Goal: Task Accomplishment & Management: Complete application form

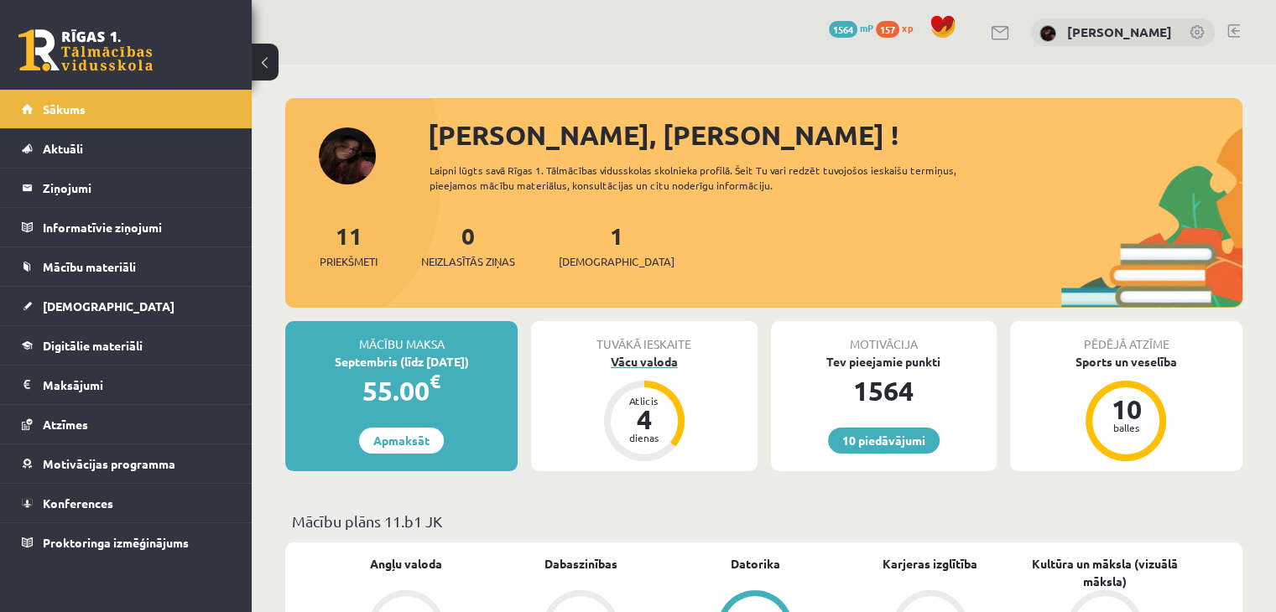
click at [642, 360] on div "Vācu valoda" at bounding box center [644, 362] width 226 height 18
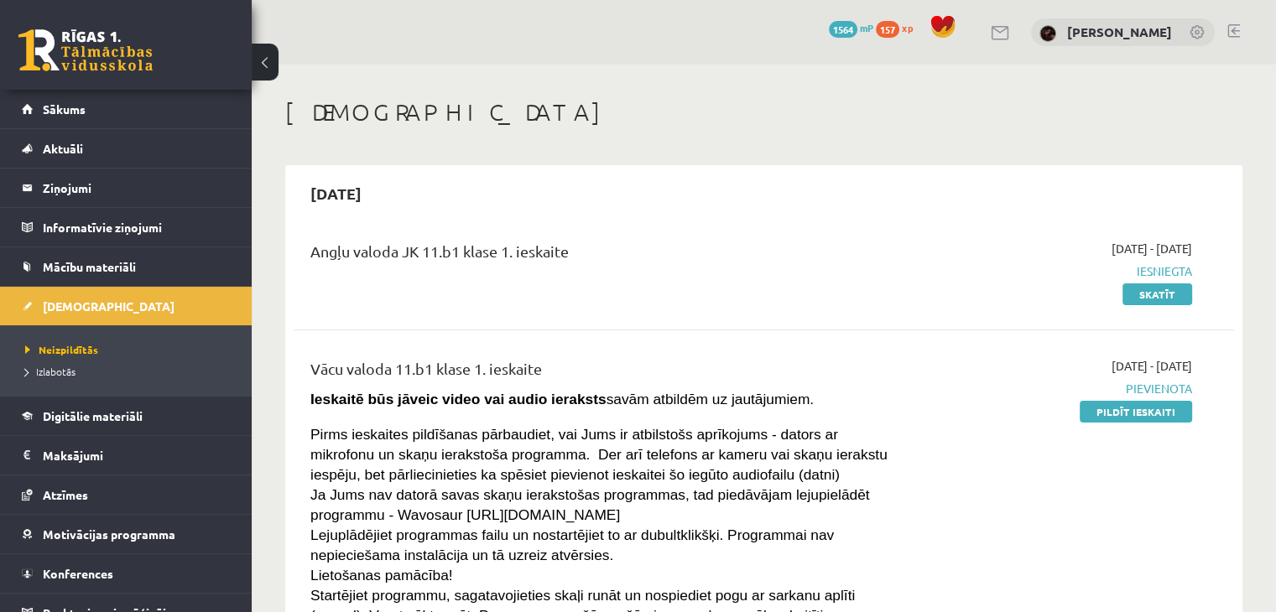
drag, startPoint x: 1154, startPoint y: 414, endPoint x: 738, endPoint y: 85, distance: 530.7
click at [1154, 414] on link "Pildīt ieskaiti" at bounding box center [1135, 412] width 112 height 22
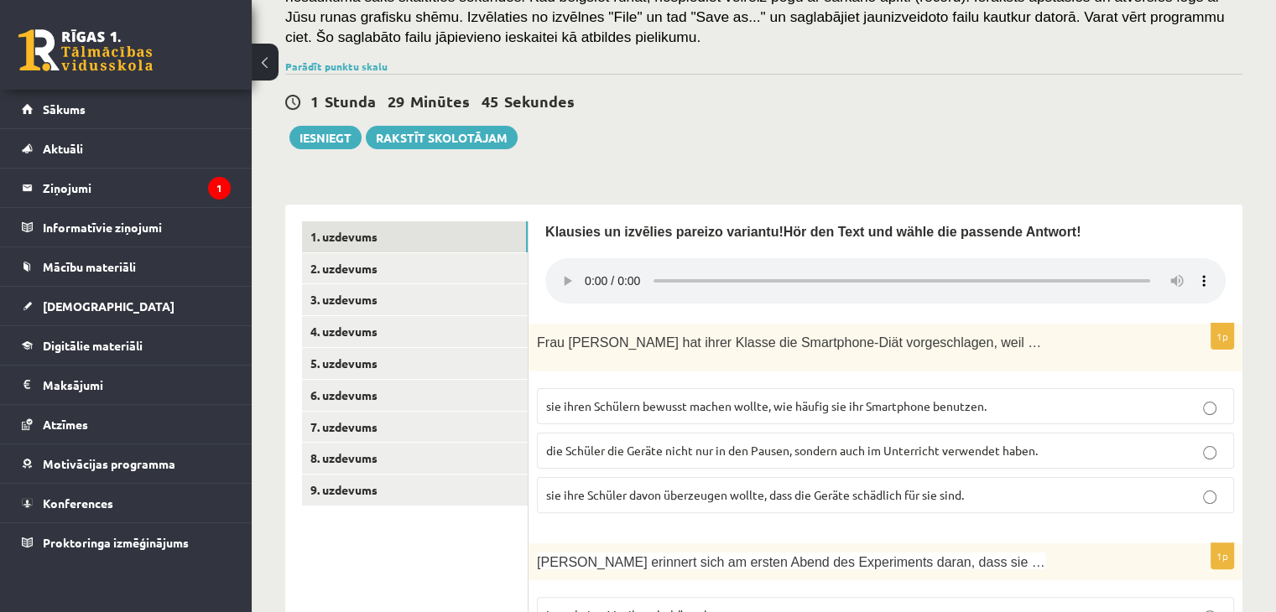
scroll to position [335, 0]
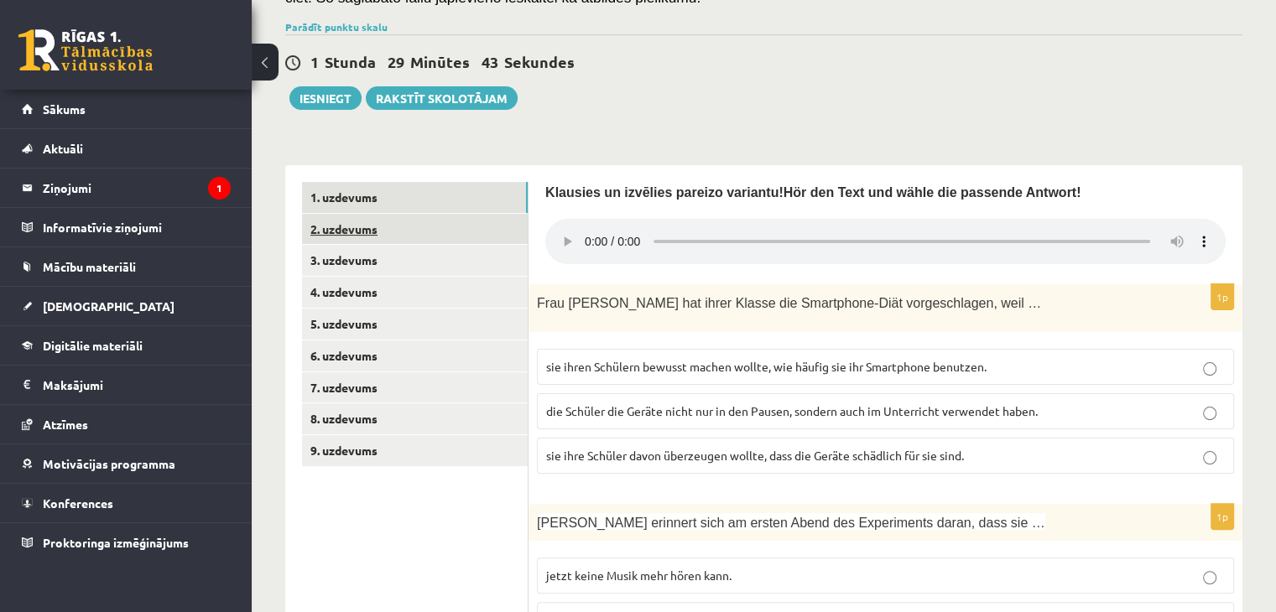
click at [361, 226] on link "2. uzdevums" at bounding box center [415, 229] width 226 height 31
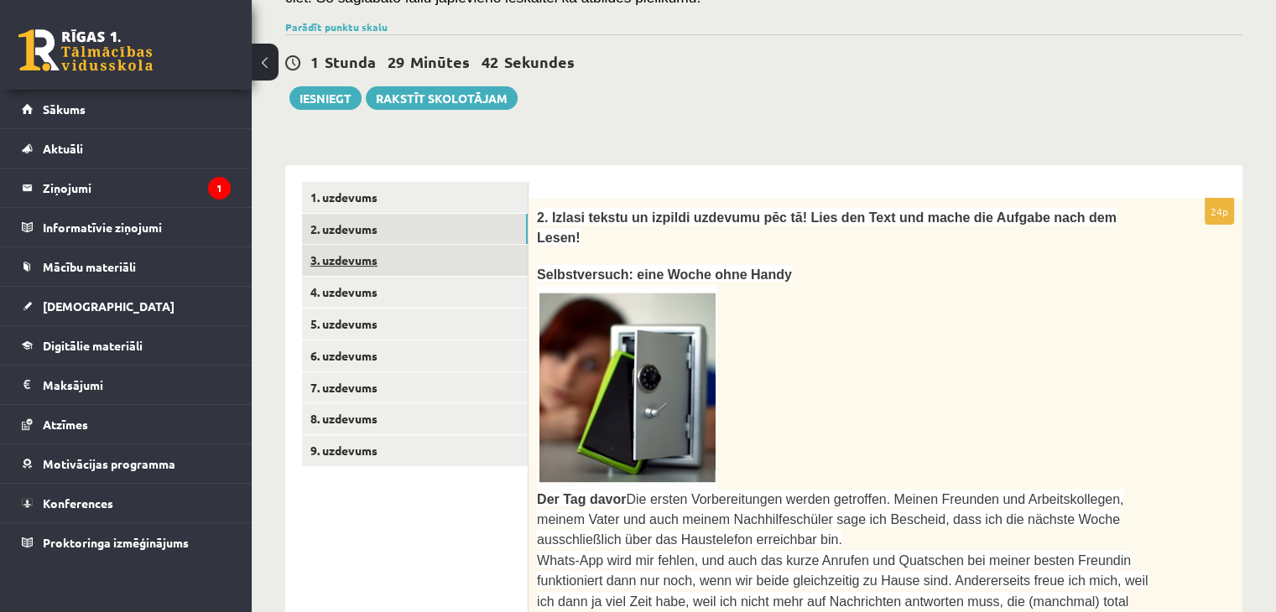
scroll to position [0, 0]
click at [351, 266] on link "3. uzdevums" at bounding box center [415, 260] width 226 height 31
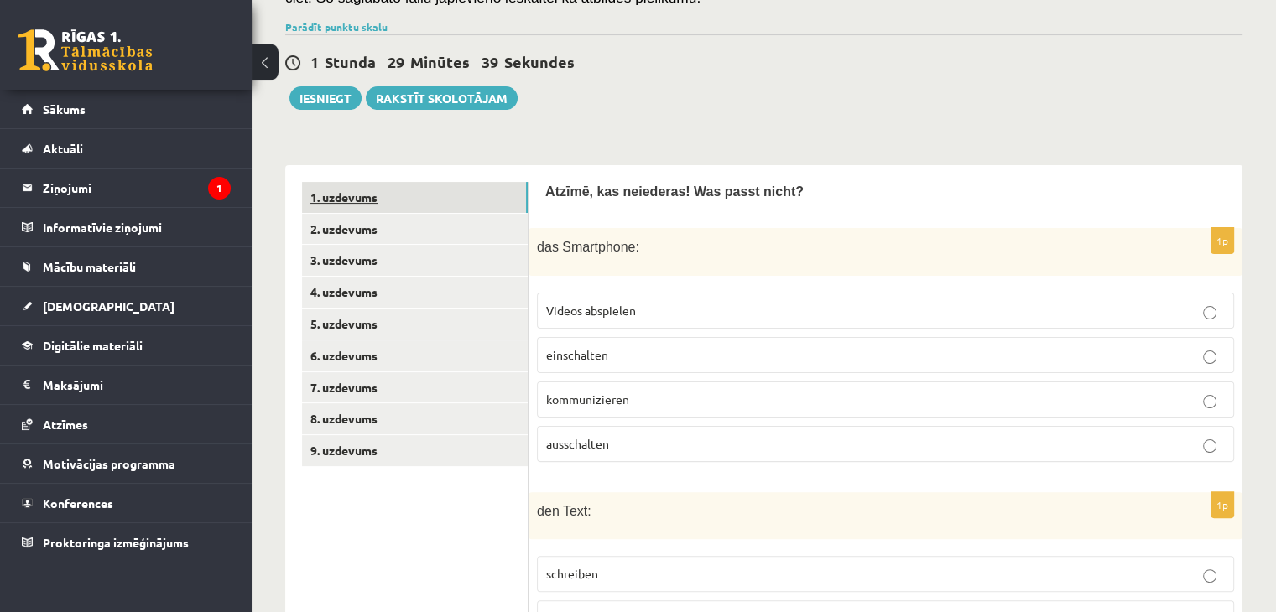
click at [321, 198] on link "1. uzdevums" at bounding box center [415, 197] width 226 height 31
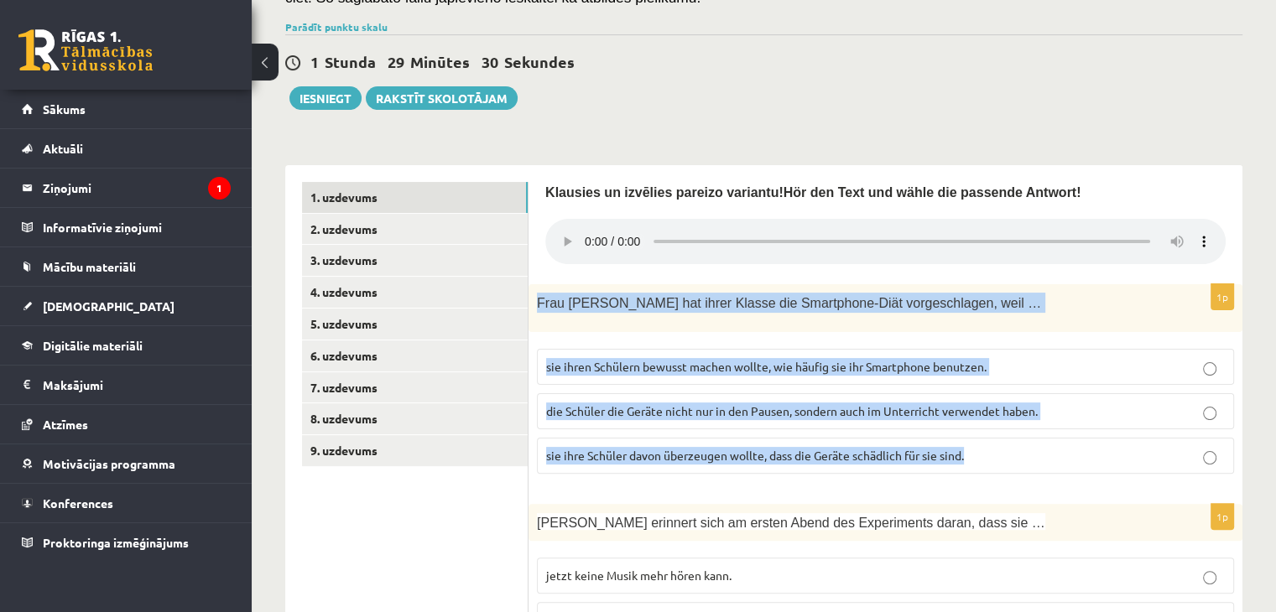
drag, startPoint x: 534, startPoint y: 299, endPoint x: 1003, endPoint y: 438, distance: 489.1
click at [1003, 438] on div "1p Frau Kärcher hat ihrer Klasse die Smartphone-Diät vorgeschlagen, weil … sie …" at bounding box center [885, 385] width 714 height 202
copy div "Frau Kärcher hat ihrer Klasse die Smartphone-Diät vorgeschlagen, weil … sie ihr…"
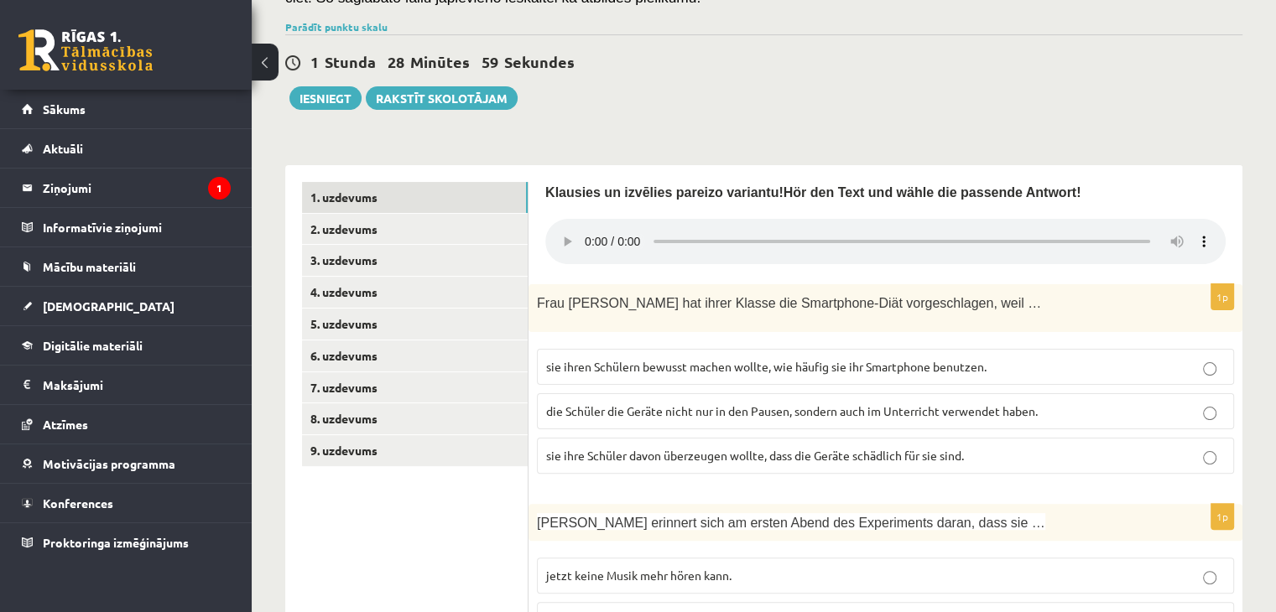
click at [667, 364] on span "sie ihren Schülern bewusst machen wollte, wie häufig sie ihr Smartphone benutze…" at bounding box center [766, 366] width 440 height 15
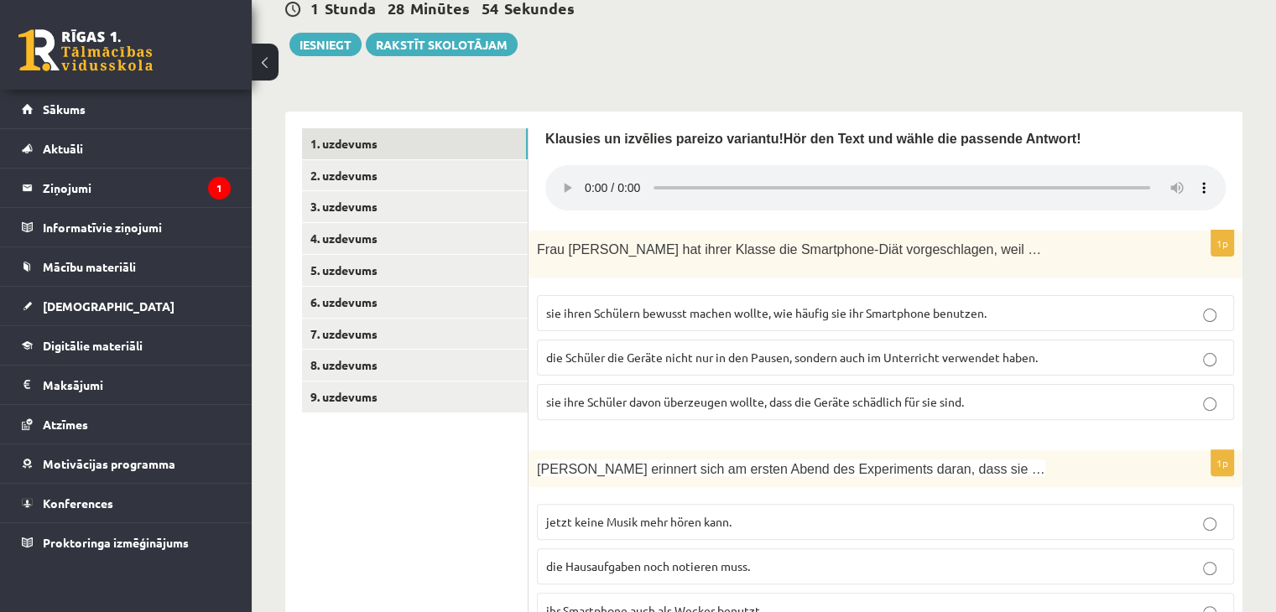
scroll to position [503, 0]
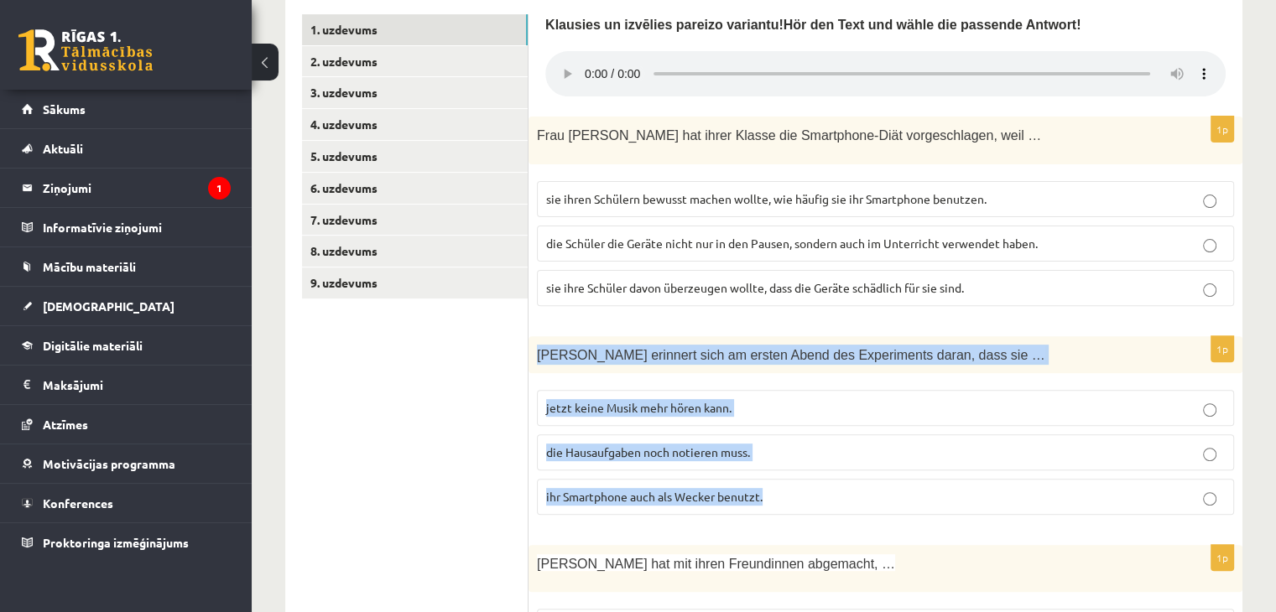
drag, startPoint x: 538, startPoint y: 352, endPoint x: 808, endPoint y: 503, distance: 308.7
click at [808, 503] on div "1p Melanie erinnert sich am ersten Abend des Experiments daran, dass sie … jetz…" at bounding box center [885, 432] width 714 height 192
copy div "Melanie erinnert sich am ersten Abend des Experiments daran, dass sie … jetzt k…"
click at [637, 489] on span "ihr Smartphone auch als Wecker benutzt." at bounding box center [654, 496] width 216 height 15
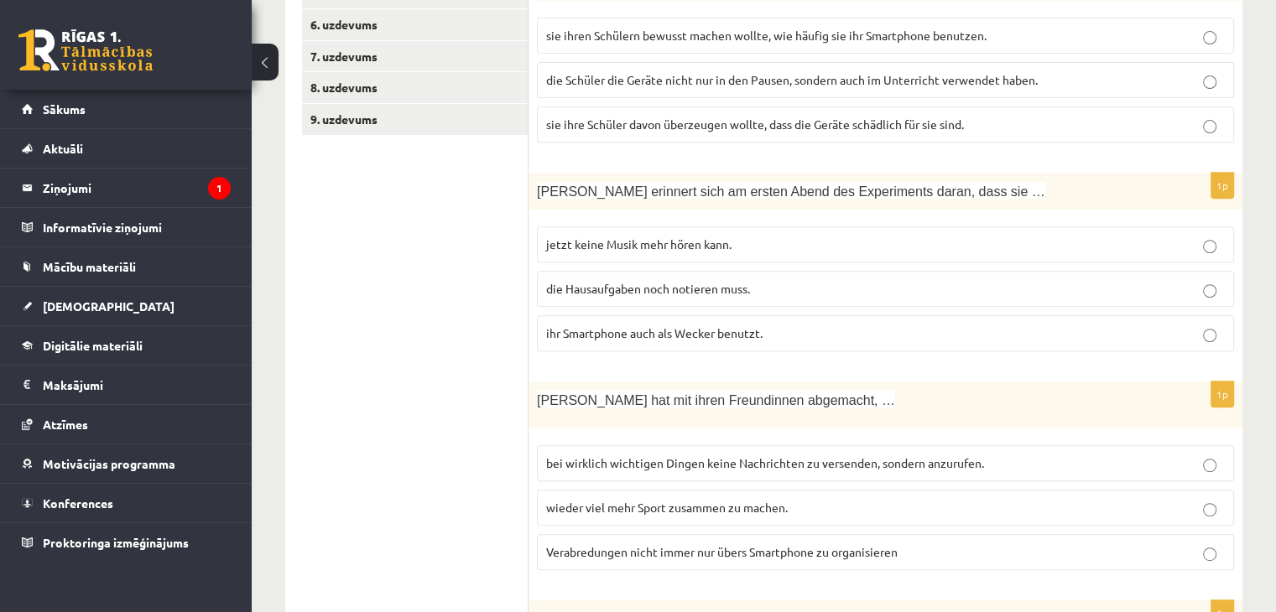
scroll to position [671, 0]
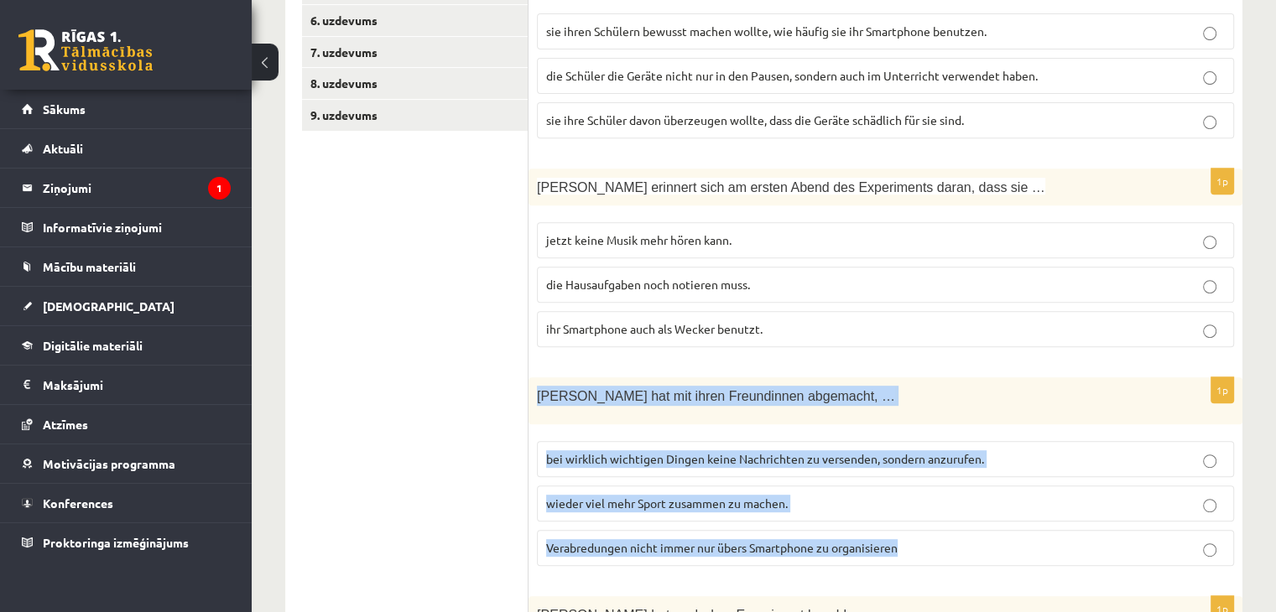
drag, startPoint x: 534, startPoint y: 393, endPoint x: 924, endPoint y: 558, distance: 423.2
click at [924, 558] on div "1p Melanie hat mit ihren Freundinnen abgemacht, … bei wirklich wichtigen Dingen…" at bounding box center [885, 478] width 714 height 202
copy div "Melanie hat mit ihren Freundinnen abgemacht, … bei wirklich wichtigen Dingen ke…"
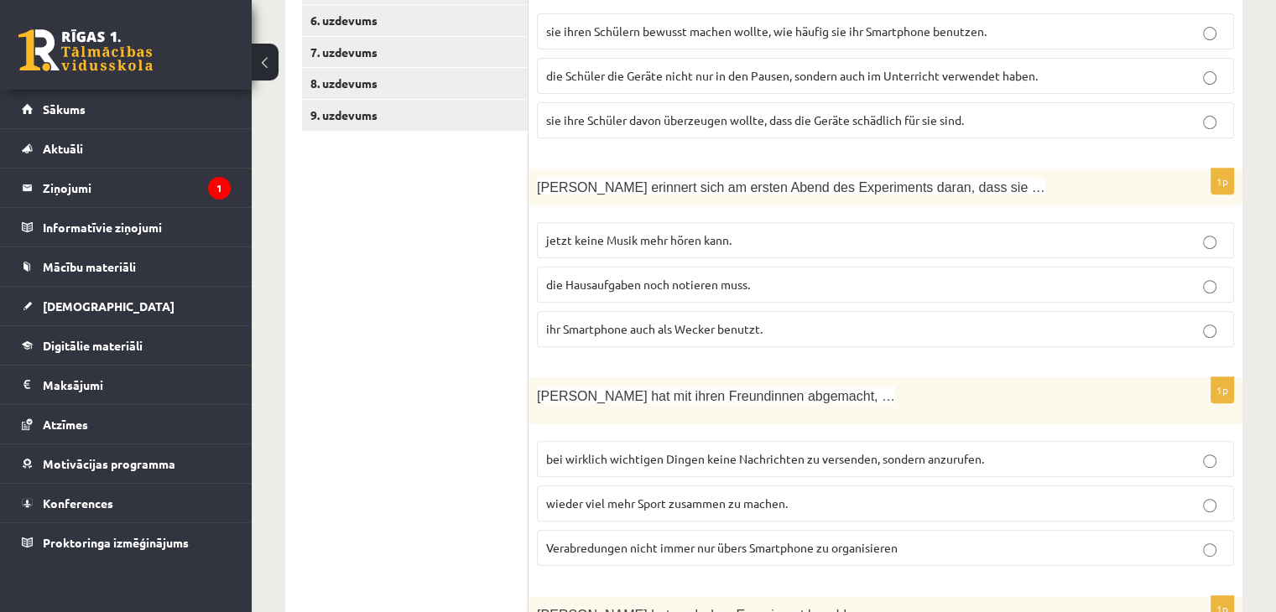
click at [717, 541] on span "Verabredungen nicht immer nur übers Smartphone zu organisieren" at bounding box center [721, 547] width 351 height 15
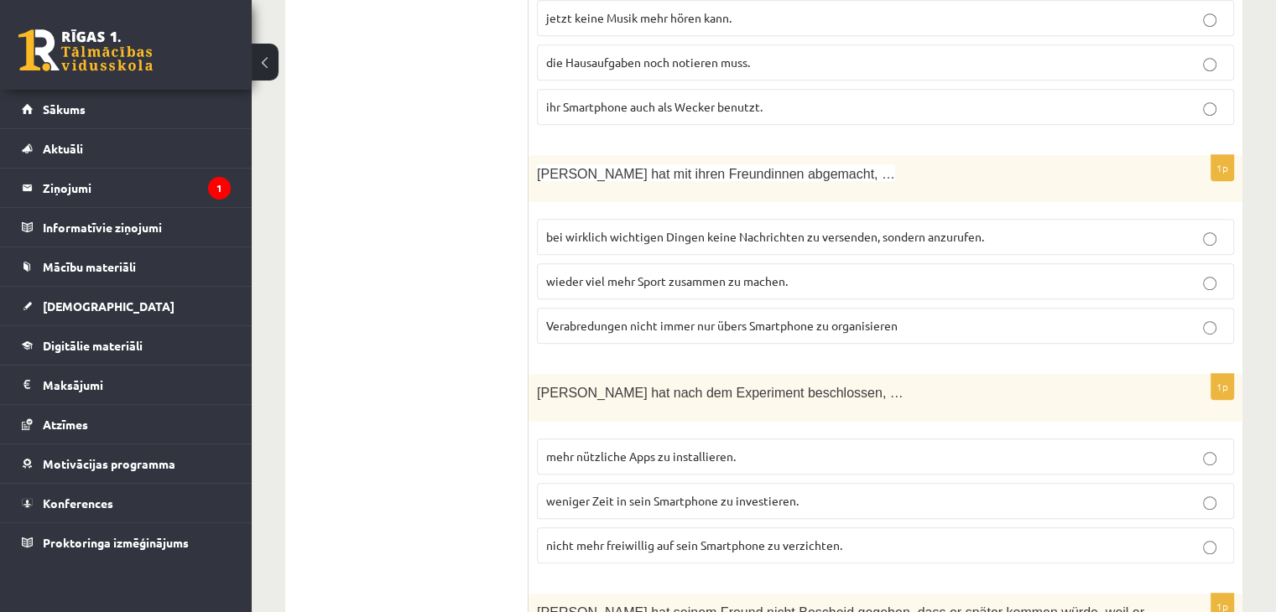
scroll to position [923, 0]
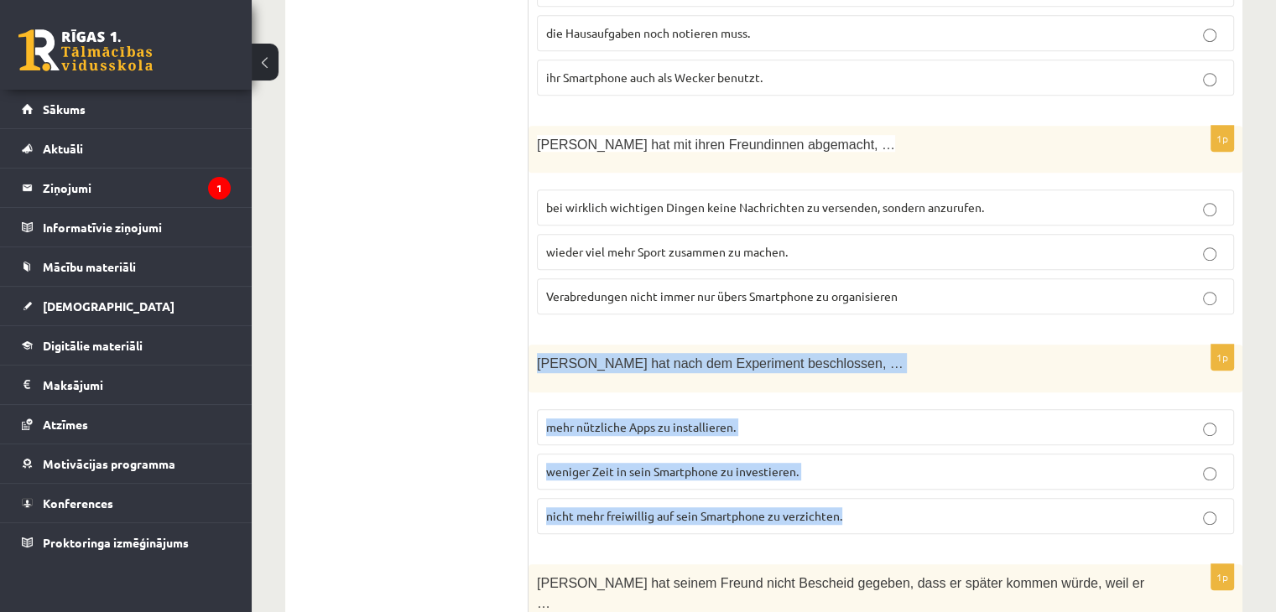
drag, startPoint x: 534, startPoint y: 360, endPoint x: 854, endPoint y: 493, distance: 346.3
click at [854, 493] on div "1p Luca hat nach dem Experiment beschlossen, … mehr nützliche Apps zu installi…" at bounding box center [885, 446] width 714 height 202
copy div "Luca hat nach dem Experiment beschlossen, … mehr nützliche Apps zu installiere…"
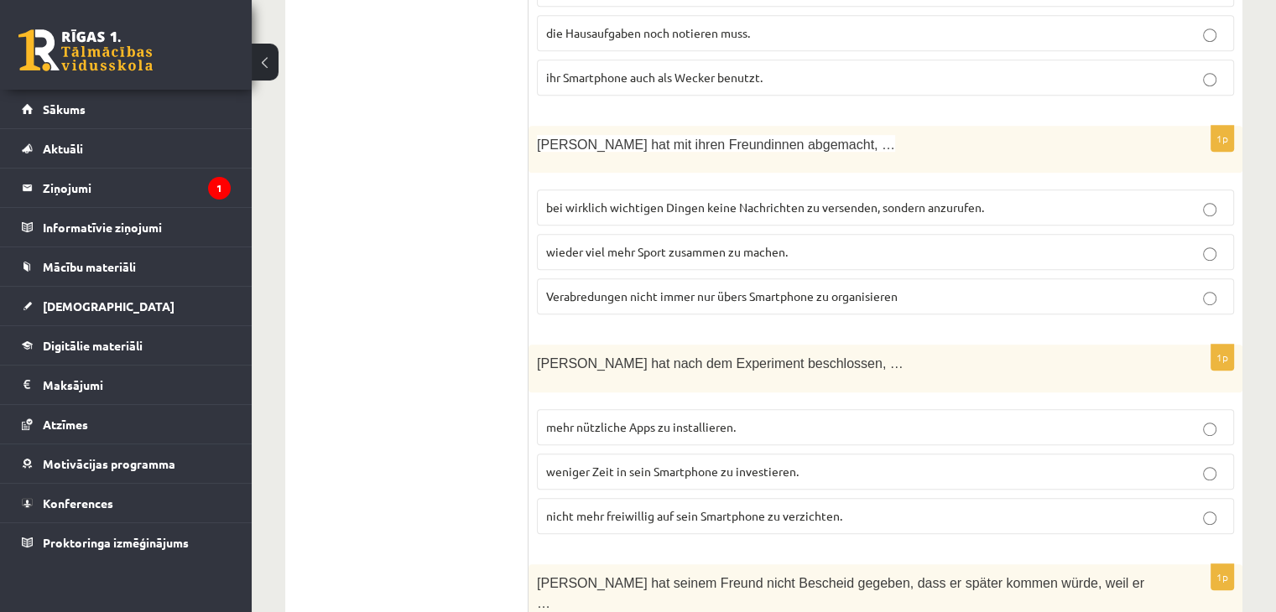
click at [421, 346] on ul "1. uzdevums 2. uzdevums 3. uzdevums 4. uzdevums 5. uzdevums 6. uzdevums 7. uzde…" at bounding box center [415, 405] width 226 height 1621
click at [726, 468] on p "weniger Zeit in sein Smartphone zu investieren." at bounding box center [885, 472] width 679 height 18
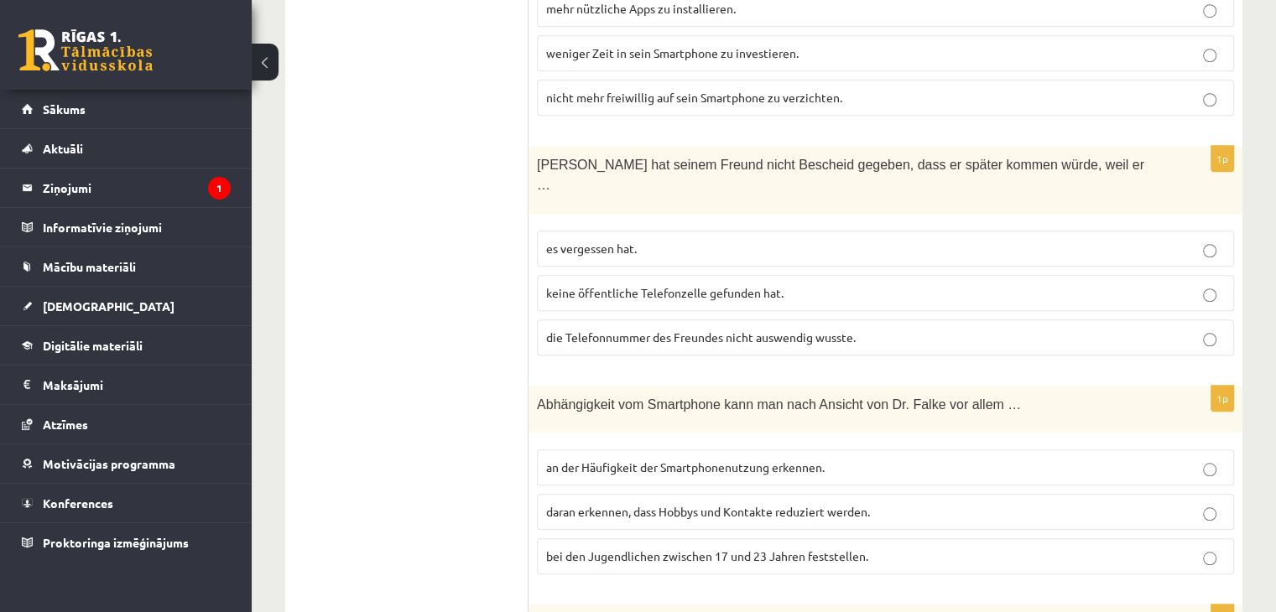
scroll to position [1342, 0]
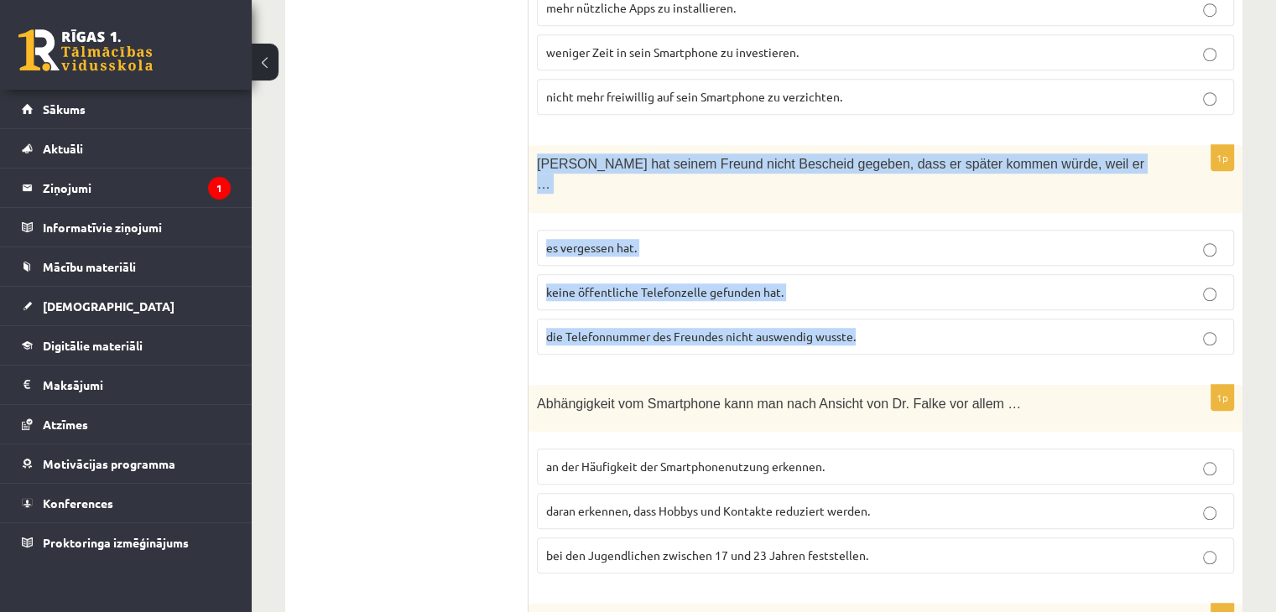
drag, startPoint x: 536, startPoint y: 152, endPoint x: 876, endPoint y: 309, distance: 375.2
click at [876, 309] on div "1p Luca hat seinem Freund nicht Bescheid gegeben, dass er später kommen würde,…" at bounding box center [885, 256] width 714 height 223
copy div "Luca hat seinem Freund nicht Bescheid gegeben, dass er später kommen würde, we…"
click at [815, 329] on span "die Telefonnummer des Freundes nicht auswendig wusste." at bounding box center [700, 336] width 309 height 15
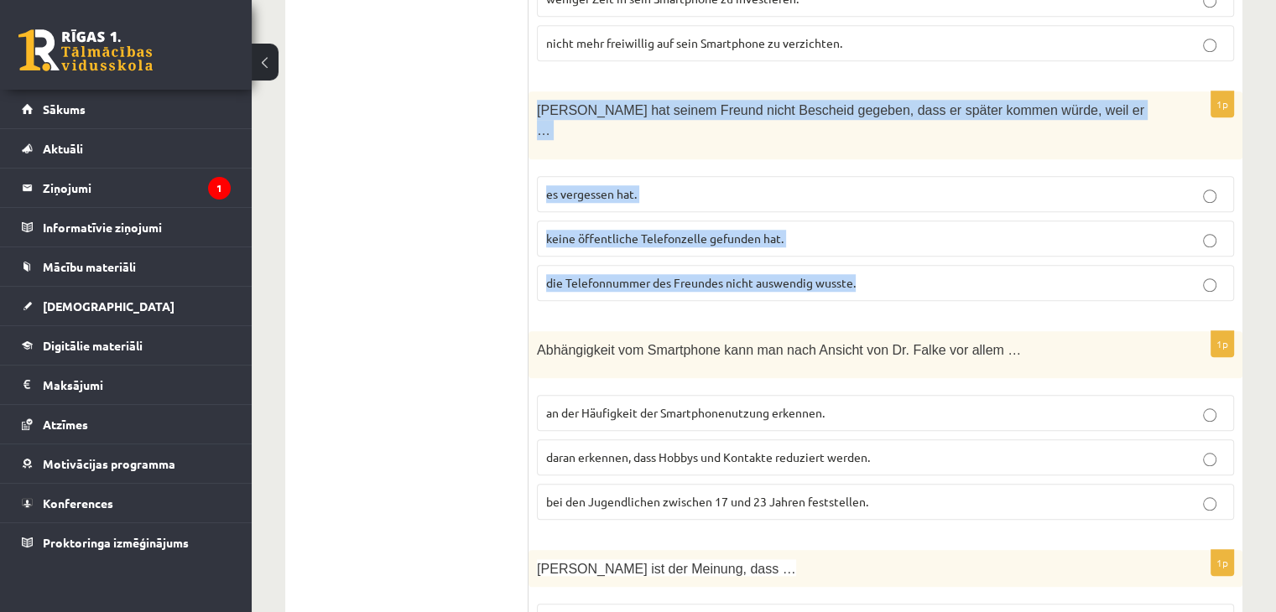
scroll to position [1426, 0]
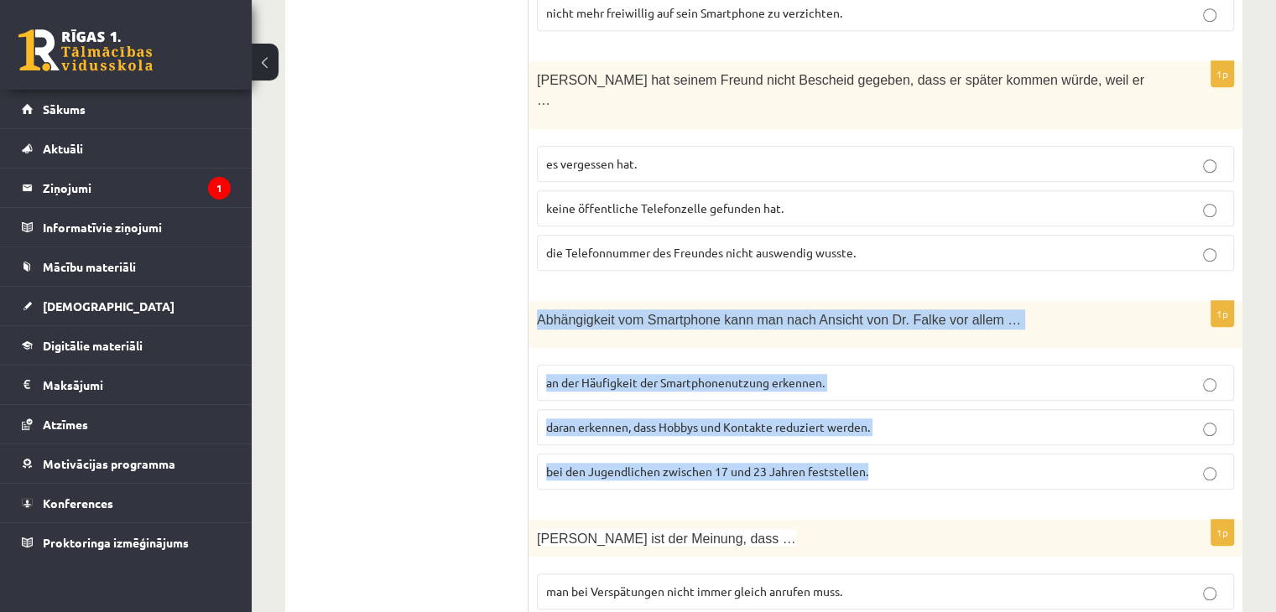
drag, startPoint x: 537, startPoint y: 279, endPoint x: 879, endPoint y: 447, distance: 381.1
click at [879, 447] on div "1p Abhängigkeit vom Smartphone kann man nach Ansicht von Dr. Falke vor allem … …" at bounding box center [885, 402] width 714 height 202
copy div "Abhängigkeit vom Smartphone kann man nach Ansicht von Dr. Falke vor allem … an …"
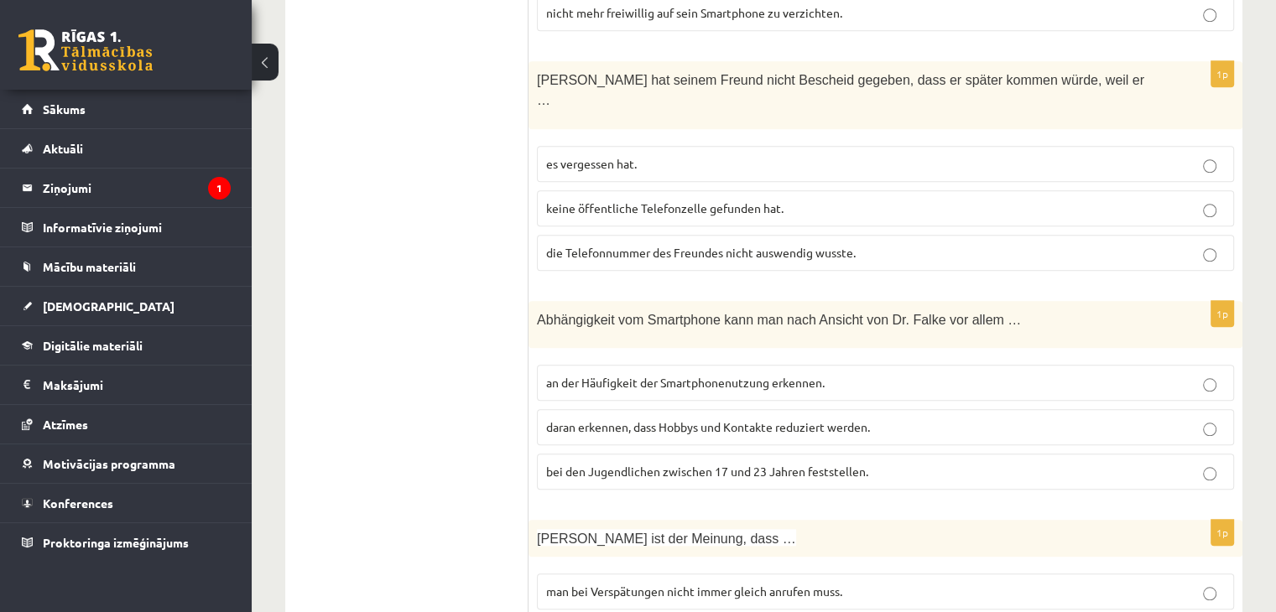
click at [594, 419] on span "daran erkennen, dass Hobbys und Kontakte reduziert werden." at bounding box center [708, 426] width 324 height 15
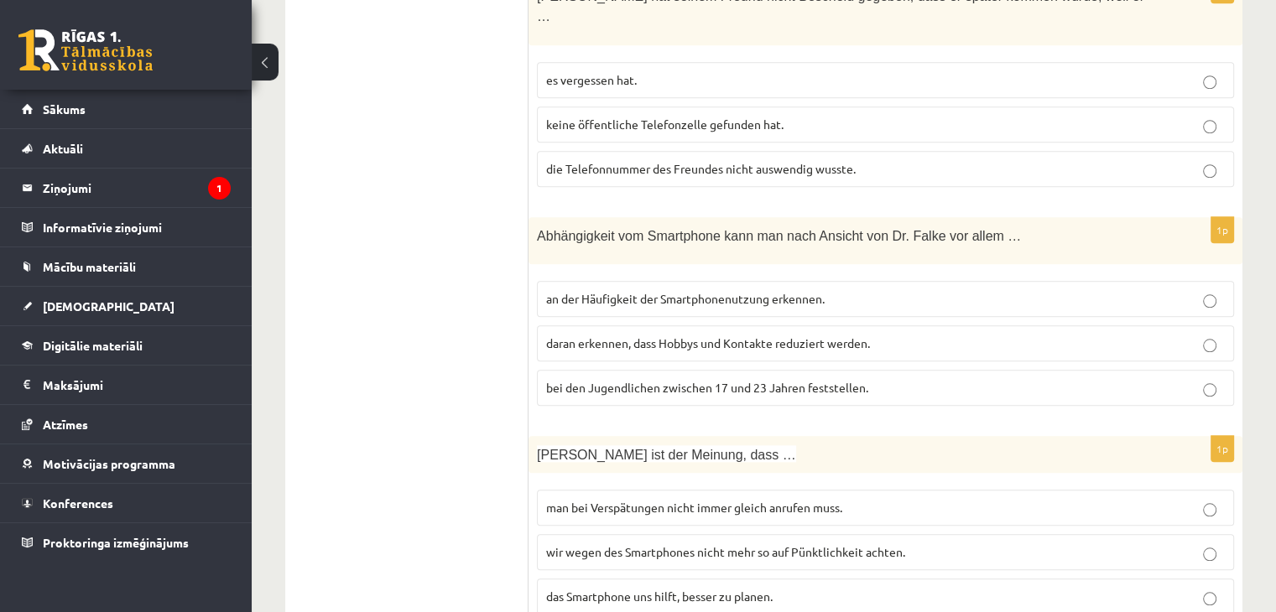
scroll to position [1537, 0]
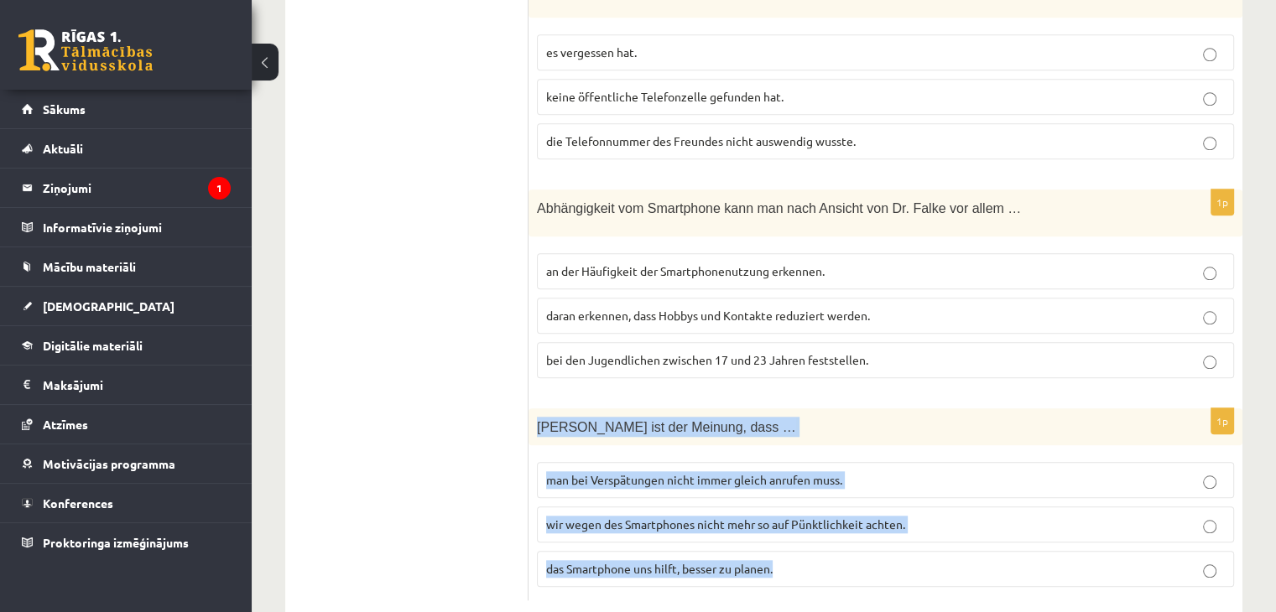
drag, startPoint x: 538, startPoint y: 389, endPoint x: 823, endPoint y: 584, distance: 345.2
copy div "Dr. Falke ist der Meinung, dass … man bei Verspätungen nicht immer gleich anruf…"
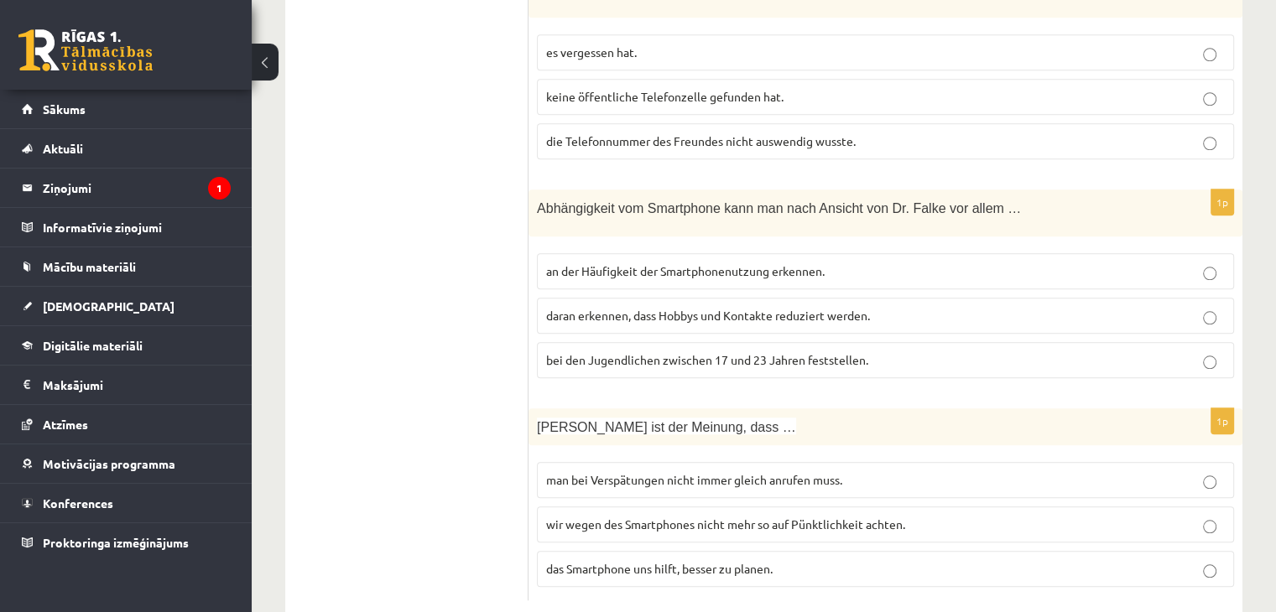
click at [572, 507] on label "wir wegen des Smartphones nicht mehr so auf Pünktlichkeit achten." at bounding box center [885, 525] width 697 height 36
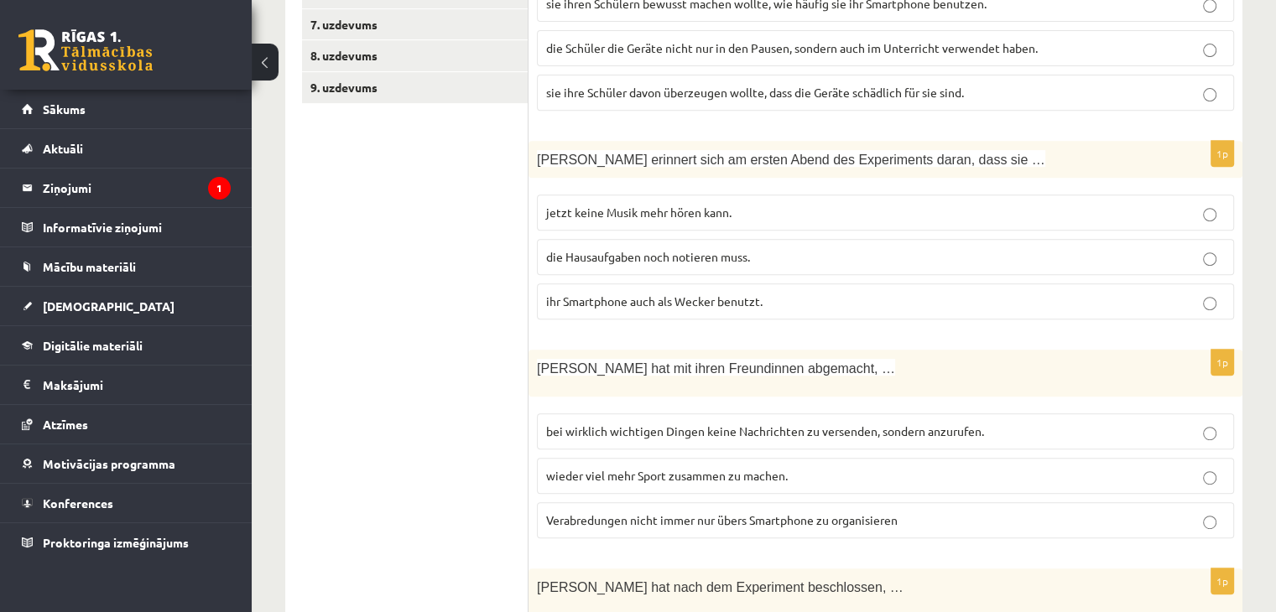
scroll to position [447, 0]
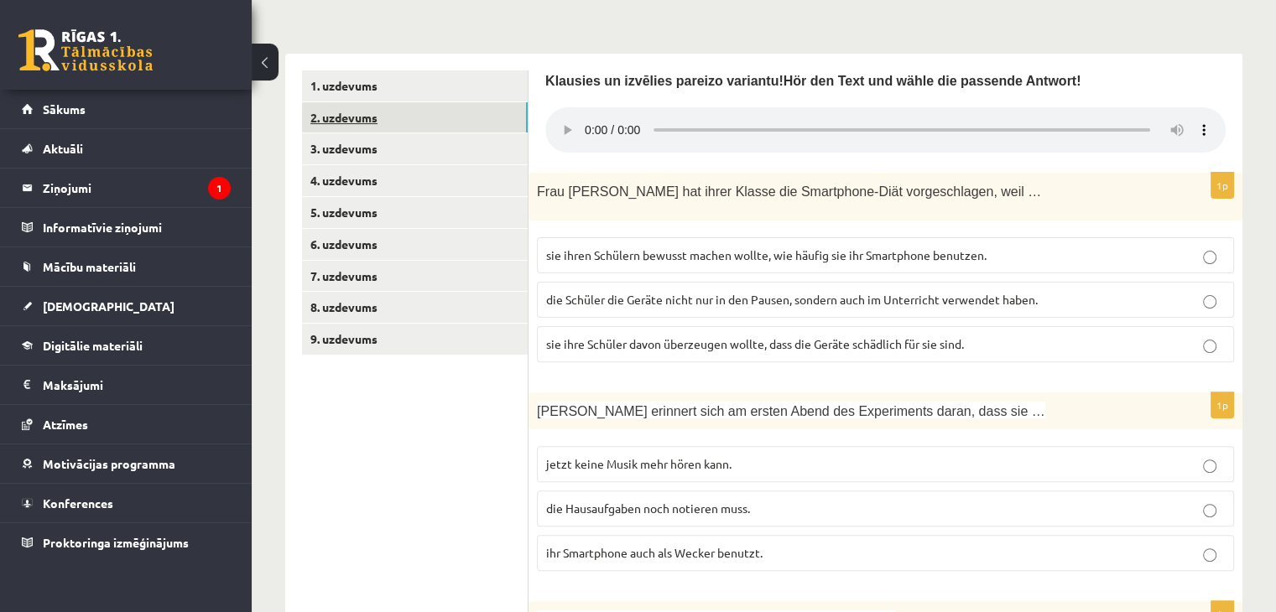
click at [420, 105] on link "2. uzdevums" at bounding box center [415, 117] width 226 height 31
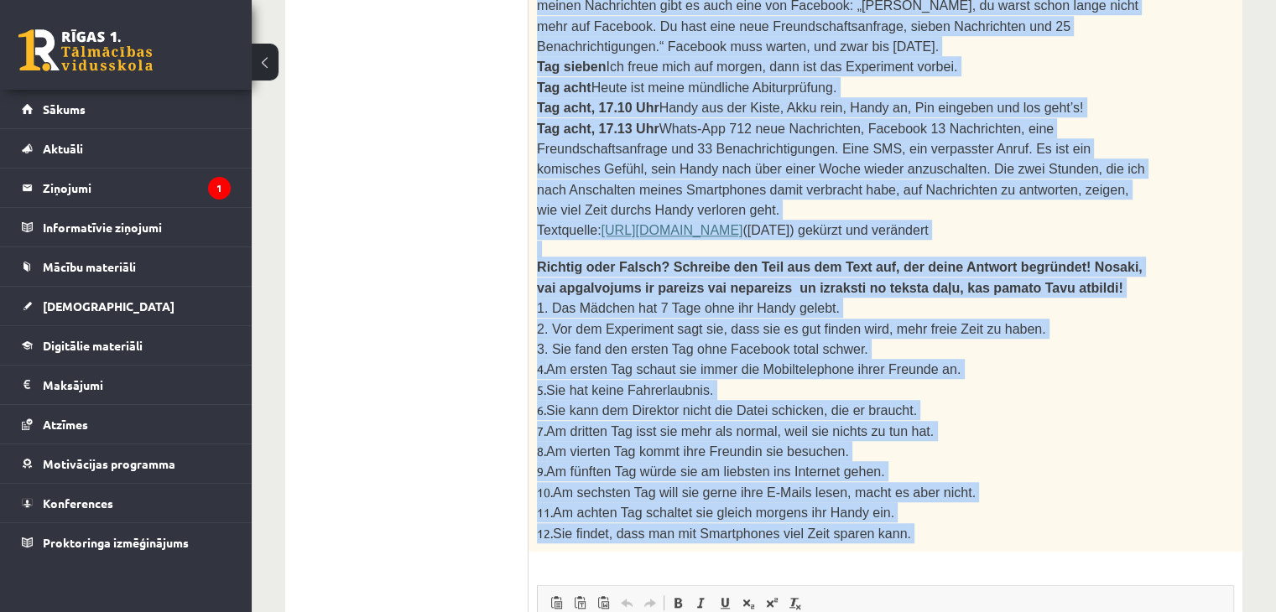
scroll to position [1297, 0]
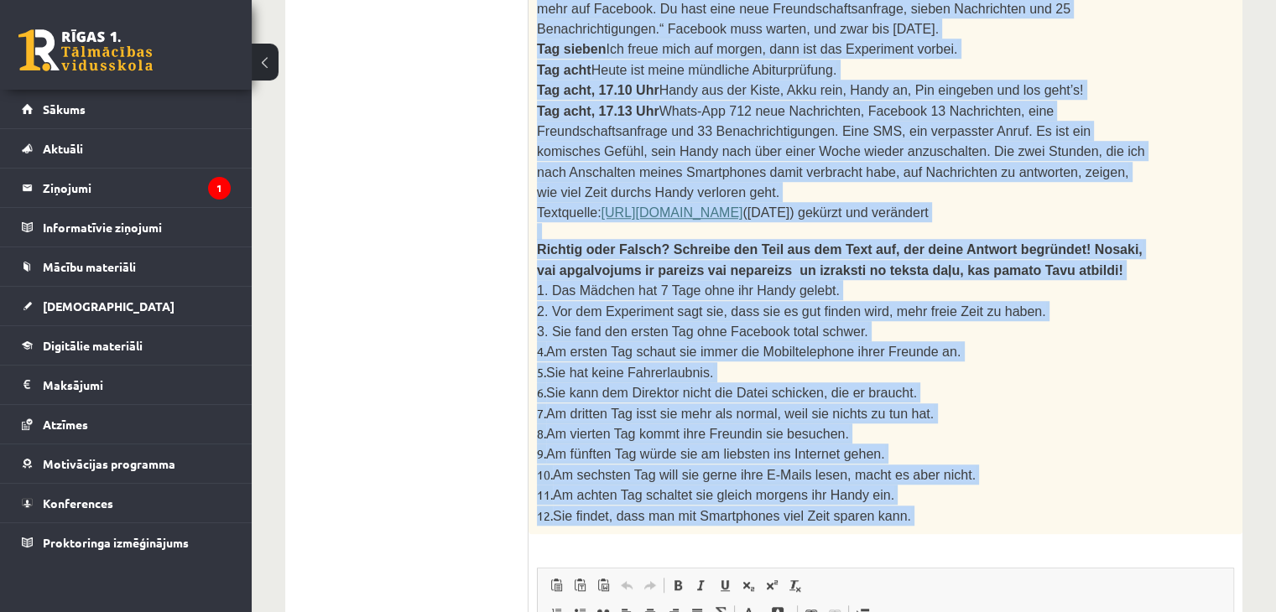
drag, startPoint x: 534, startPoint y: 116, endPoint x: 996, endPoint y: 430, distance: 559.0
click at [996, 430] on div "24p 2. Izlasi tekstu un izpildi uzdevumu pēc tā! Lies den Text und mache die Au…" at bounding box center [885, 77] width 714 height 1679
copy div "2. Izlasi tekstu un izpildi uzdevumu pēc tā! Lies den Text und mache die Aufgab…"
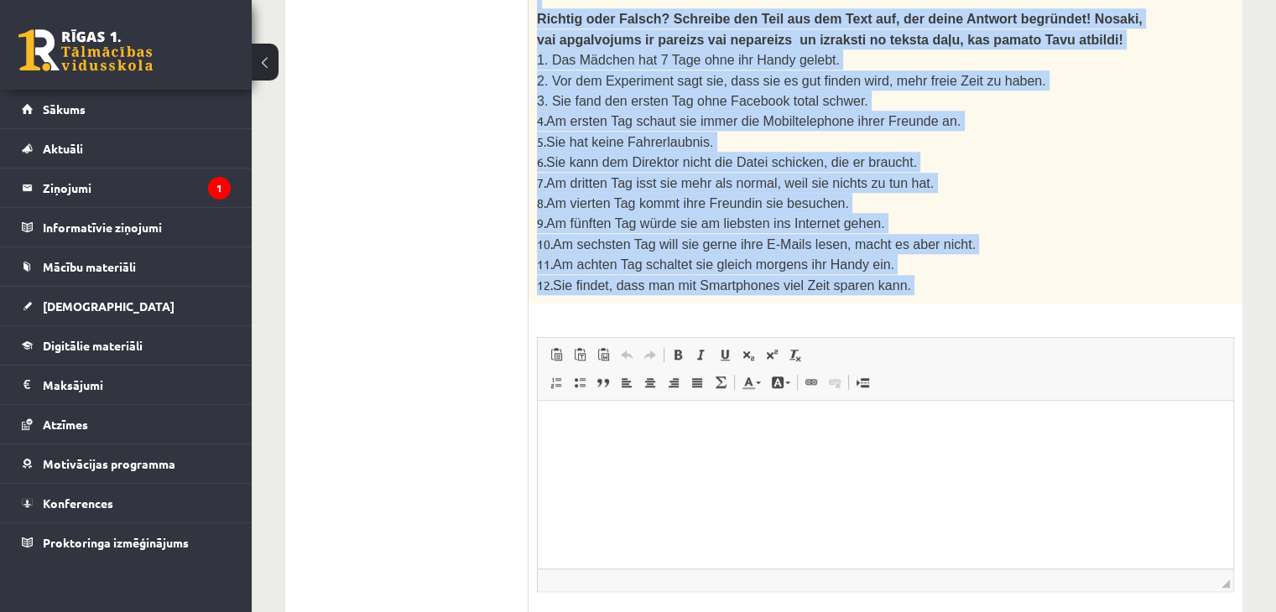
scroll to position [1528, 0]
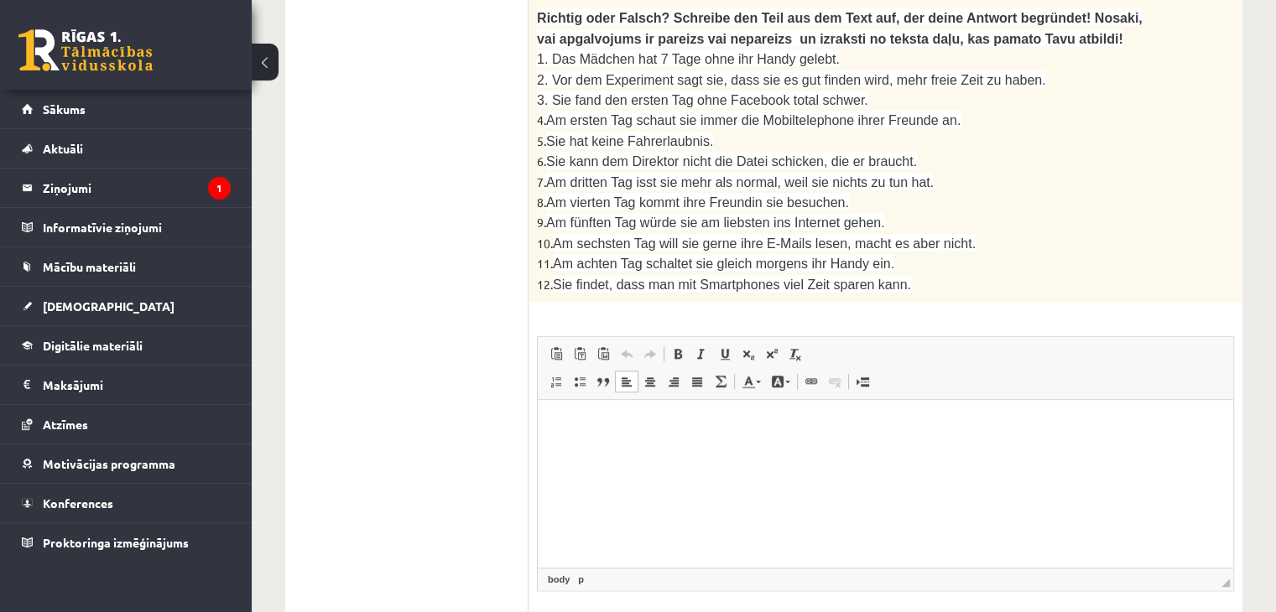
click at [647, 450] on html at bounding box center [885, 424] width 695 height 51
drag, startPoint x: 564, startPoint y: 433, endPoint x: 593, endPoint y: 426, distance: 29.3
click at [593, 426] on p "**********" at bounding box center [885, 425] width 663 height 18
drag, startPoint x: 564, startPoint y: 425, endPoint x: 606, endPoint y: 425, distance: 42.8
click at [606, 425] on p "**********" at bounding box center [885, 425] width 663 height 18
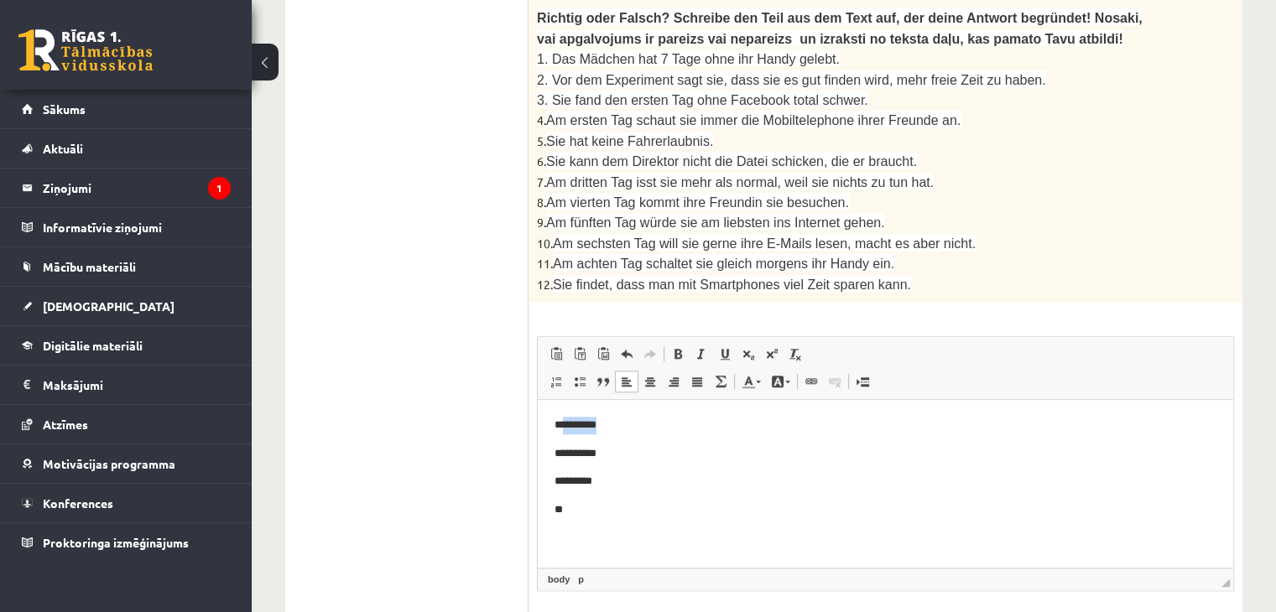
copy p "********"
click at [598, 509] on p "**" at bounding box center [885, 510] width 663 height 18
click at [569, 512] on p "**********" at bounding box center [885, 510] width 663 height 18
click at [629, 514] on p "**********" at bounding box center [885, 510] width 663 height 18
drag, startPoint x: 564, startPoint y: 480, endPoint x: 606, endPoint y: 482, distance: 41.2
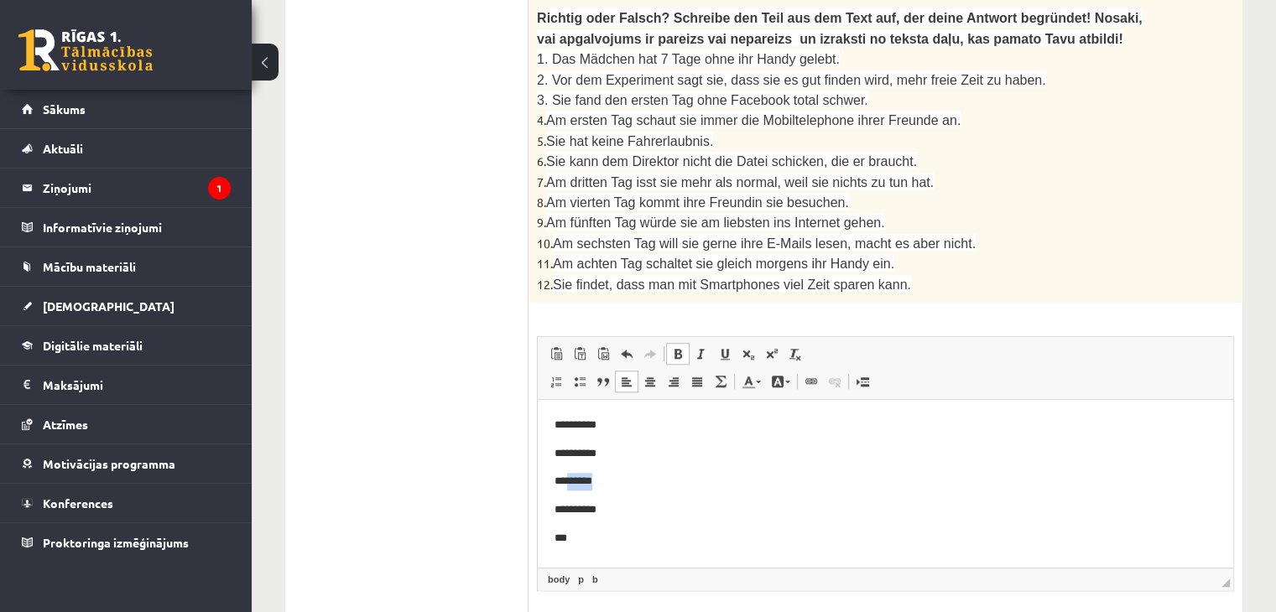
click at [606, 482] on p "*********" at bounding box center [885, 481] width 663 height 18
copy p "******"
click at [582, 527] on body "**********" at bounding box center [885, 481] width 662 height 130
click at [568, 529] on b "Editor, wiswyg-editor-user-answer-47024937265780" at bounding box center [568, 531] width 3 height 11
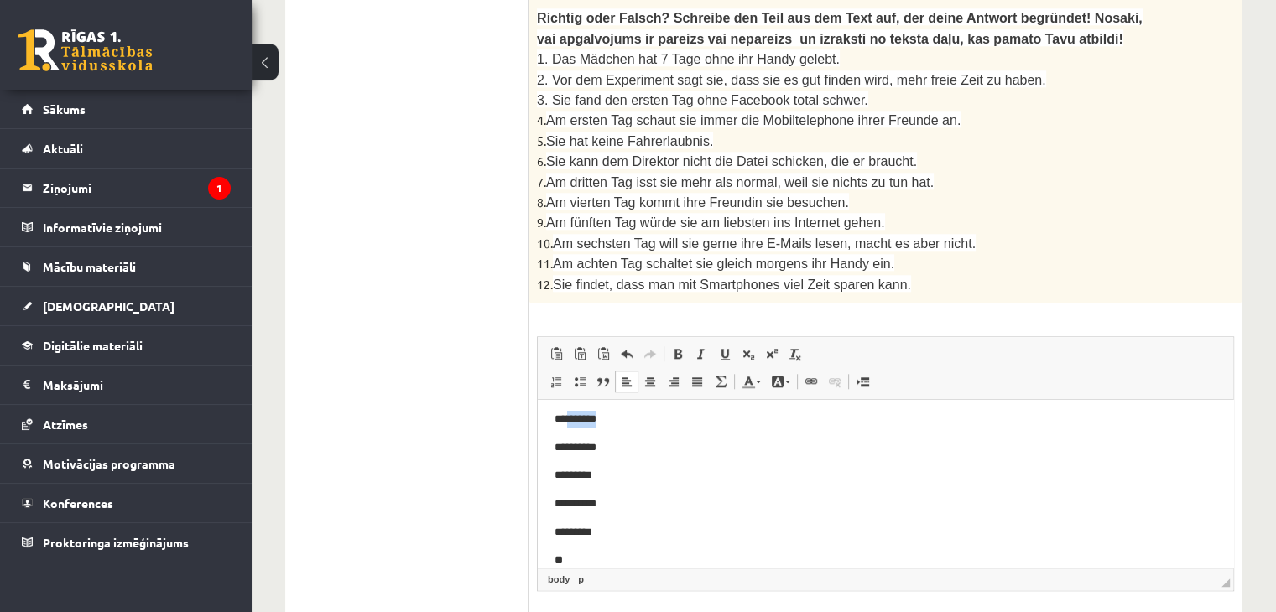
drag, startPoint x: 565, startPoint y: 421, endPoint x: 612, endPoint y: 422, distance: 47.0
click at [612, 422] on p "**********" at bounding box center [878, 419] width 649 height 18
click at [568, 554] on p "**" at bounding box center [878, 560] width 649 height 18
drag, startPoint x: 565, startPoint y: 481, endPoint x: 608, endPoint y: 483, distance: 42.8
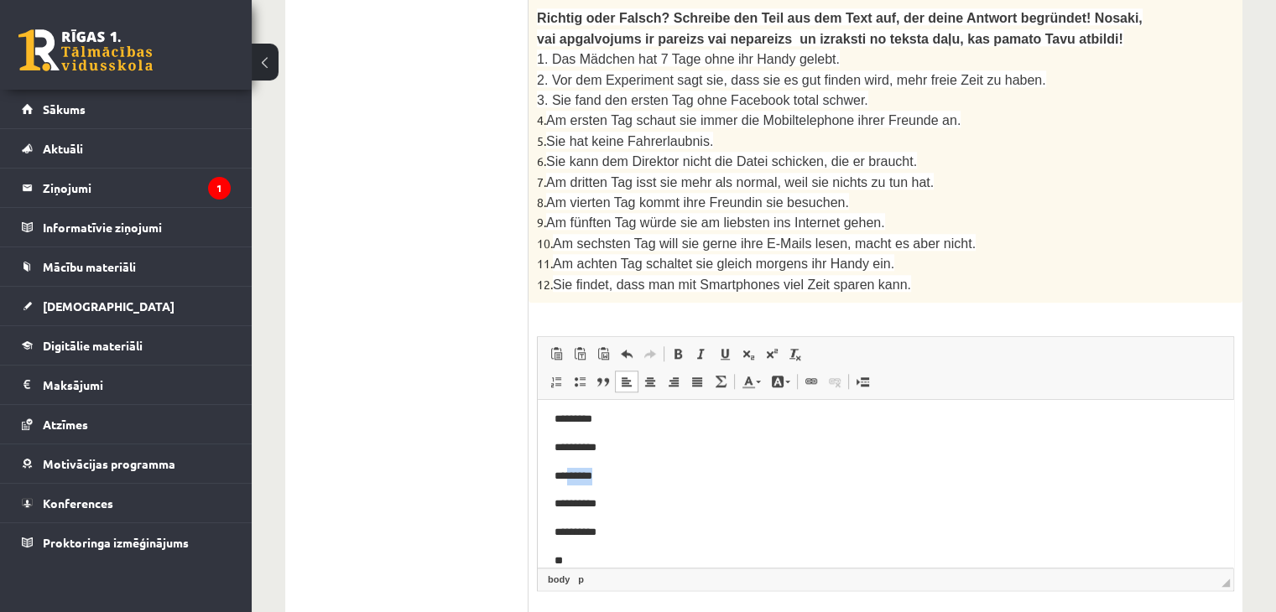
click at [608, 483] on p "** ******" at bounding box center [878, 476] width 649 height 18
click at [561, 554] on p "**" at bounding box center [878, 561] width 649 height 18
click at [569, 559] on p "**" at bounding box center [878, 561] width 649 height 18
drag, startPoint x: 564, startPoint y: 477, endPoint x: 605, endPoint y: 471, distance: 40.7
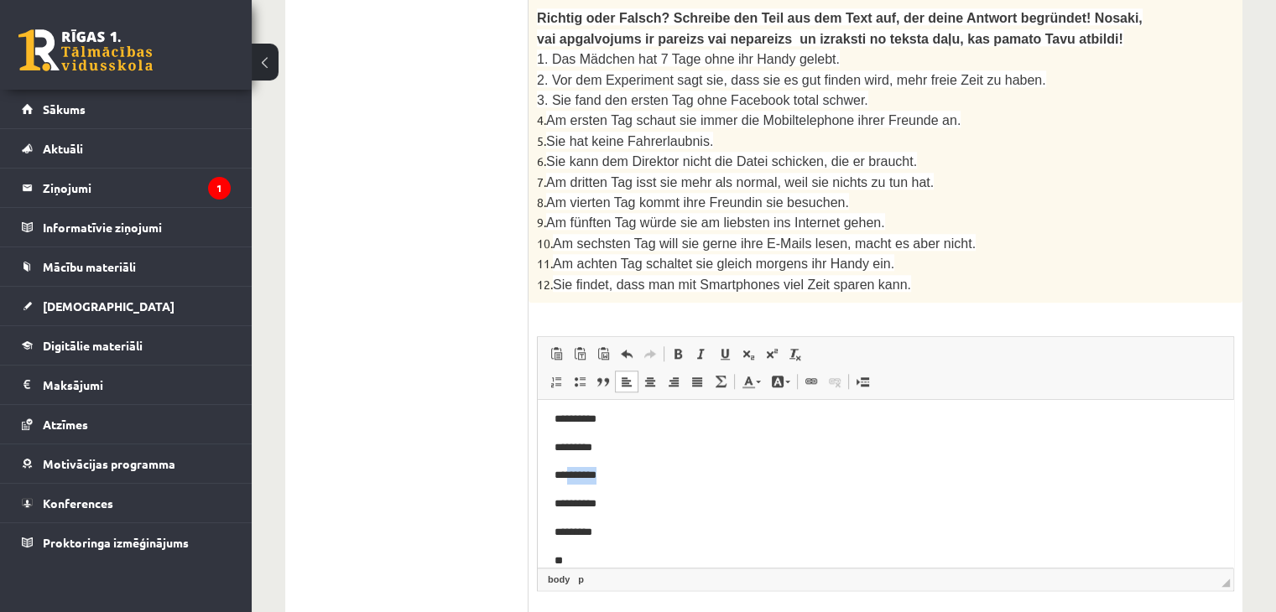
click at [605, 471] on p "**********" at bounding box center [878, 475] width 649 height 18
click at [578, 555] on p "**" at bounding box center [878, 561] width 649 height 18
drag, startPoint x: 565, startPoint y: 506, endPoint x: 601, endPoint y: 503, distance: 36.2
click at [601, 503] on p "*********" at bounding box center [878, 504] width 649 height 18
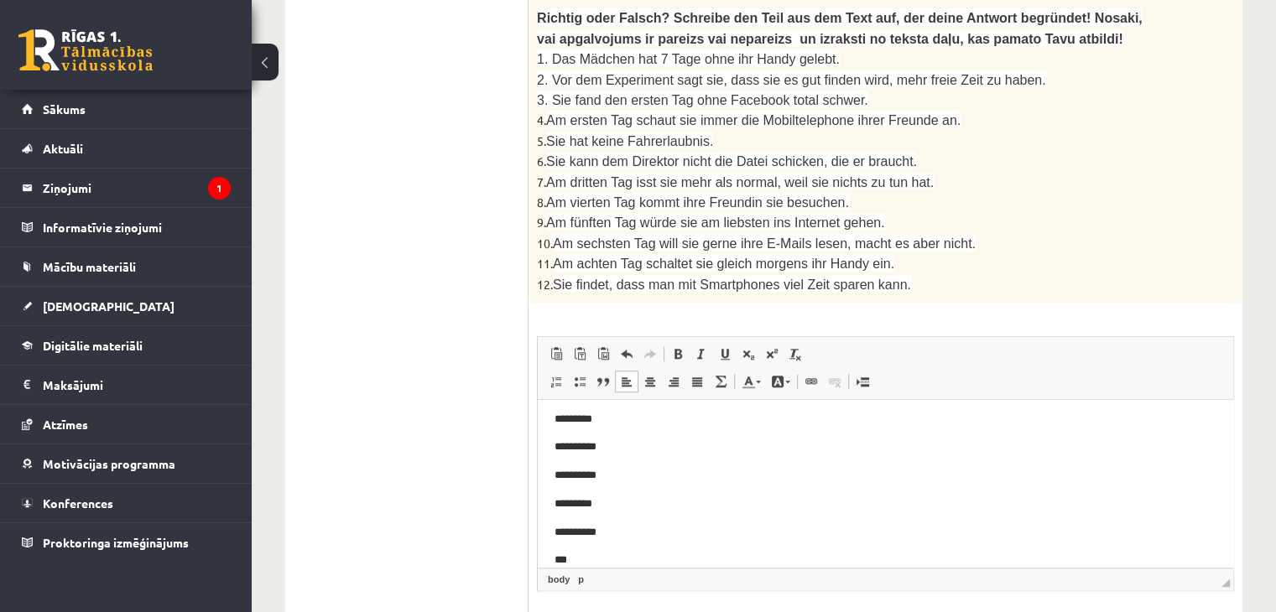
click at [575, 554] on p "***" at bounding box center [878, 560] width 649 height 18
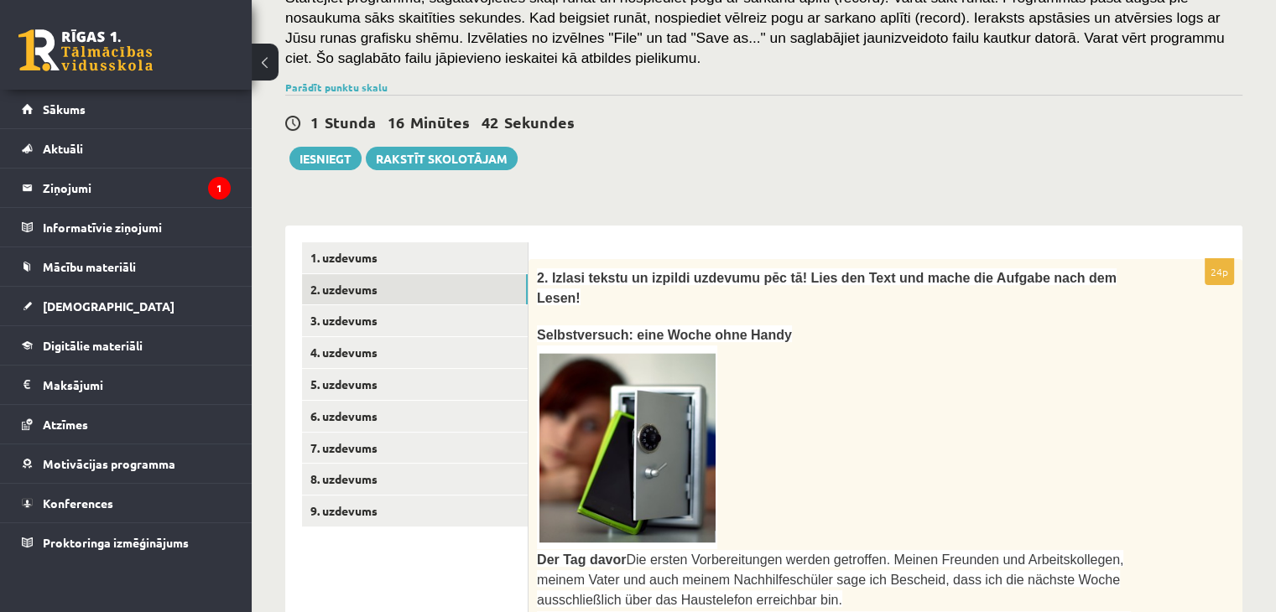
scroll to position [354, 0]
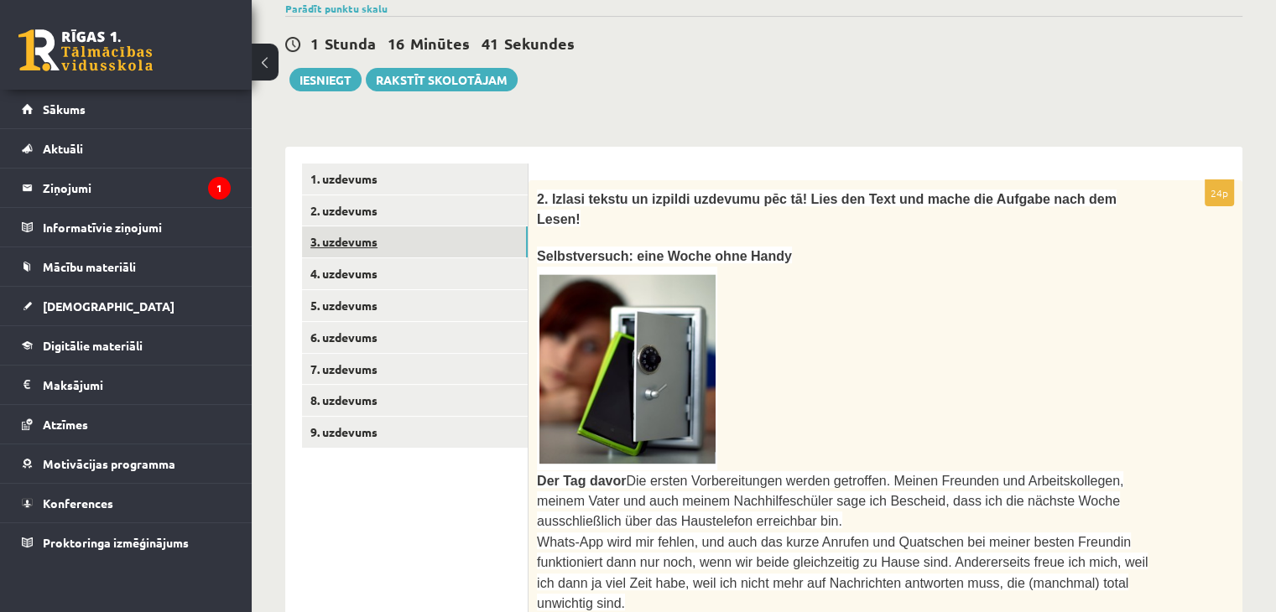
click at [404, 239] on link "3. uzdevums" at bounding box center [415, 241] width 226 height 31
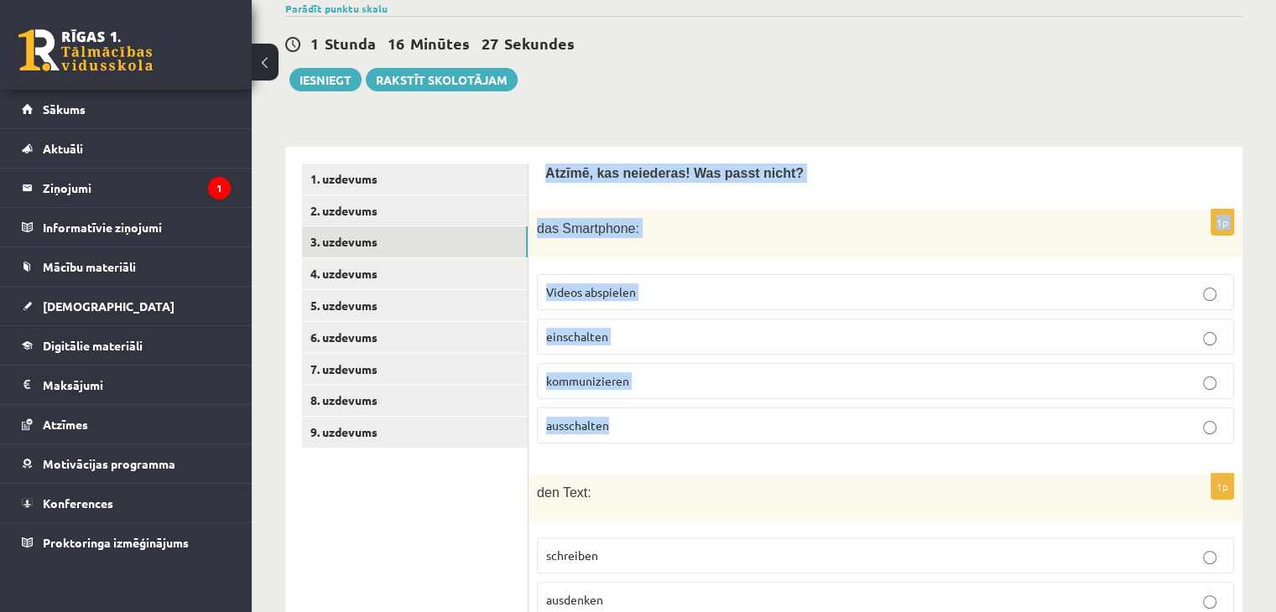
drag, startPoint x: 542, startPoint y: 174, endPoint x: 660, endPoint y: 403, distance: 258.4
click at [625, 376] on span "kommunizieren" at bounding box center [587, 380] width 83 height 15
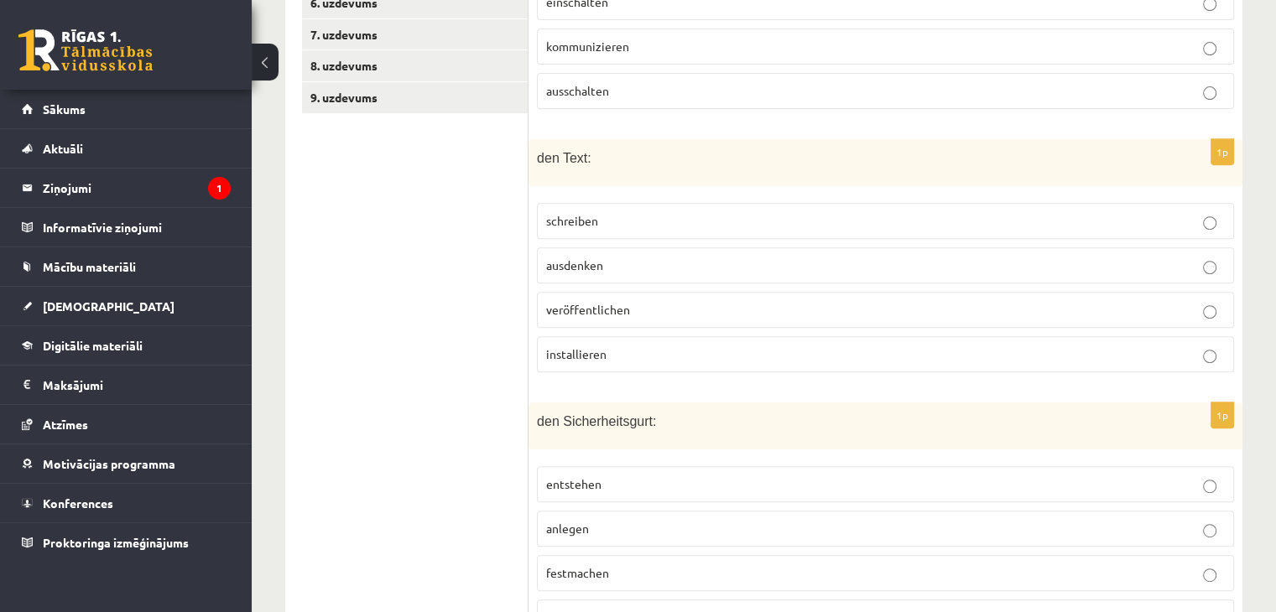
scroll to position [689, 0]
drag, startPoint x: 528, startPoint y: 146, endPoint x: 641, endPoint y: 346, distance: 230.2
click at [641, 346] on div "1p den Text: schreiben ausdenken veröffentlichen installieren" at bounding box center [885, 261] width 714 height 247
drag, startPoint x: 377, startPoint y: 340, endPoint x: 382, endPoint y: 274, distance: 65.7
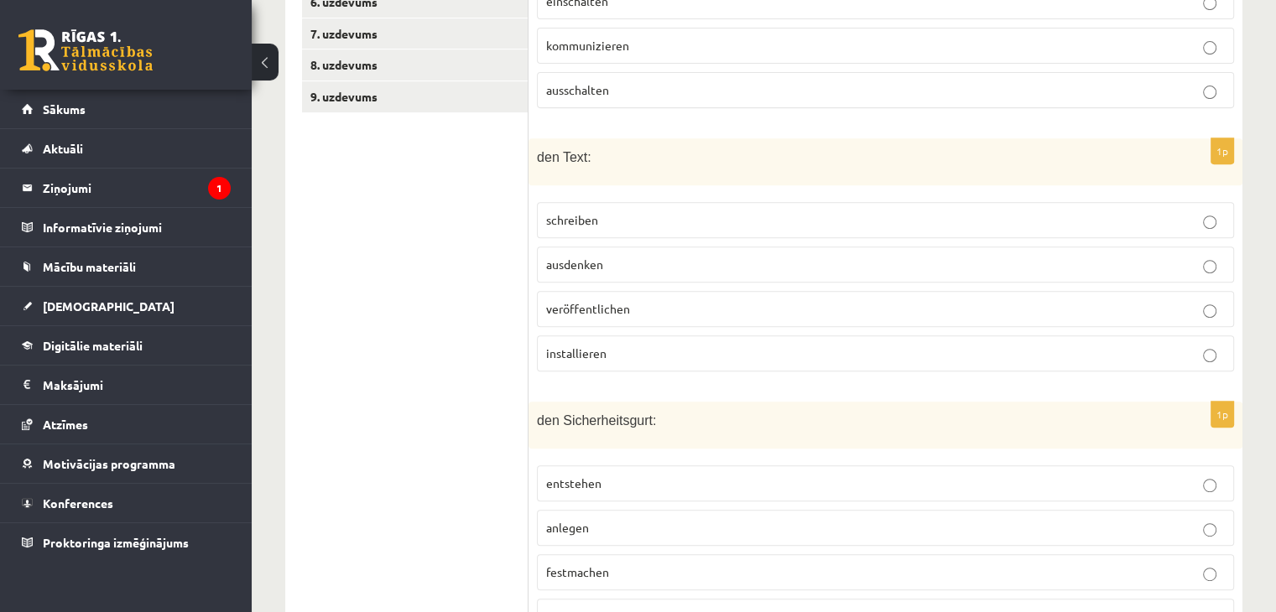
click at [646, 345] on p "installieren" at bounding box center [885, 354] width 679 height 18
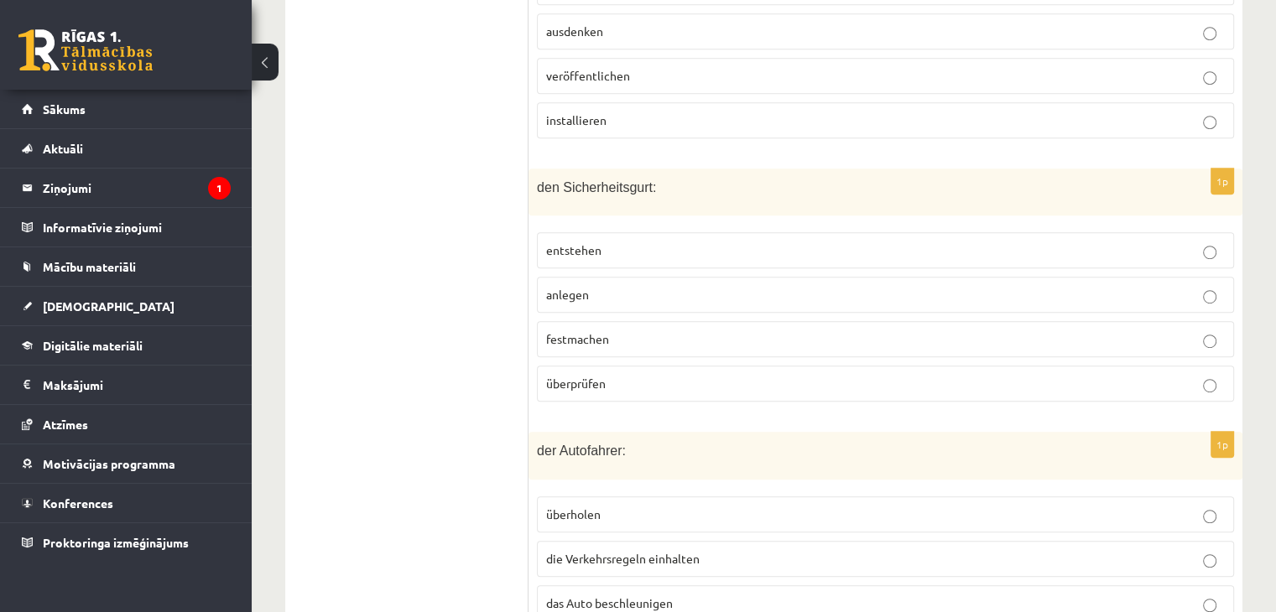
scroll to position [941, 0]
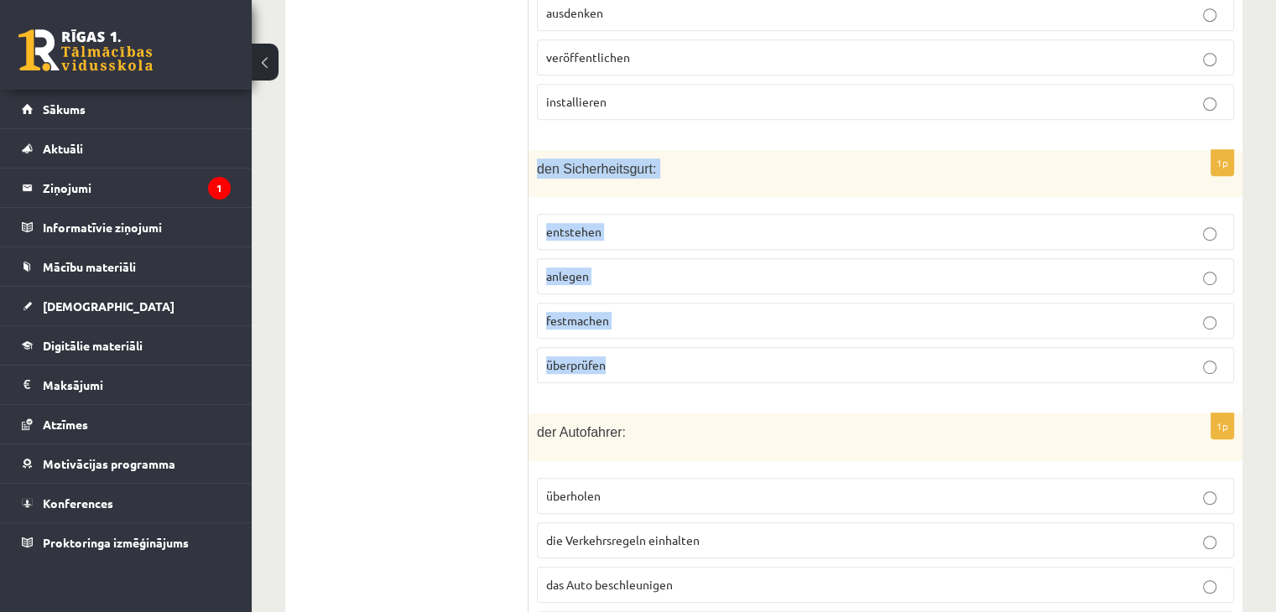
drag, startPoint x: 530, startPoint y: 152, endPoint x: 631, endPoint y: 359, distance: 230.3
click at [631, 359] on div "1p den Sicherheitsgurt: entstehen anlegen festmachen überprüfen" at bounding box center [885, 273] width 714 height 247
click at [713, 226] on p "entstehen" at bounding box center [885, 232] width 679 height 18
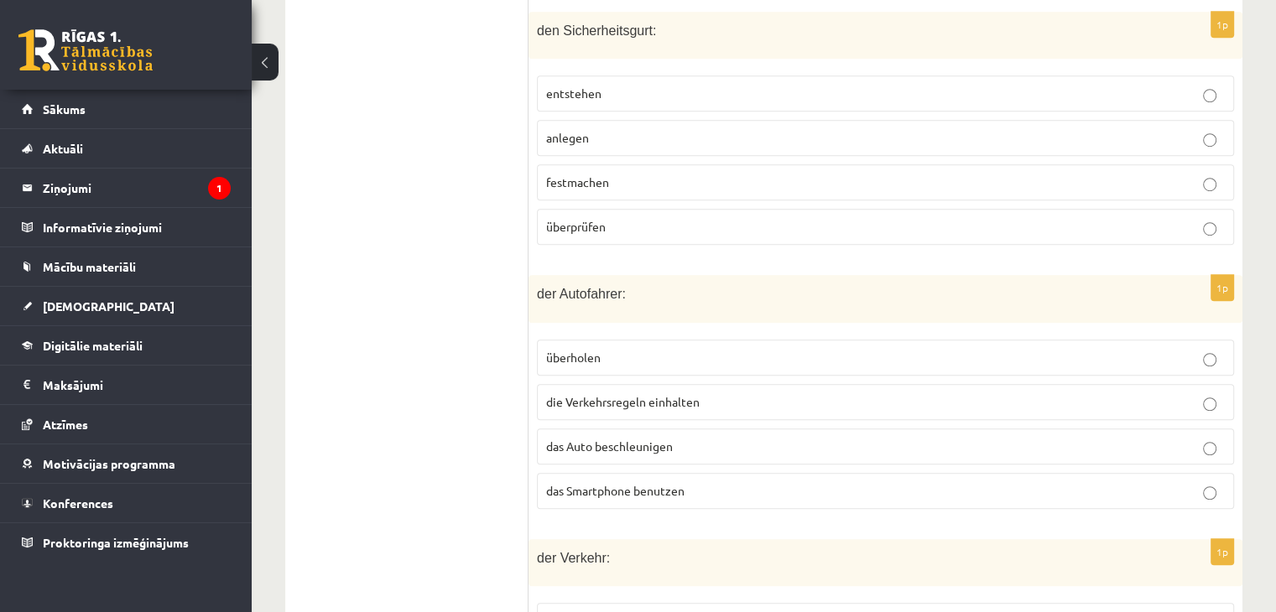
scroll to position [1109, 0]
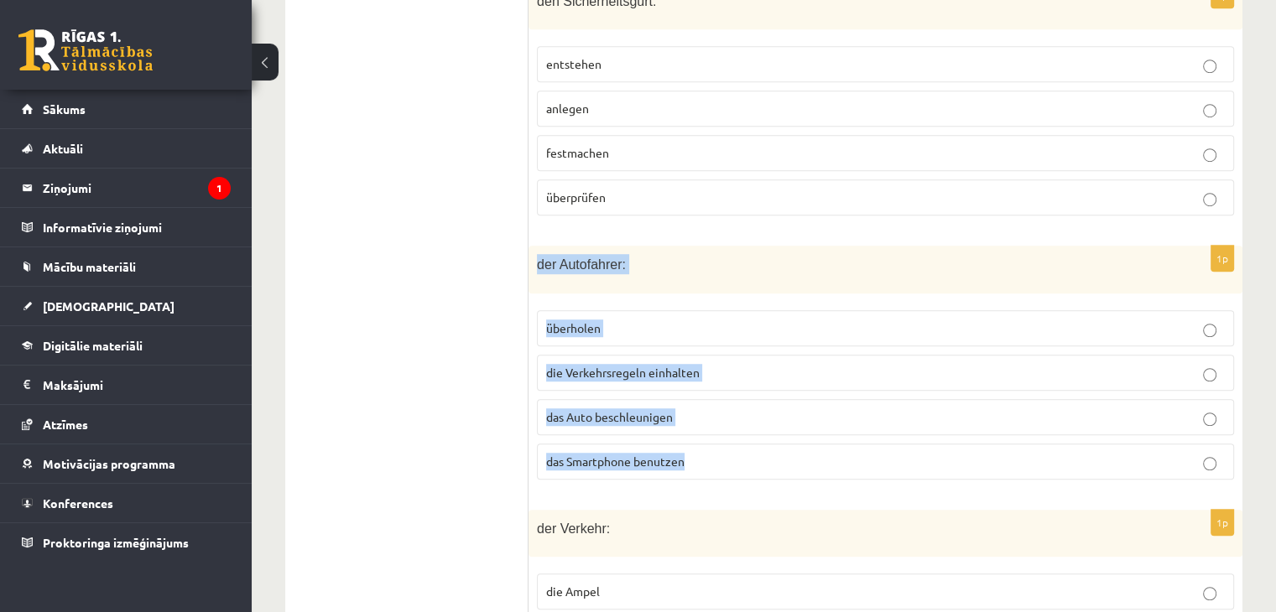
drag, startPoint x: 533, startPoint y: 249, endPoint x: 707, endPoint y: 434, distance: 253.3
click at [707, 434] on div "1p der Autofahrer: überholen die Verkehrsregeln einhalten das Auto beschleunige…" at bounding box center [885, 369] width 714 height 247
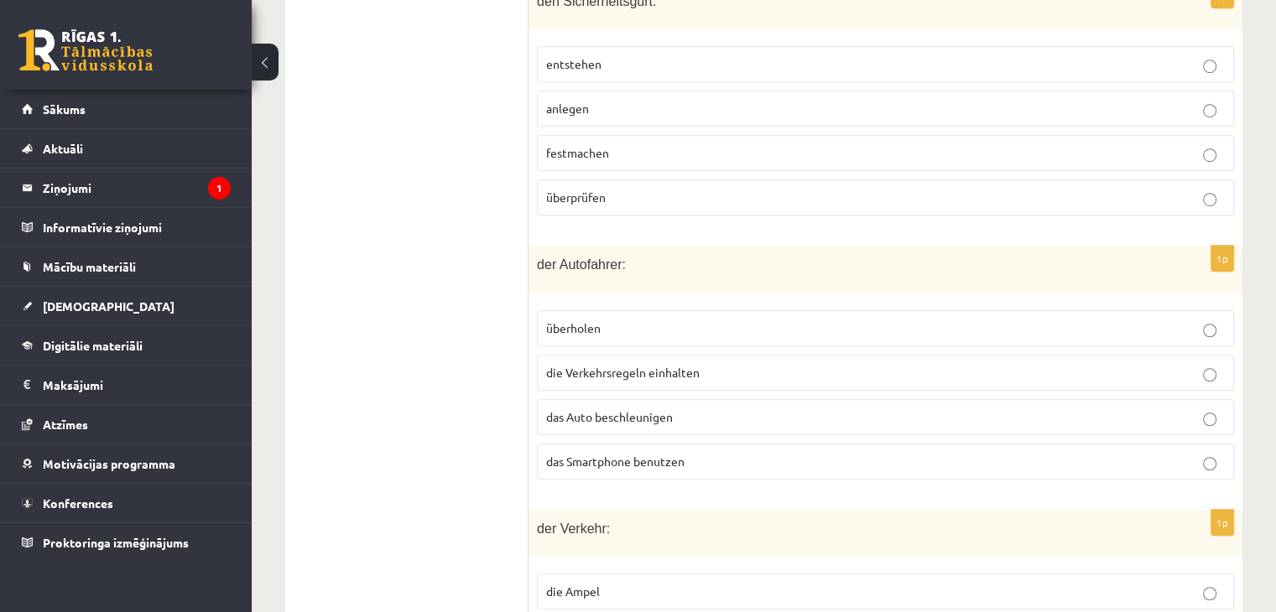
click at [408, 337] on ul "1. uzdevums 2. uzdevums 3. uzdevums 4. uzdevums 5. uzdevums 6. uzdevums 7. uzde…" at bounding box center [415, 346] width 226 height 1875
click at [679, 454] on span "das Smartphone benutzen" at bounding box center [615, 461] width 138 height 15
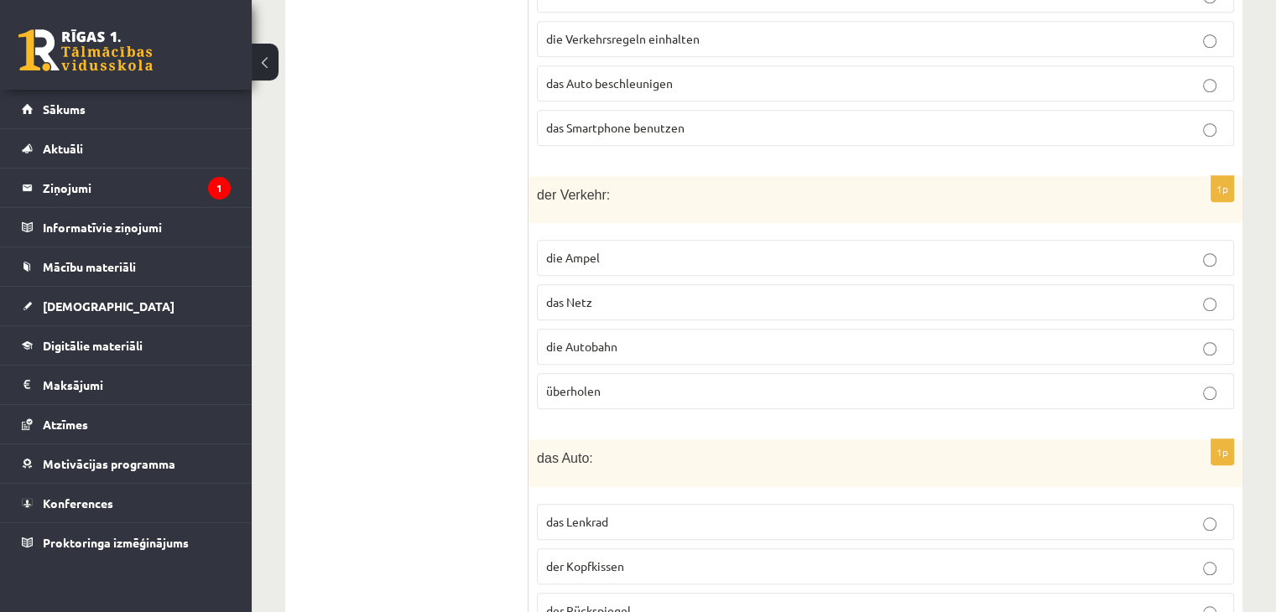
scroll to position [1444, 0]
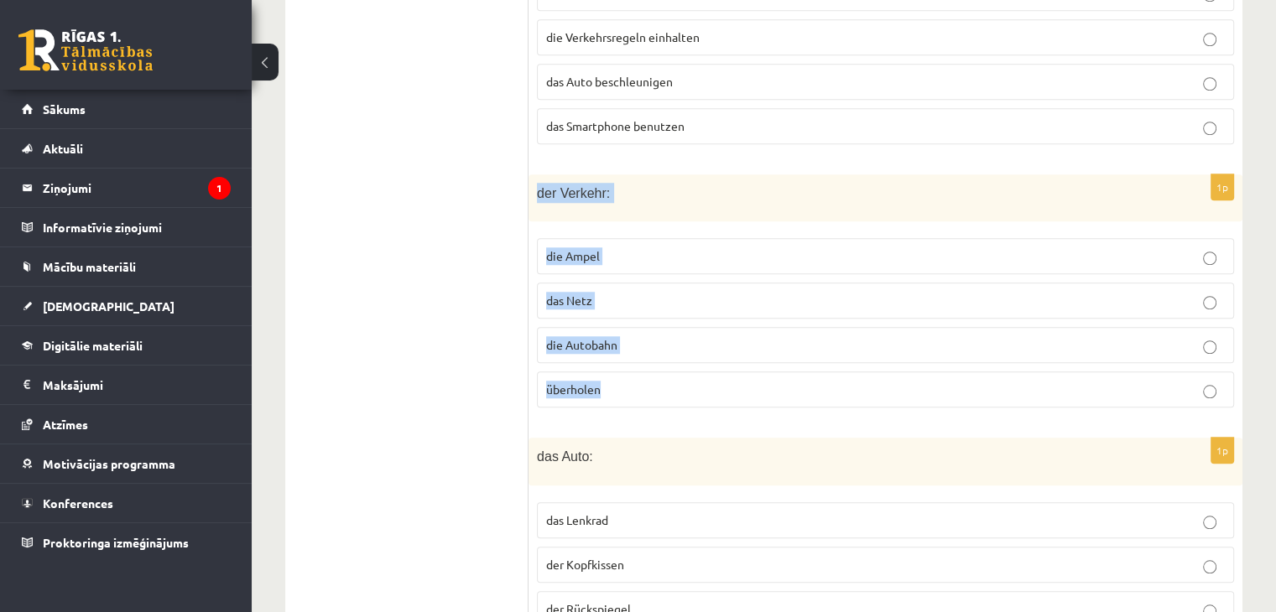
drag, startPoint x: 533, startPoint y: 172, endPoint x: 629, endPoint y: 367, distance: 217.6
click at [629, 367] on div "1p der Verkehr: die Ampel das Netz die Autobahn überholen" at bounding box center [885, 297] width 714 height 247
click at [349, 301] on ul "1. uzdevums 2. uzdevums 3. uzdevums 4. uzdevums 5. uzdevums 6. uzdevums 7. uzde…" at bounding box center [415, 10] width 226 height 1875
click at [611, 381] on p "überholen" at bounding box center [885, 390] width 679 height 18
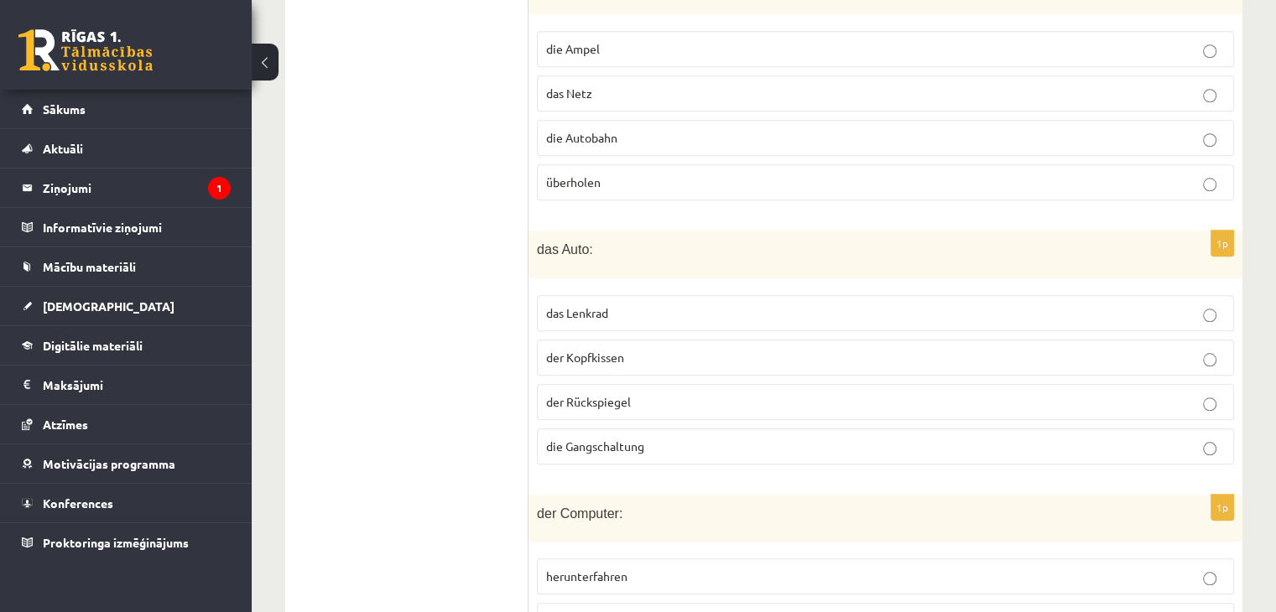
scroll to position [1696, 0]
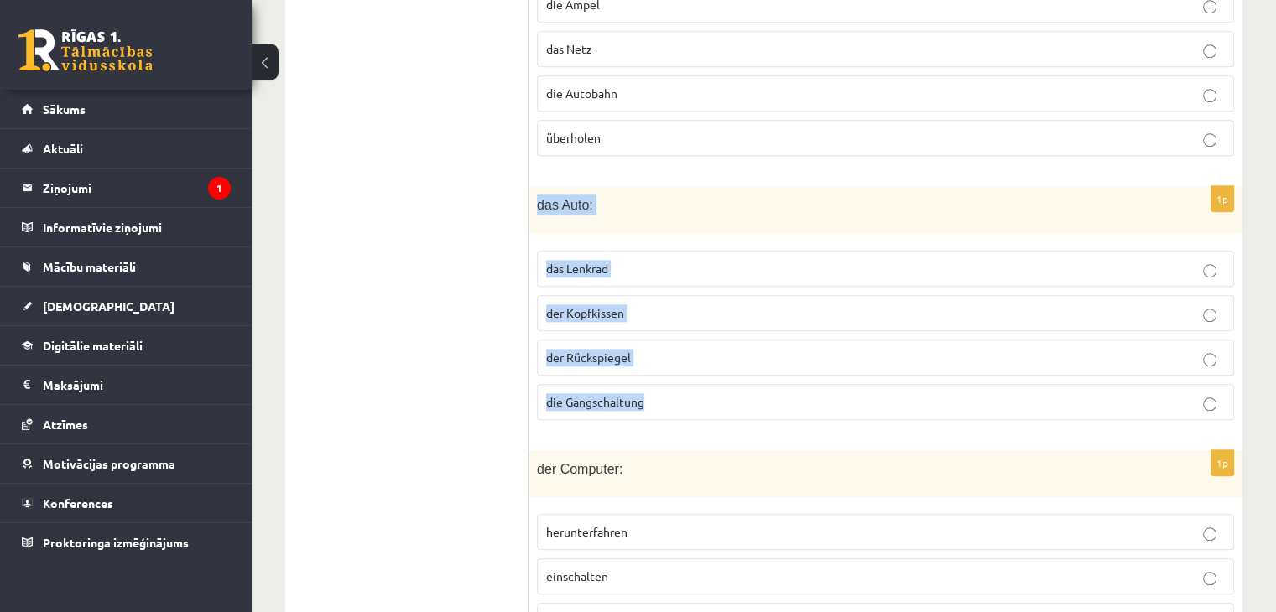
drag, startPoint x: 537, startPoint y: 183, endPoint x: 657, endPoint y: 387, distance: 236.5
click at [657, 387] on div "1p das Auto: das Lenkrad der Kopfkissen der Rückspiegel die Gangschaltung" at bounding box center [885, 309] width 714 height 247
click at [693, 304] on p "der Kopfkissen" at bounding box center [885, 313] width 679 height 18
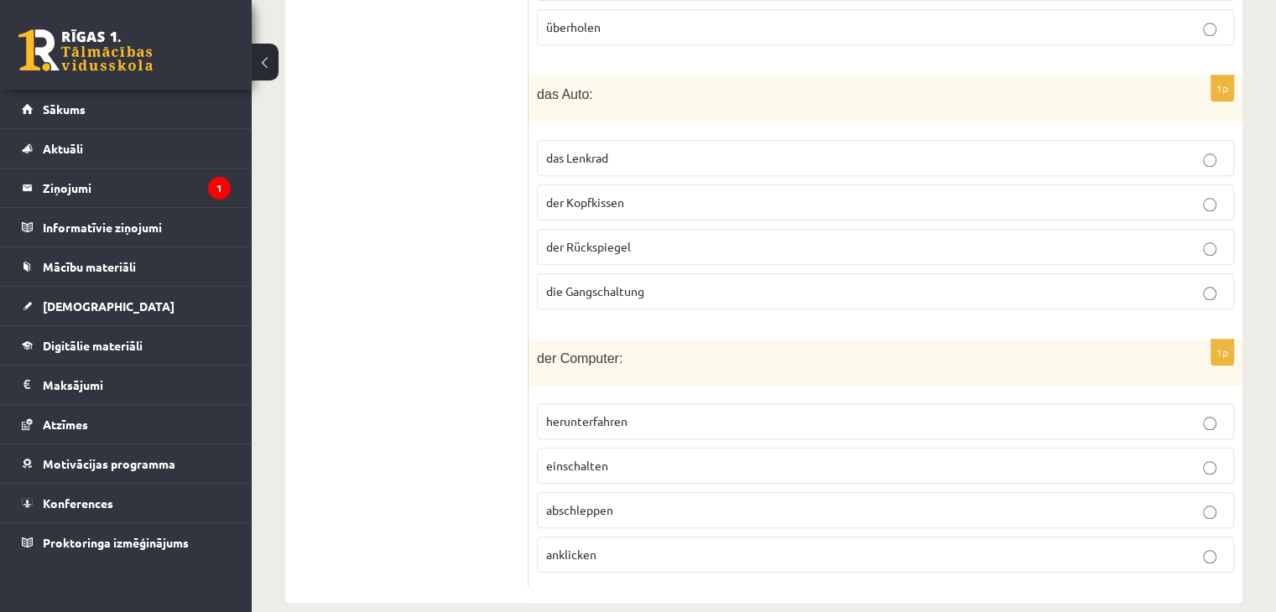
scroll to position [1810, 0]
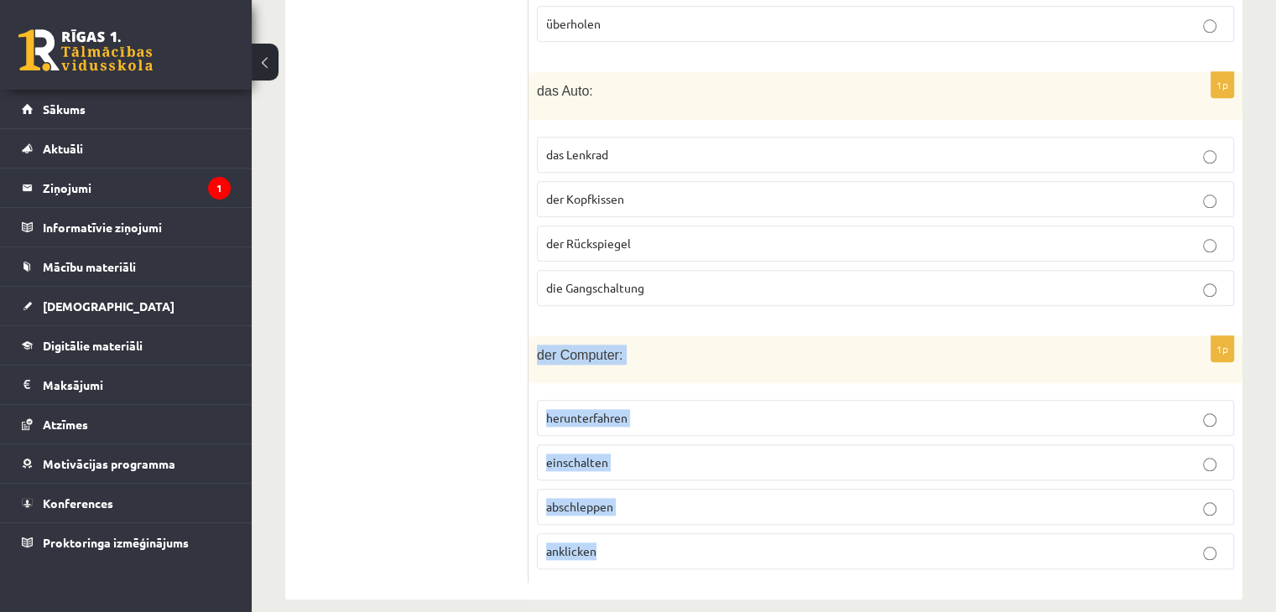
drag, startPoint x: 536, startPoint y: 329, endPoint x: 696, endPoint y: 552, distance: 274.6
click at [696, 552] on div "1p der Computer: herunterfahren einschalten abschleppen anklicken" at bounding box center [885, 459] width 714 height 247
click at [627, 498] on p "abschleppen" at bounding box center [885, 507] width 679 height 18
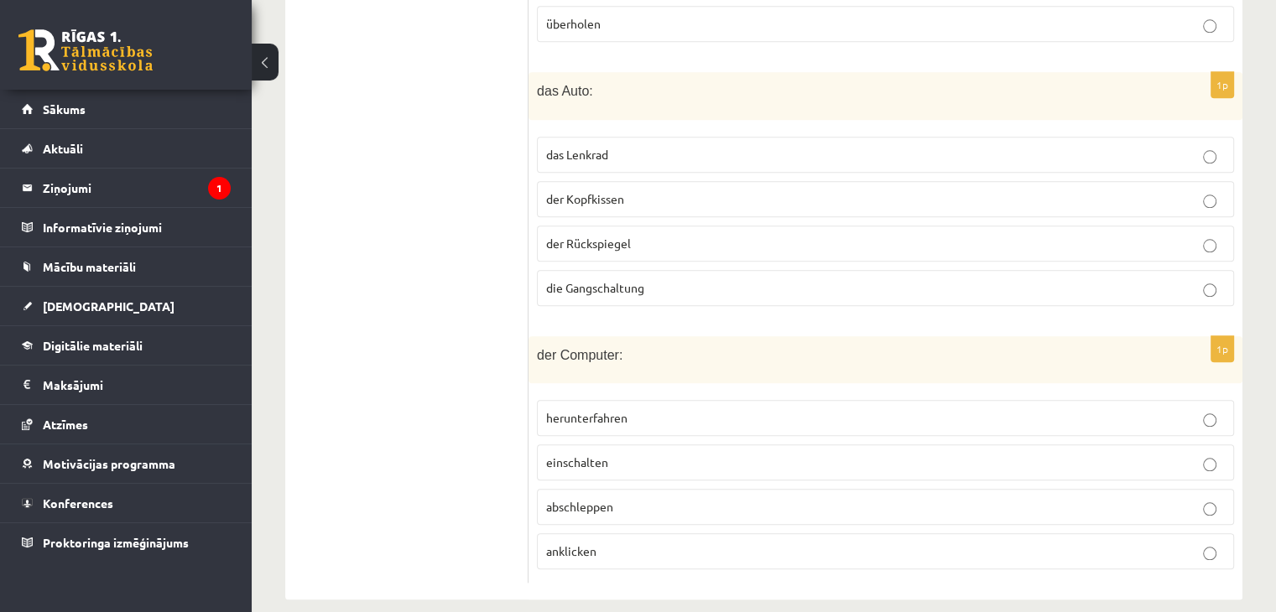
drag, startPoint x: 328, startPoint y: 322, endPoint x: 404, endPoint y: 270, distance: 92.4
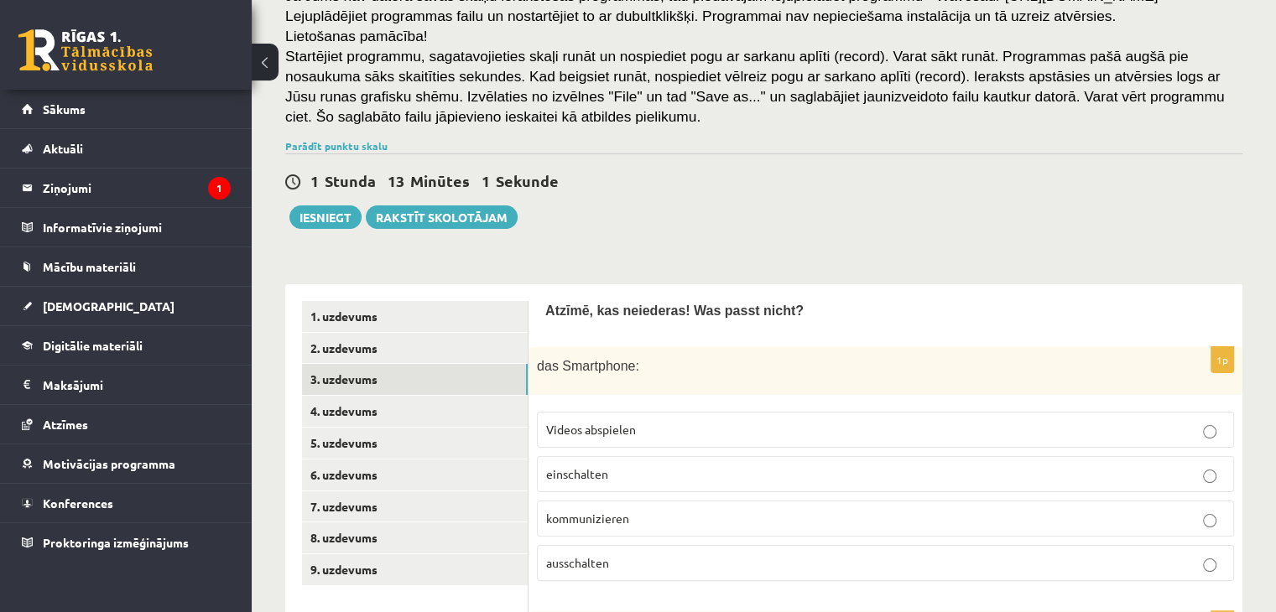
scroll to position [300, 0]
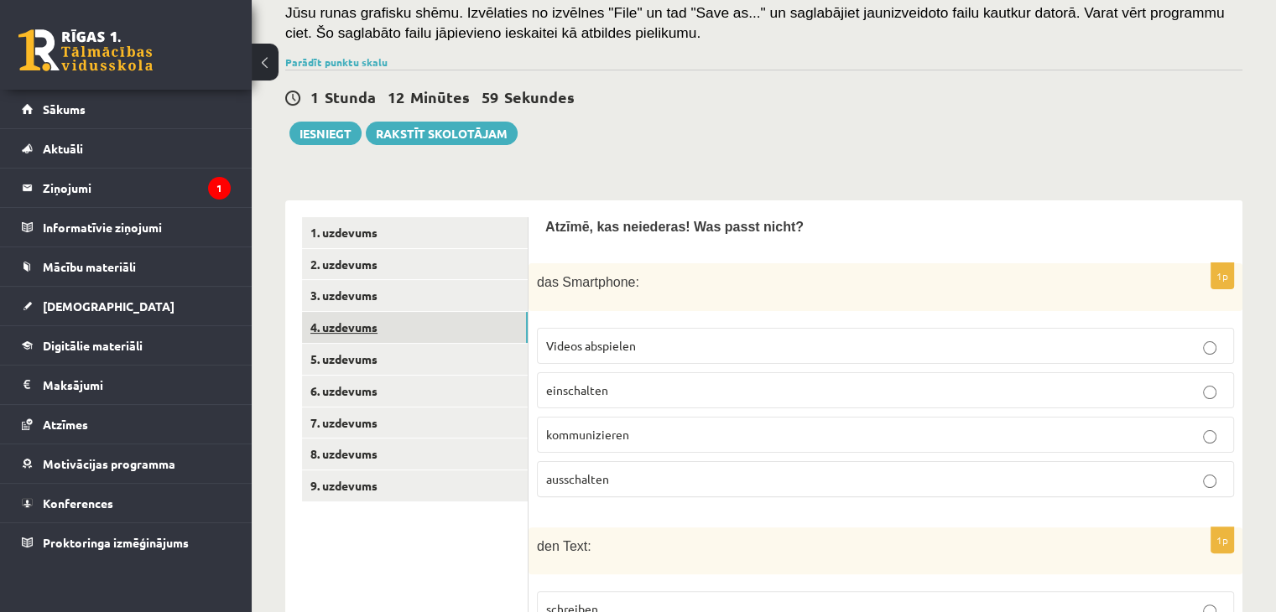
click at [372, 323] on link "4. uzdevums" at bounding box center [415, 327] width 226 height 31
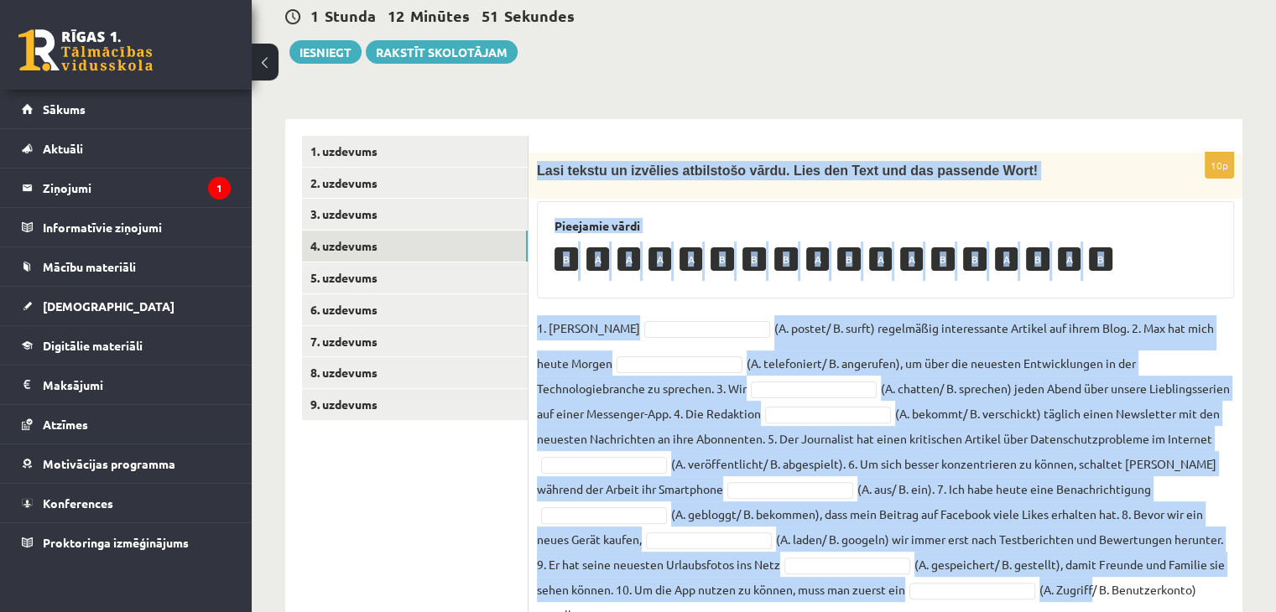
scroll to position [430, 0]
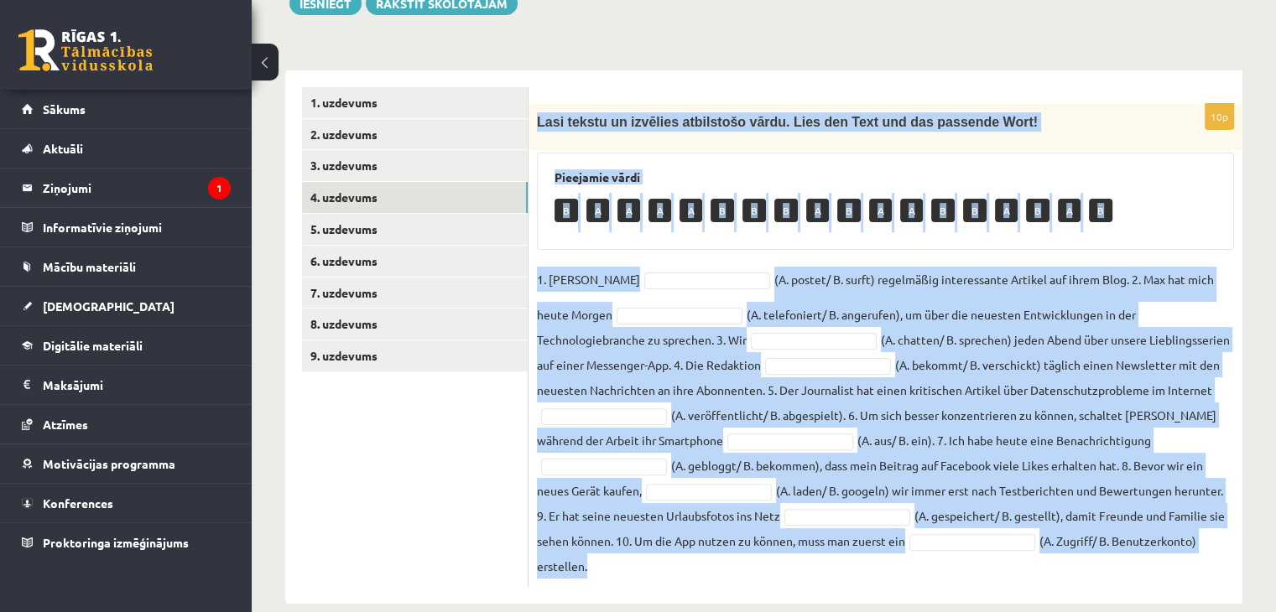
drag, startPoint x: 533, startPoint y: 248, endPoint x: 1077, endPoint y: 540, distance: 616.9
click at [1077, 540] on div "10p Lasi tekstu un izvēlies atbilstošo vārdu. Lies den Text und das passende Wo…" at bounding box center [885, 345] width 714 height 483
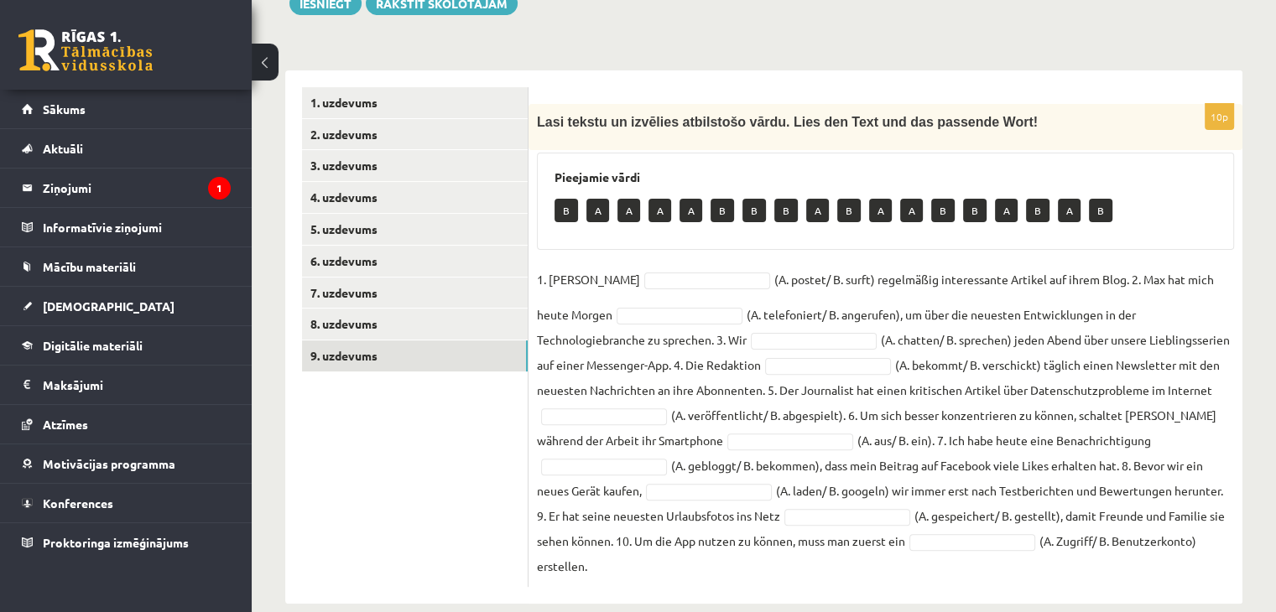
click at [449, 447] on ul "1. uzdevums 2. uzdevums 3. uzdevums 4. uzdevums 5. uzdevums 6. uzdevums 7. uzde…" at bounding box center [415, 337] width 226 height 500
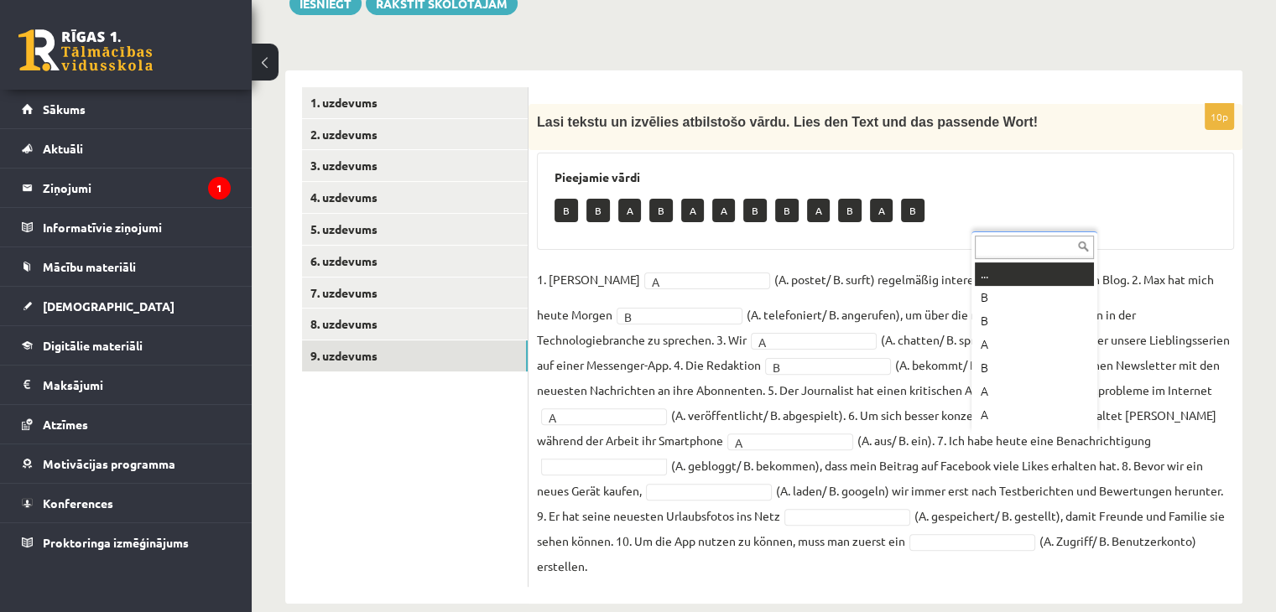
drag, startPoint x: 990, startPoint y: 443, endPoint x: 1003, endPoint y: 431, distance: 17.8
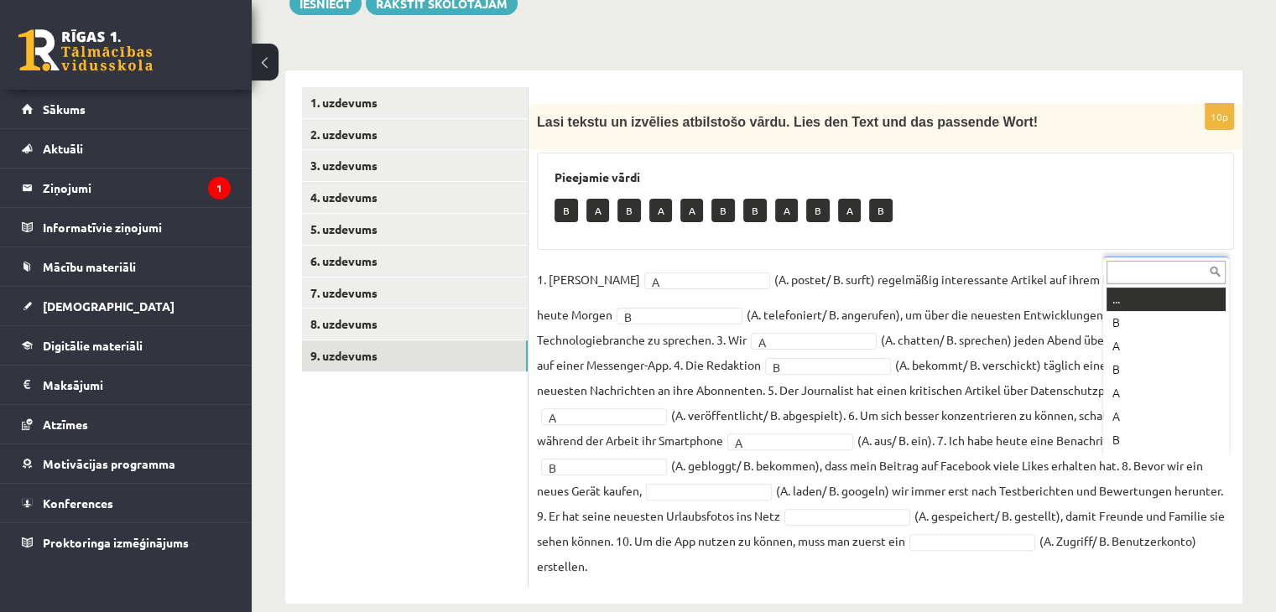
drag, startPoint x: 1183, startPoint y: 463, endPoint x: 1188, endPoint y: 477, distance: 14.9
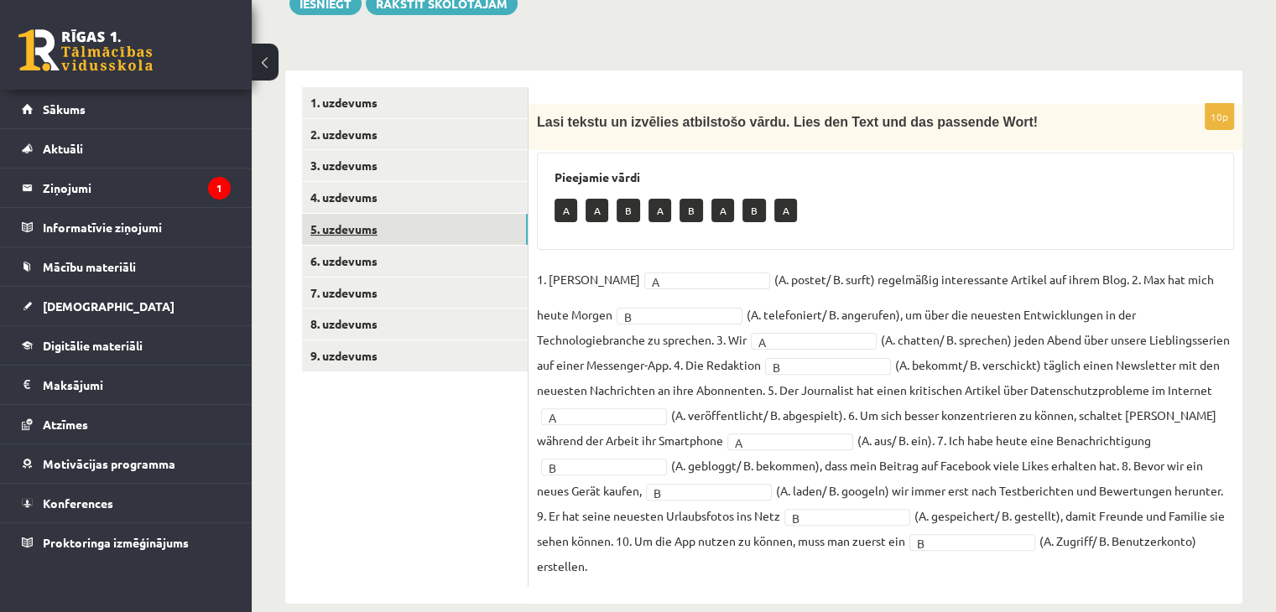
click at [463, 225] on link "5. uzdevums" at bounding box center [415, 229] width 226 height 31
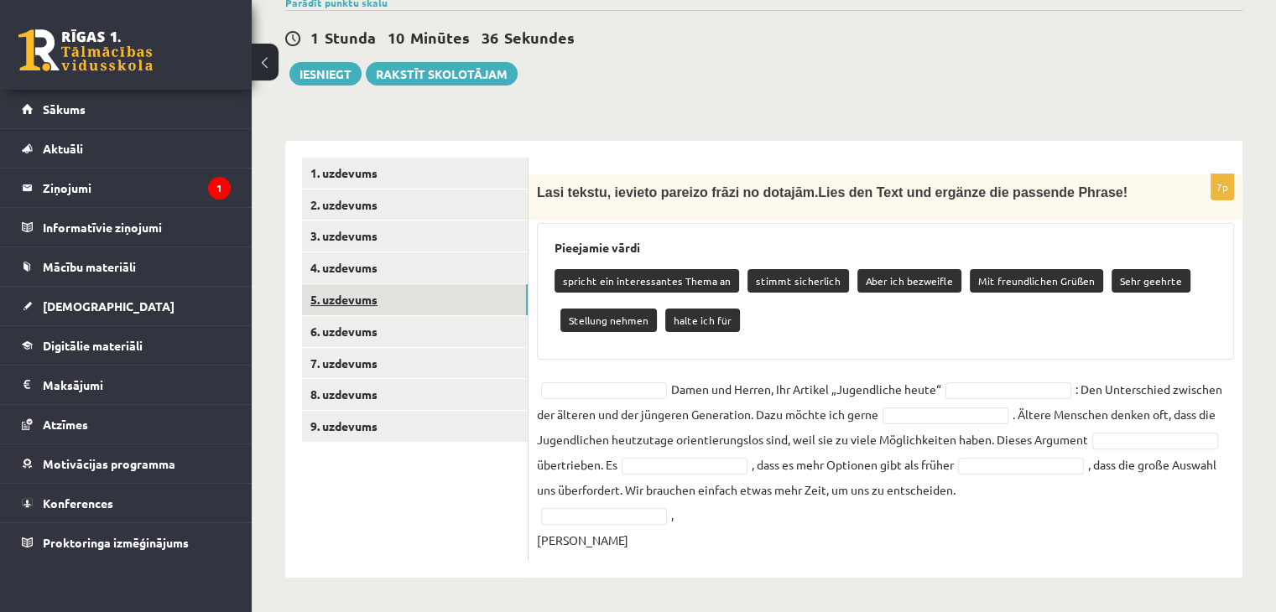
scroll to position [359, 0]
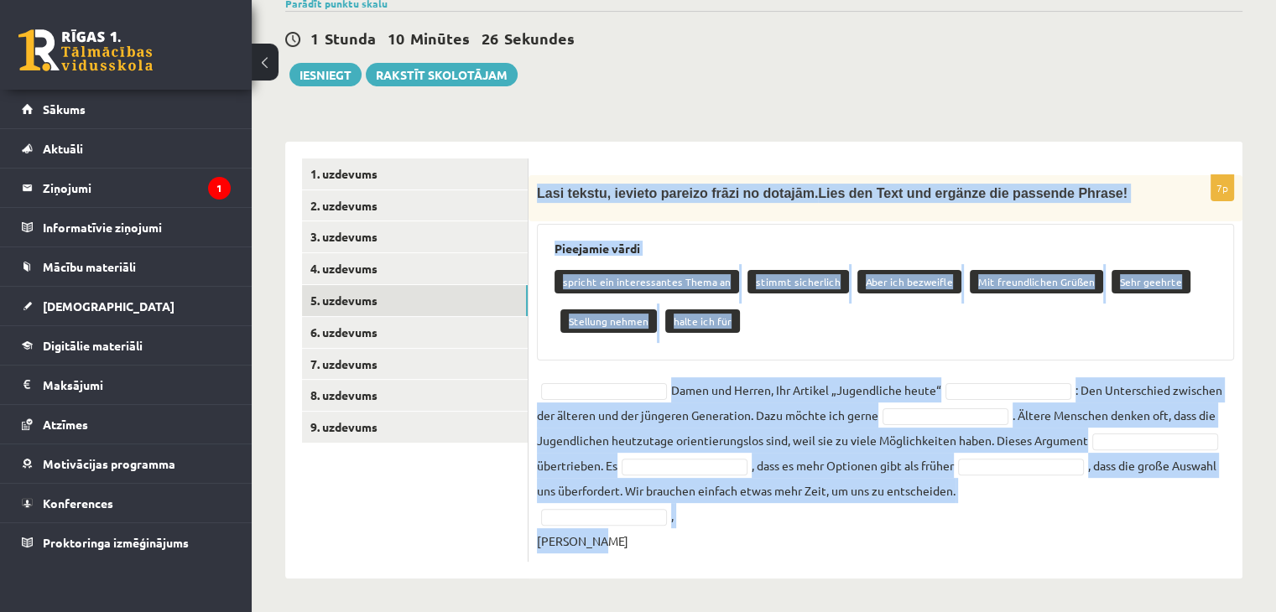
drag, startPoint x: 533, startPoint y: 188, endPoint x: 1014, endPoint y: 550, distance: 601.9
click at [1014, 550] on div "7p Lasi tekstu, ievieto pareizo frāzi no dotajām. Lies den Text und ergänze die…" at bounding box center [885, 368] width 714 height 387
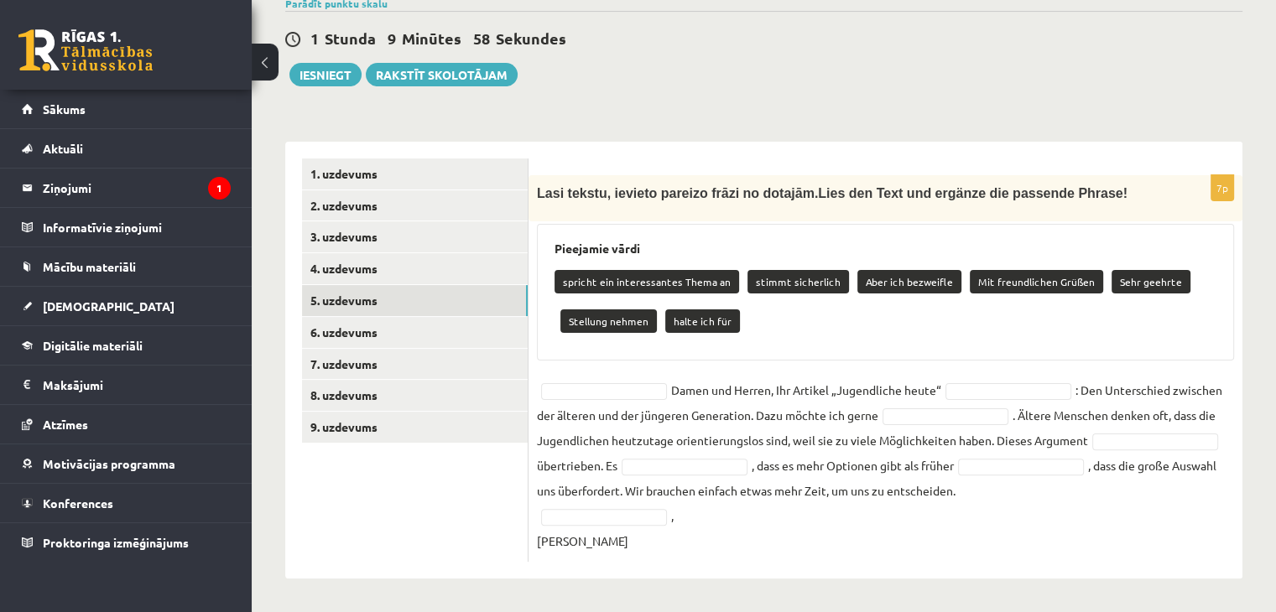
click at [491, 495] on ul "1. uzdevums 2. uzdevums 3. uzdevums 4. uzdevums 5. uzdevums 6. uzdevums 7. uzde…" at bounding box center [415, 360] width 226 height 403
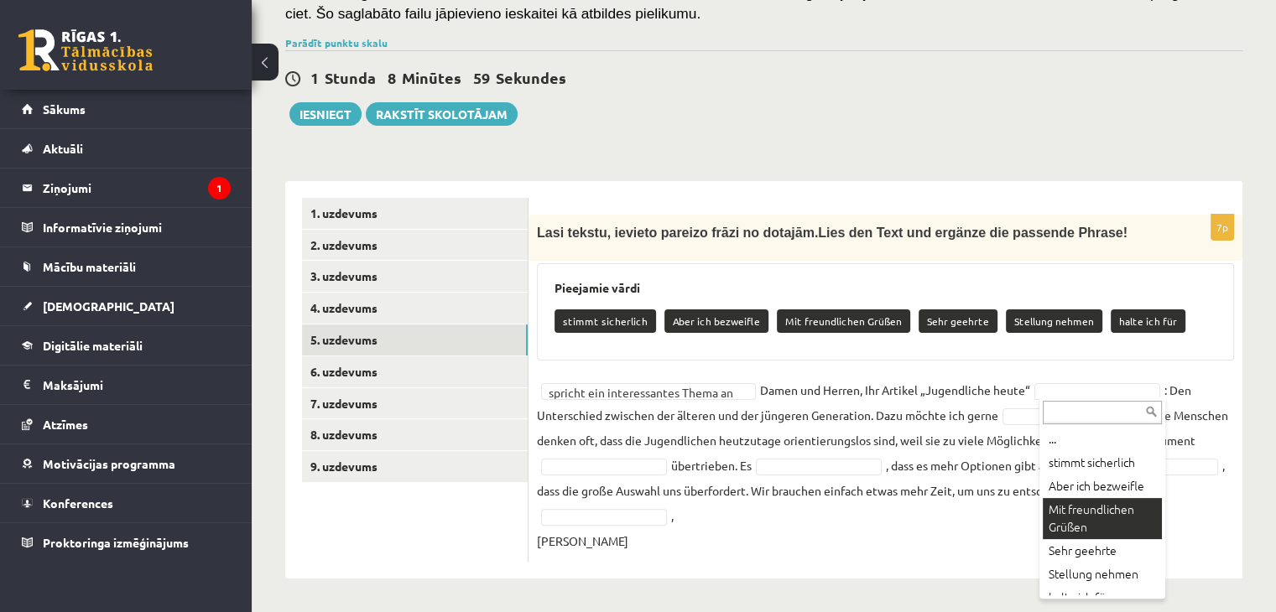
scroll to position [32, 0]
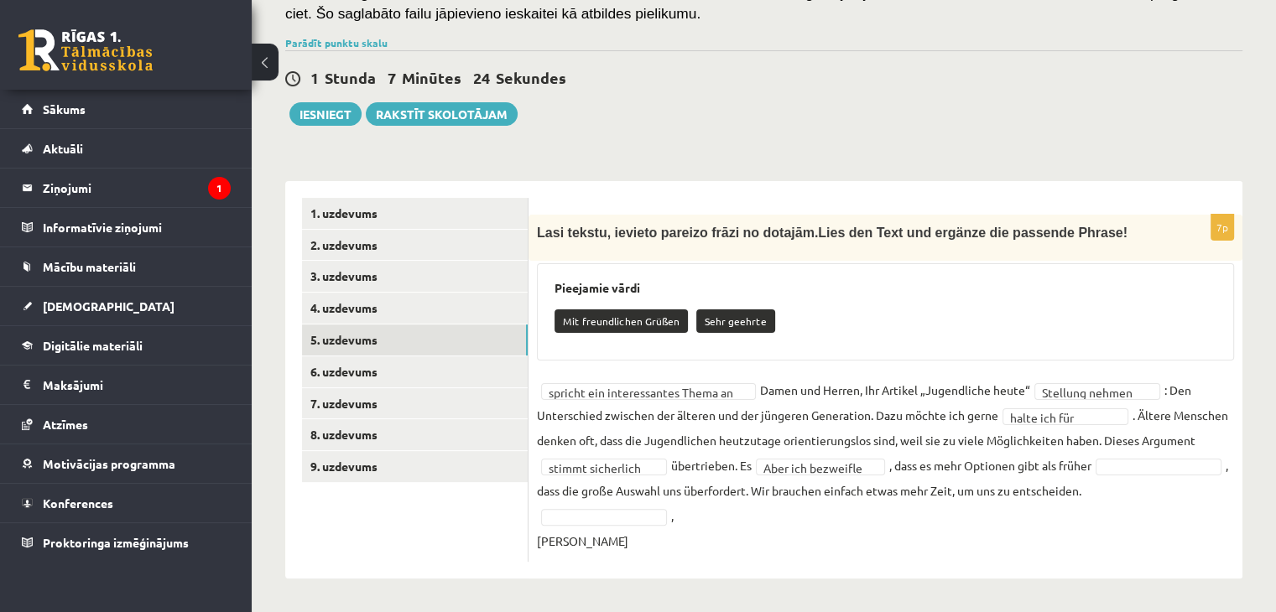
click at [1126, 460] on fieldset "**********" at bounding box center [885, 465] width 697 height 176
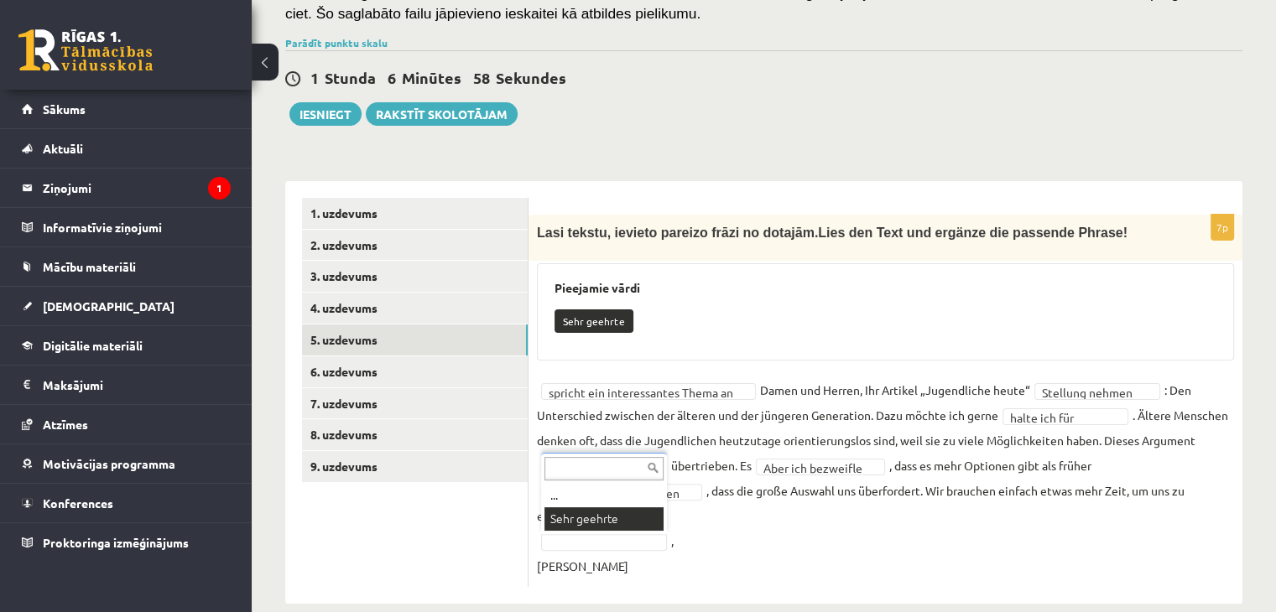
scroll to position [305, 0]
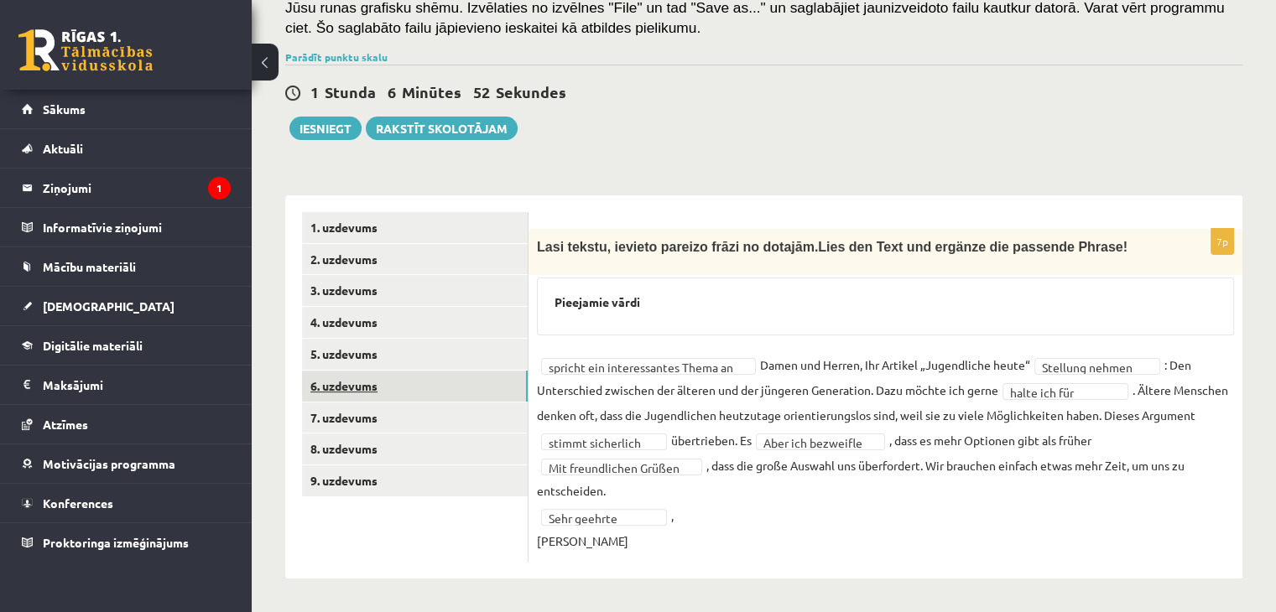
click at [355, 381] on link "6. uzdevums" at bounding box center [415, 386] width 226 height 31
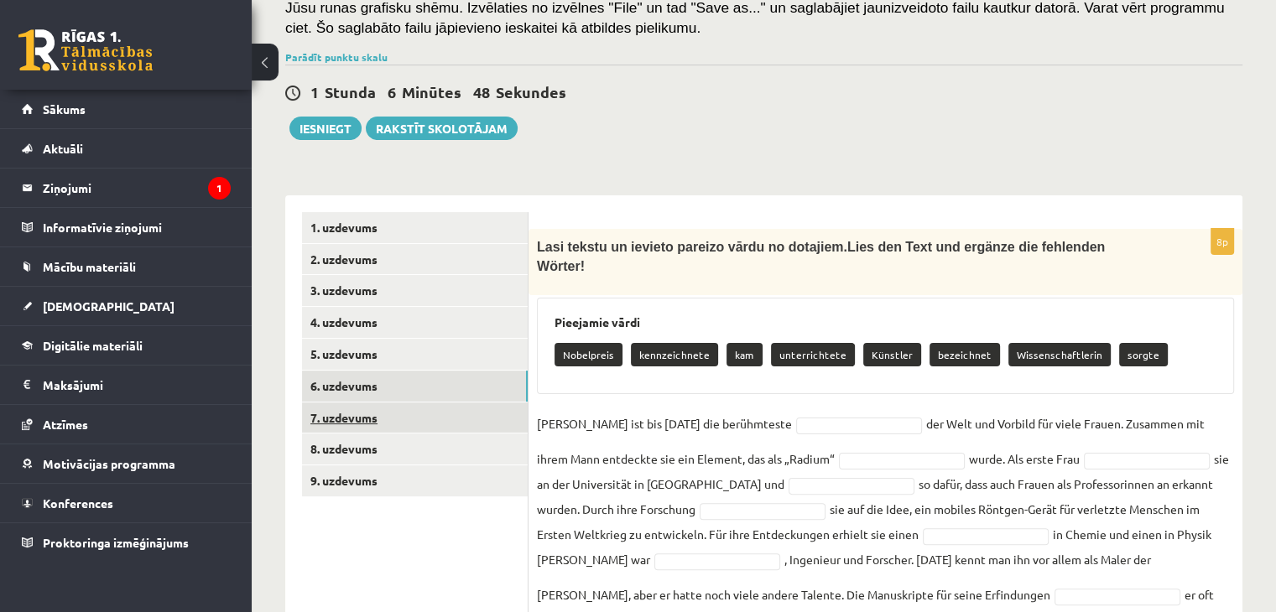
click at [433, 408] on link "7. uzdevums" at bounding box center [415, 418] width 226 height 31
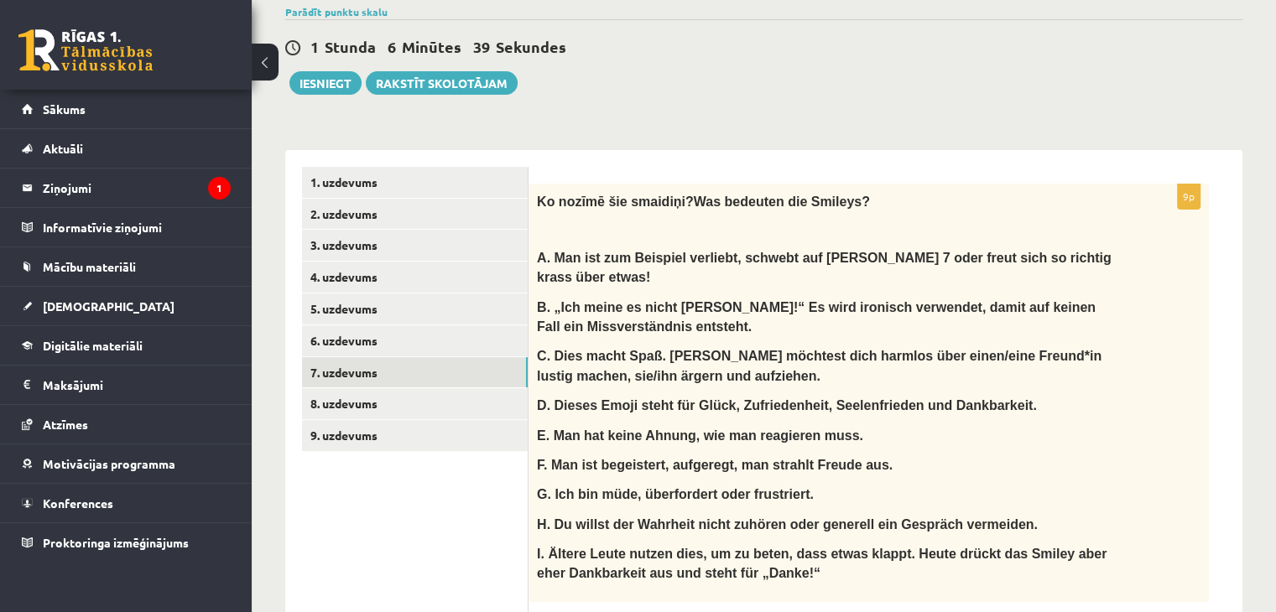
scroll to position [286, 0]
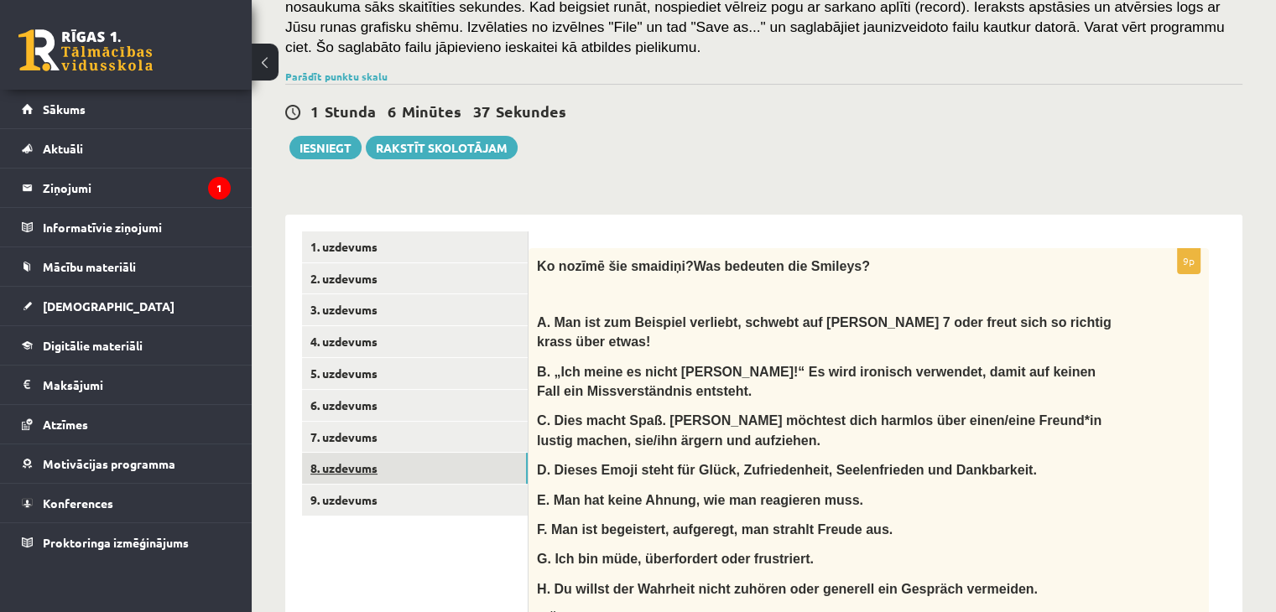
click at [369, 462] on link "8. uzdevums" at bounding box center [415, 468] width 226 height 31
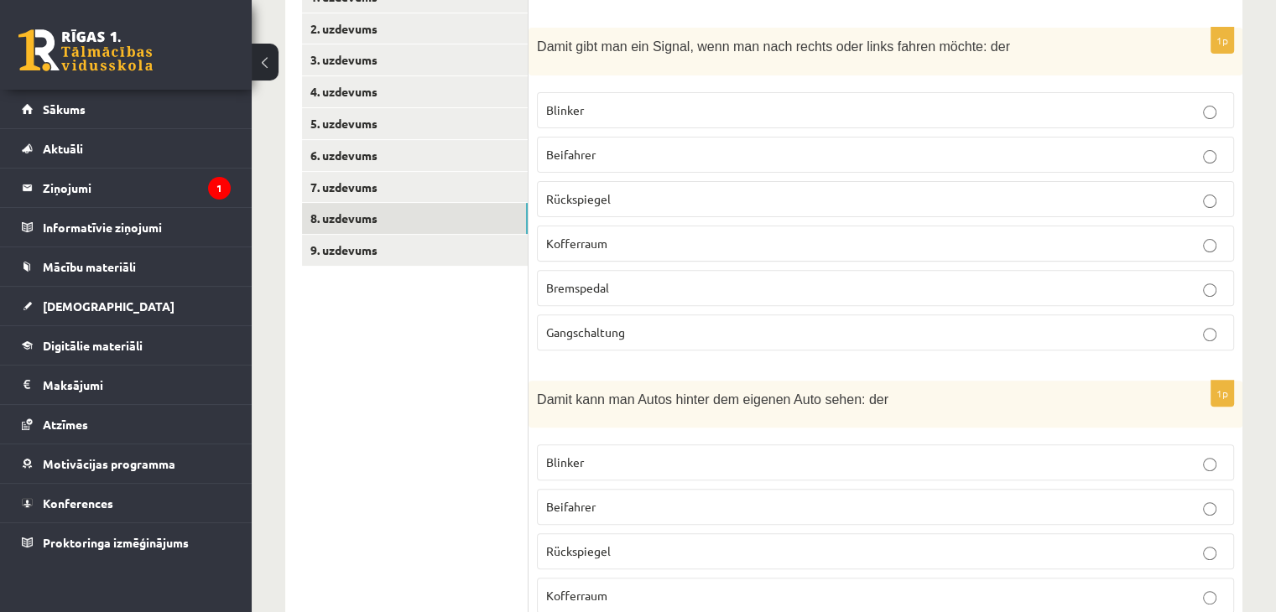
scroll to position [454, 0]
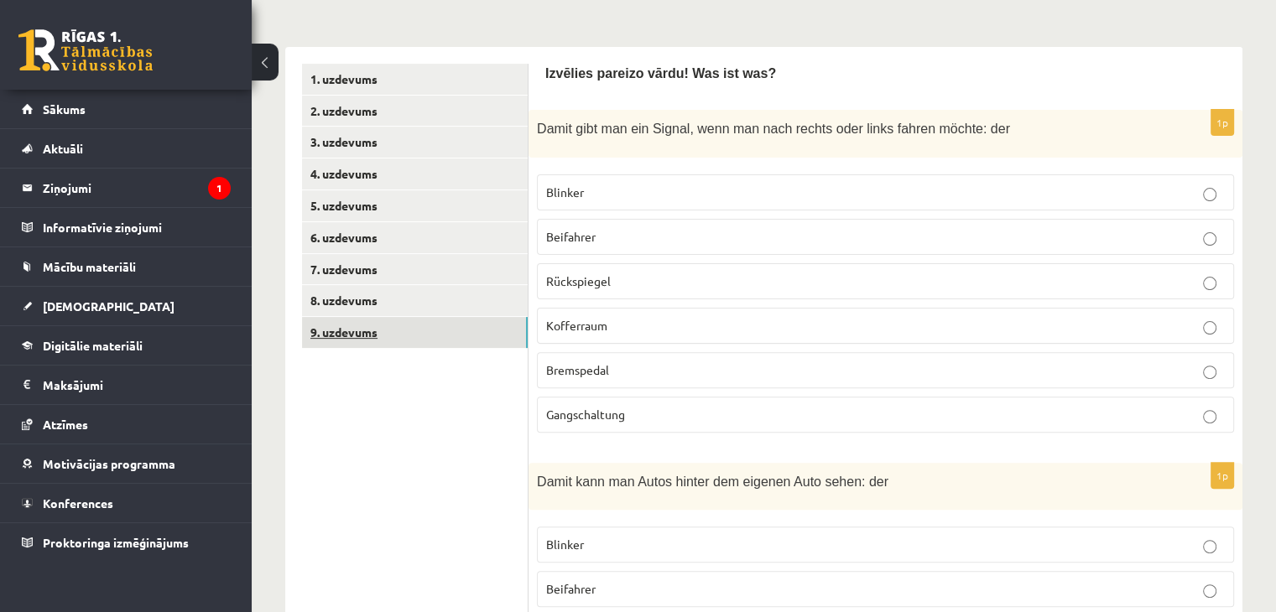
click at [337, 333] on link "9. uzdevums" at bounding box center [415, 332] width 226 height 31
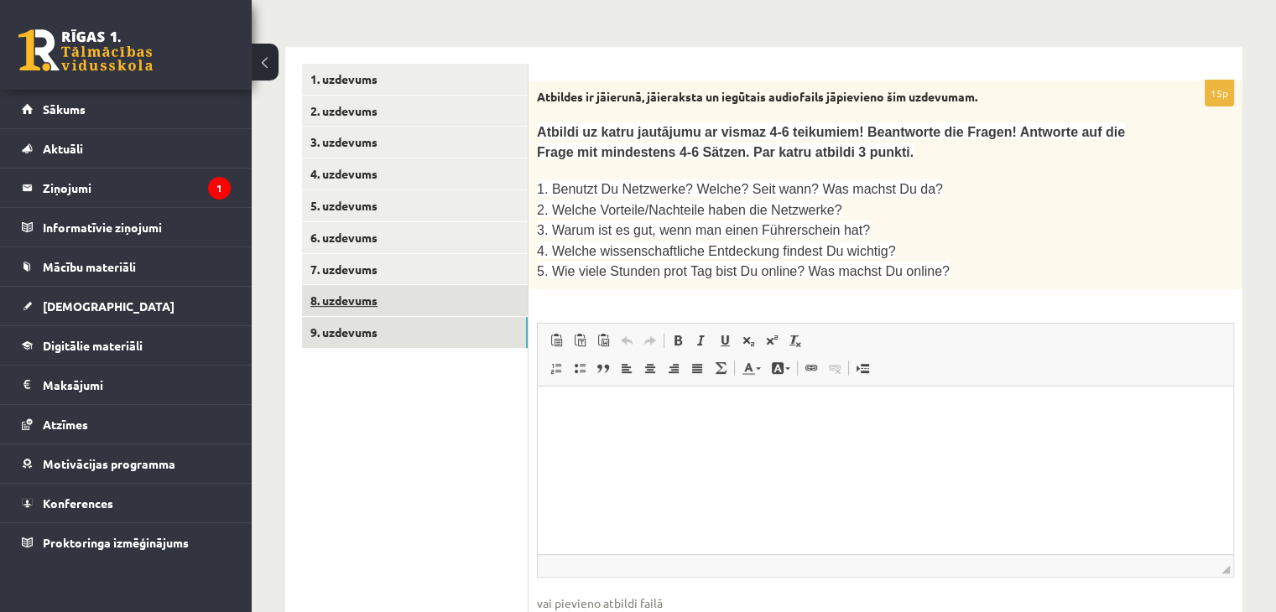
scroll to position [0, 0]
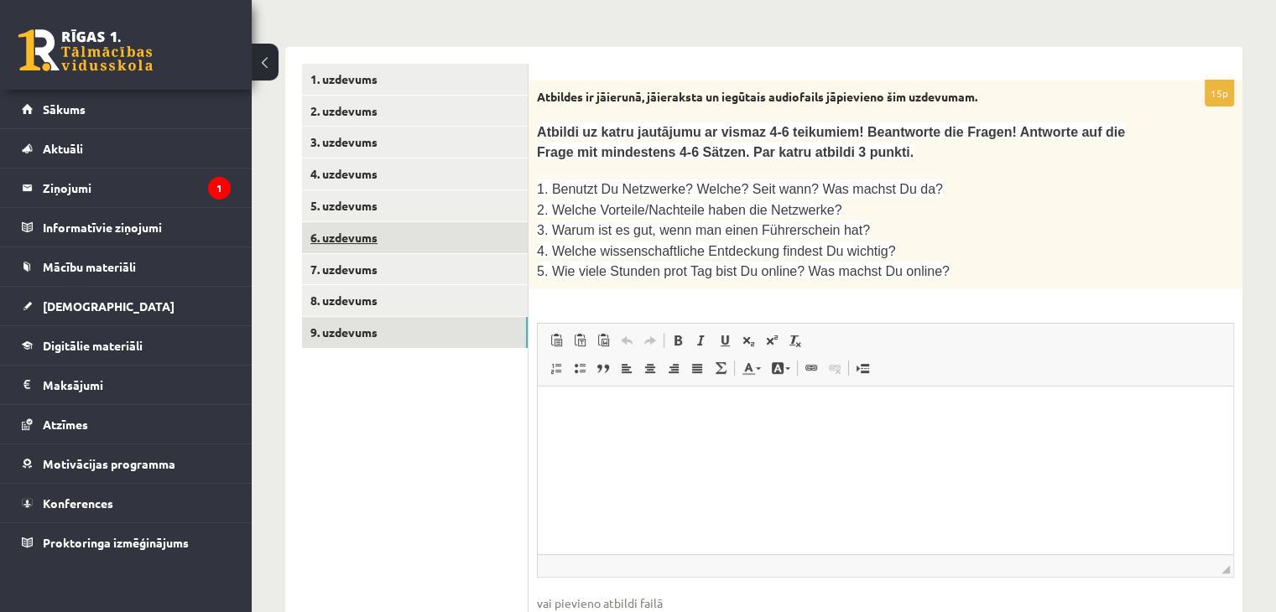
click at [393, 232] on link "6. uzdevums" at bounding box center [415, 237] width 226 height 31
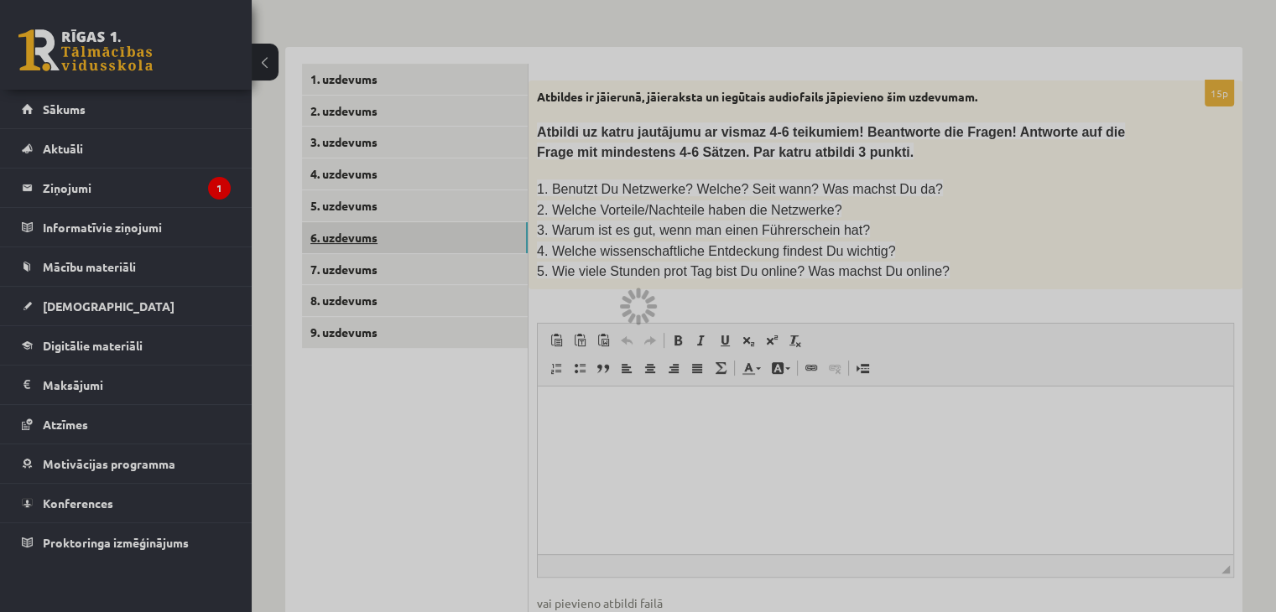
scroll to position [365, 0]
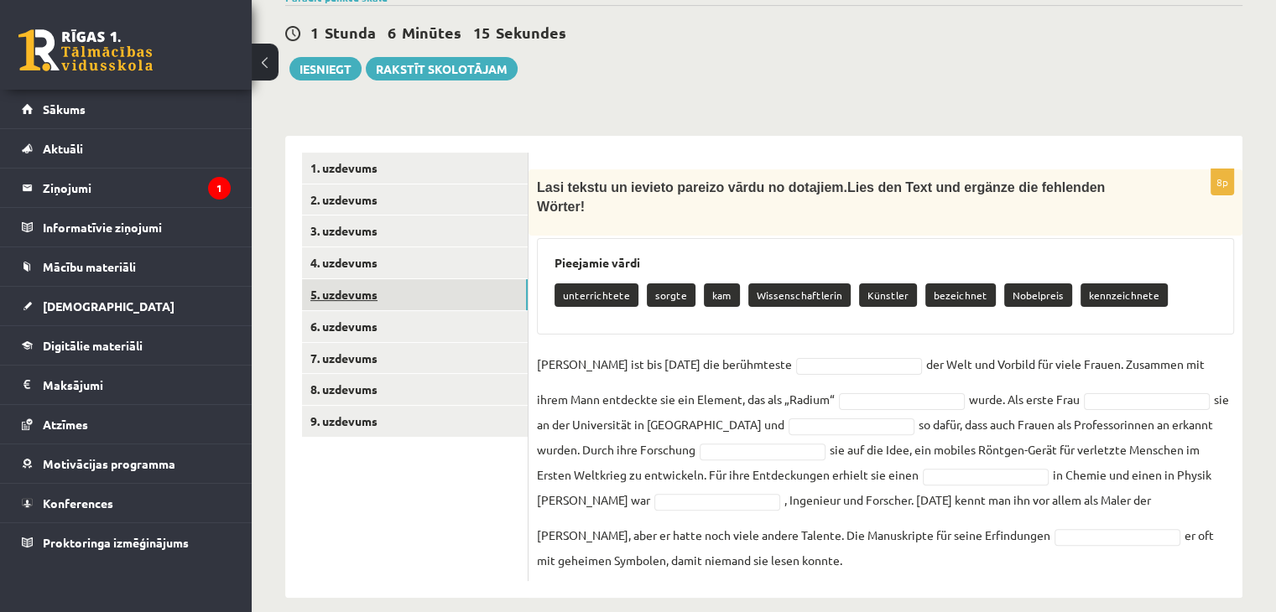
click at [402, 301] on link "5. uzdevums" at bounding box center [415, 294] width 226 height 31
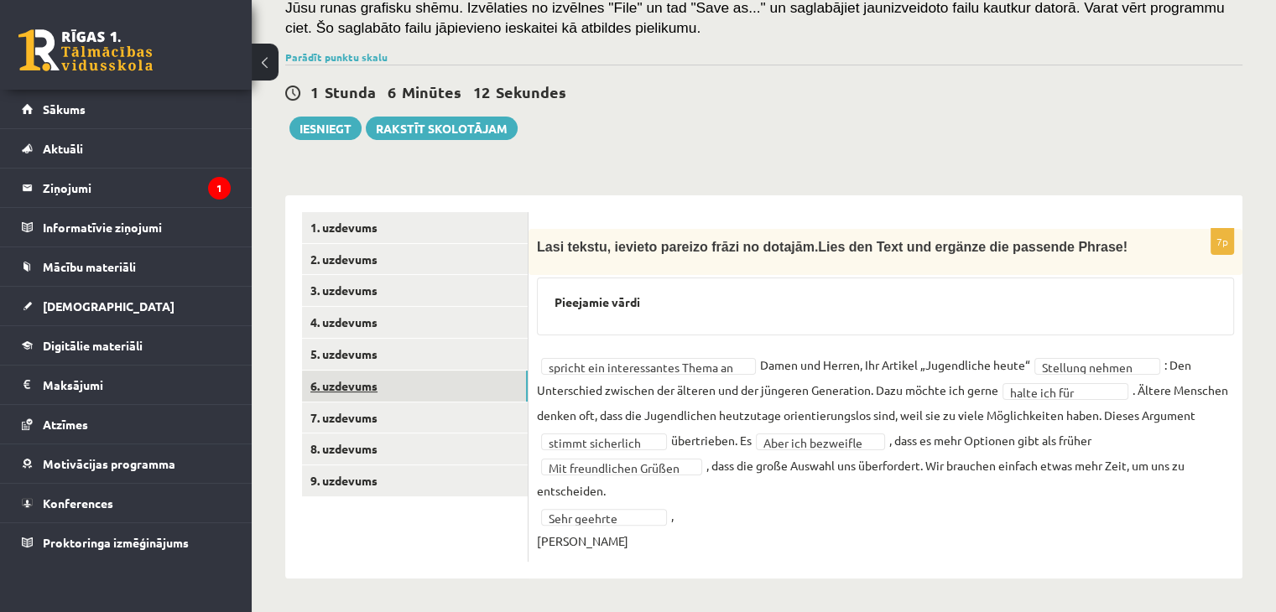
click at [363, 382] on link "6. uzdevums" at bounding box center [415, 386] width 226 height 31
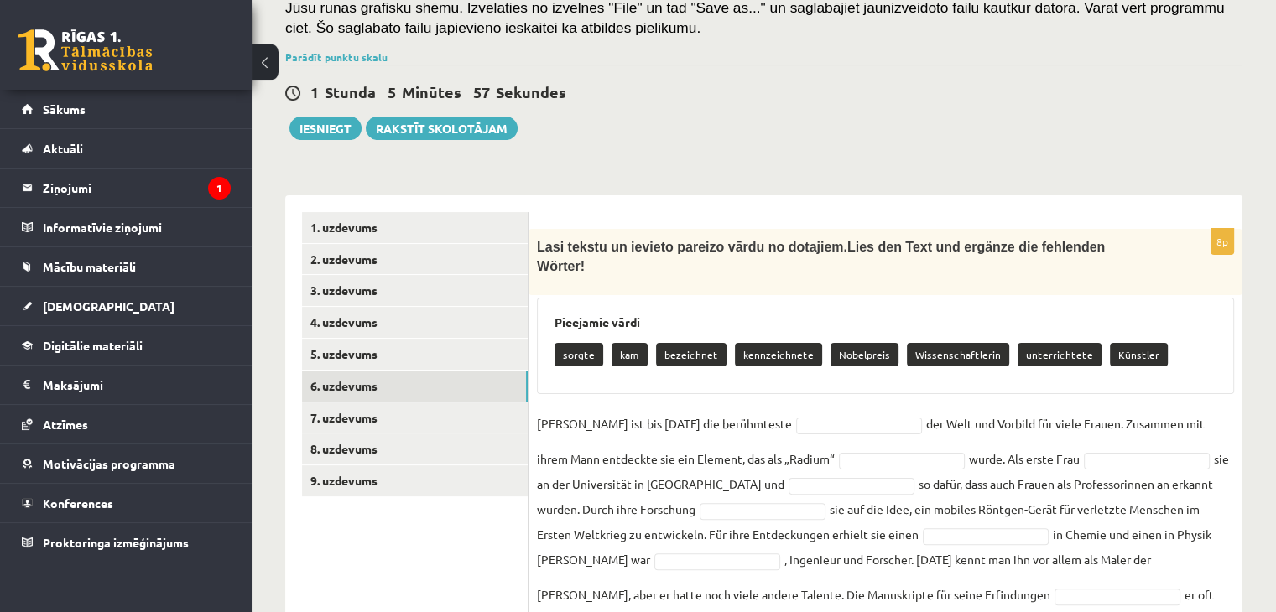
scroll to position [365, 0]
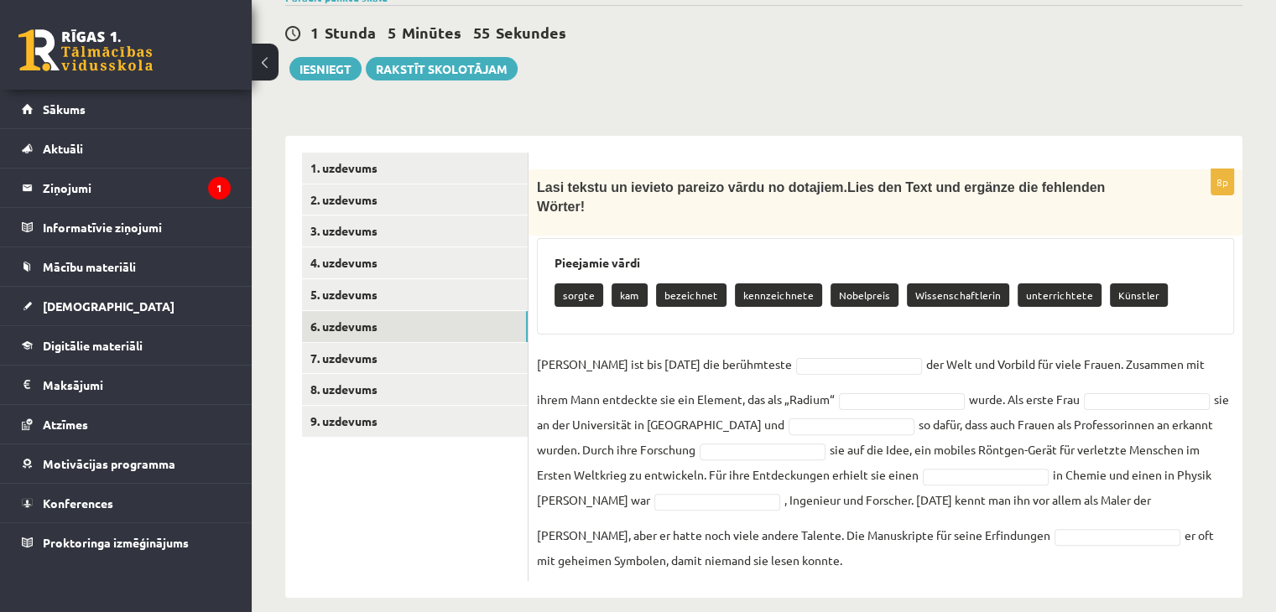
drag, startPoint x: 531, startPoint y: 240, endPoint x: 1142, endPoint y: 595, distance: 707.3
click at [1142, 595] on div "Vācu valoda 11.b1 klase 1. ieskaite , Kate Dace Birzniece (11.b1 JK) Ieskaitē b…" at bounding box center [764, 166] width 1024 height 932
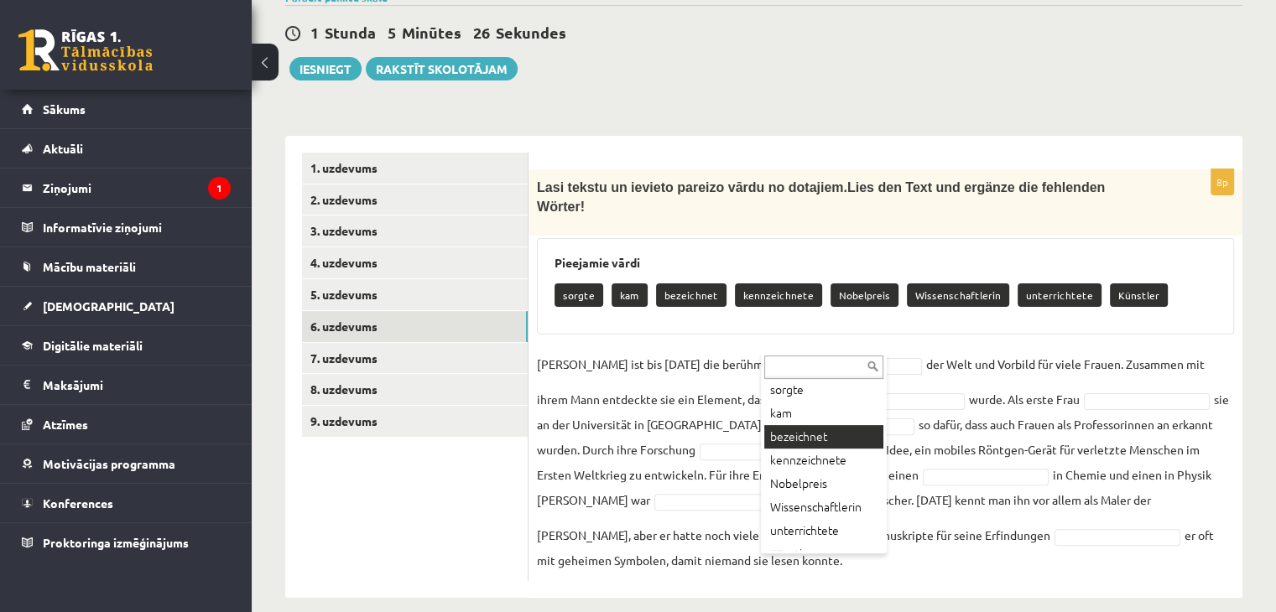
scroll to position [44, 0]
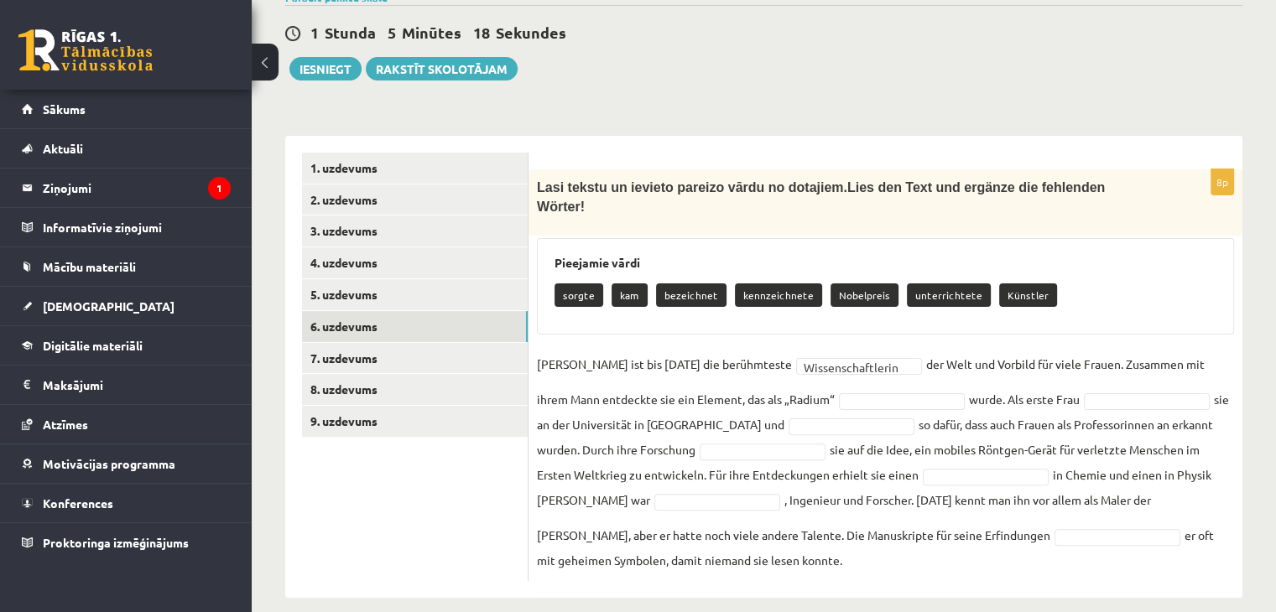
click at [833, 371] on fieldset "**********" at bounding box center [885, 461] width 697 height 221
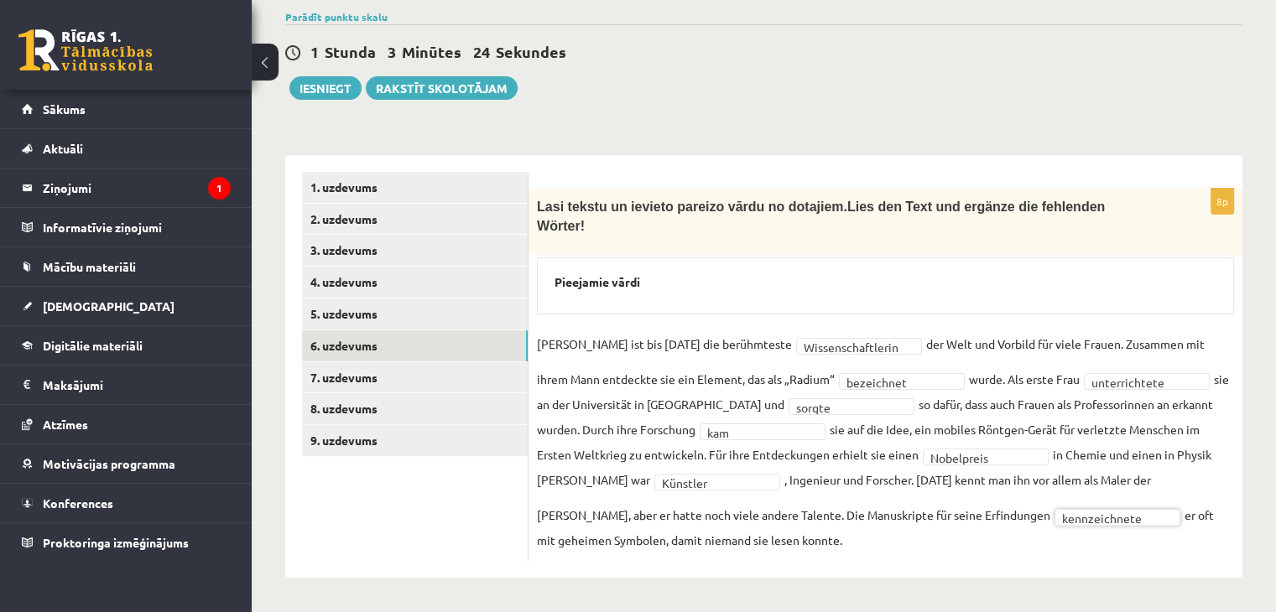
scroll to position [325, 0]
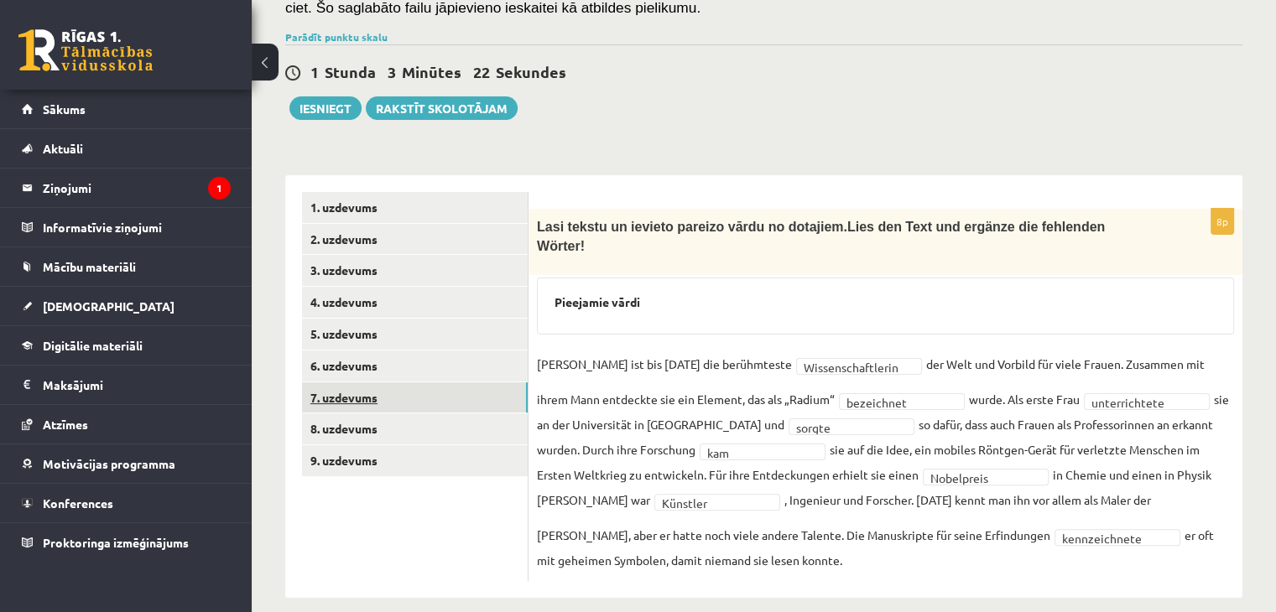
click at [342, 390] on link "7. uzdevums" at bounding box center [415, 397] width 226 height 31
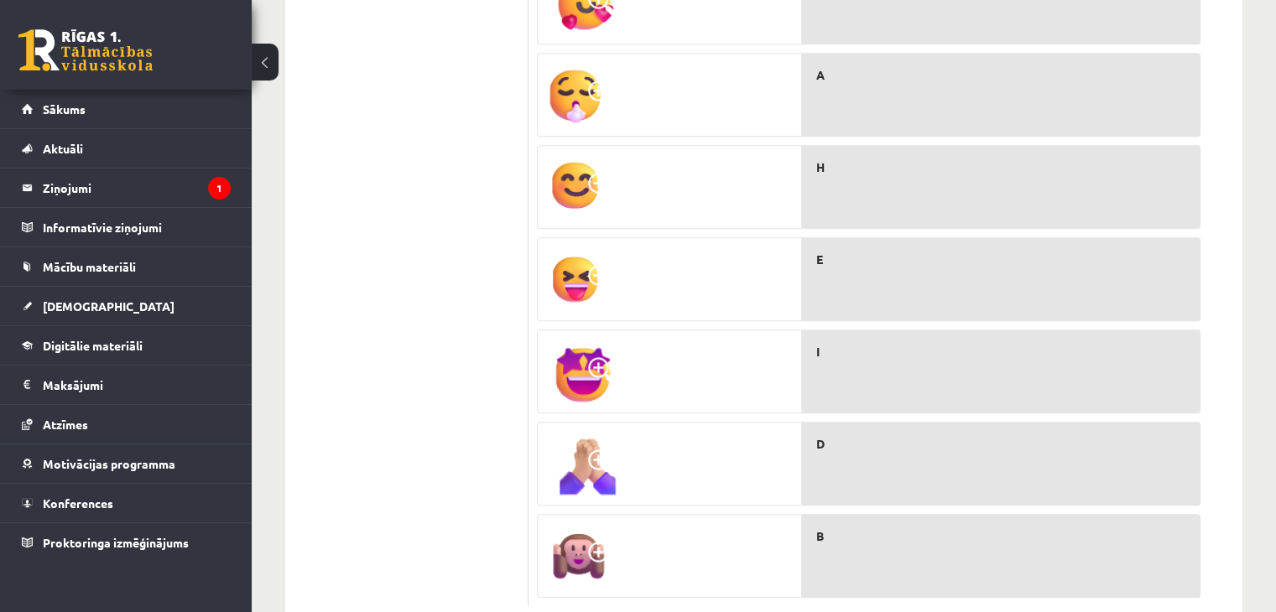
scroll to position [1209, 0]
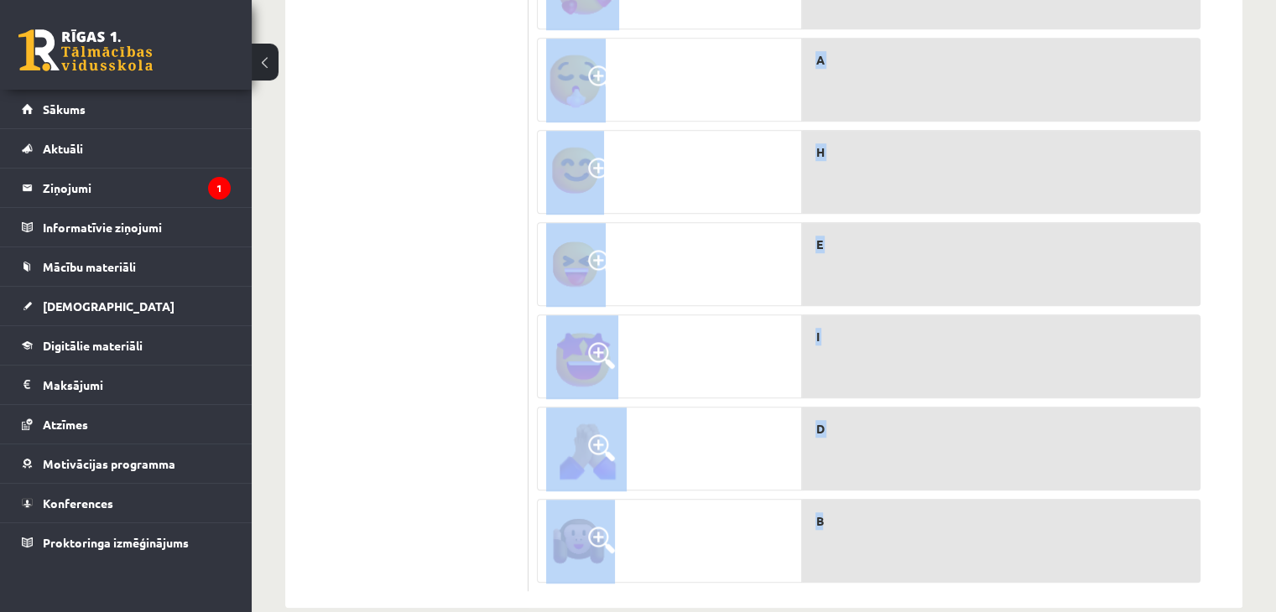
drag, startPoint x: 532, startPoint y: 221, endPoint x: 1077, endPoint y: 521, distance: 622.4
drag, startPoint x: 529, startPoint y: 173, endPoint x: 1161, endPoint y: 500, distance: 711.2
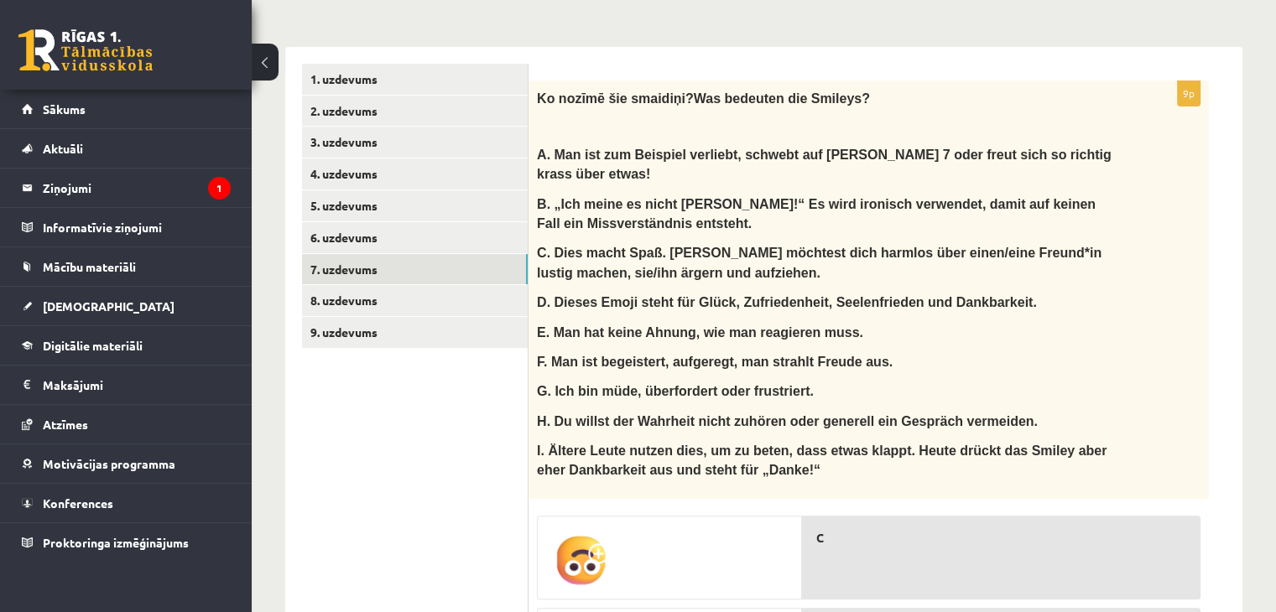
scroll to position [538, 0]
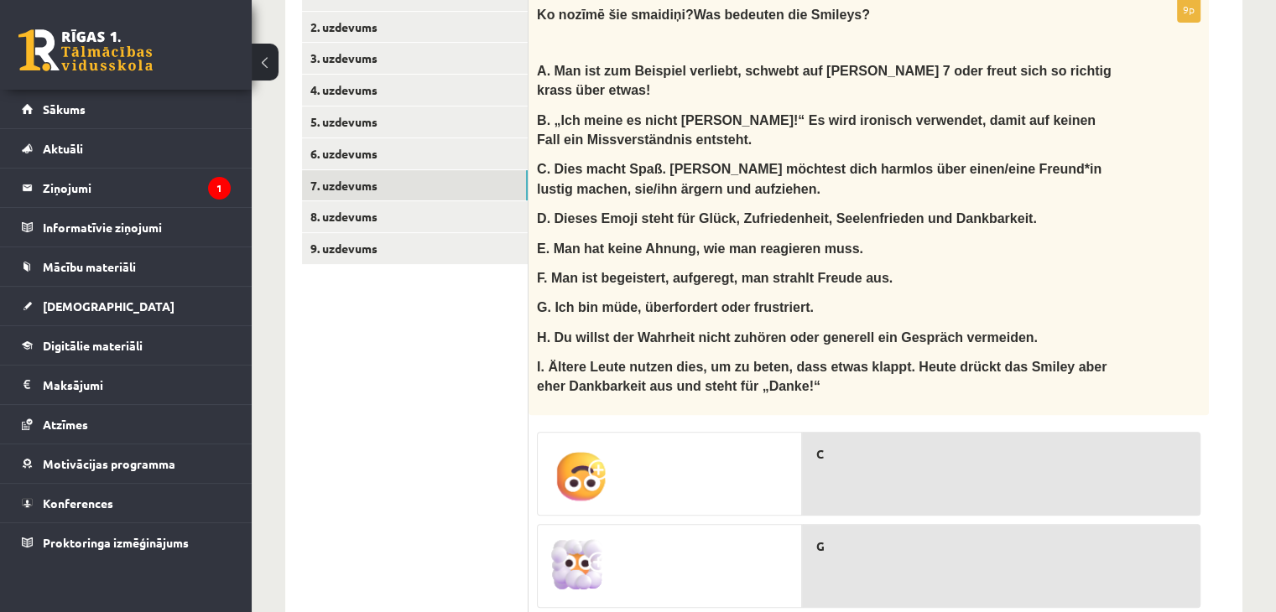
click at [580, 442] on img at bounding box center [579, 474] width 67 height 67
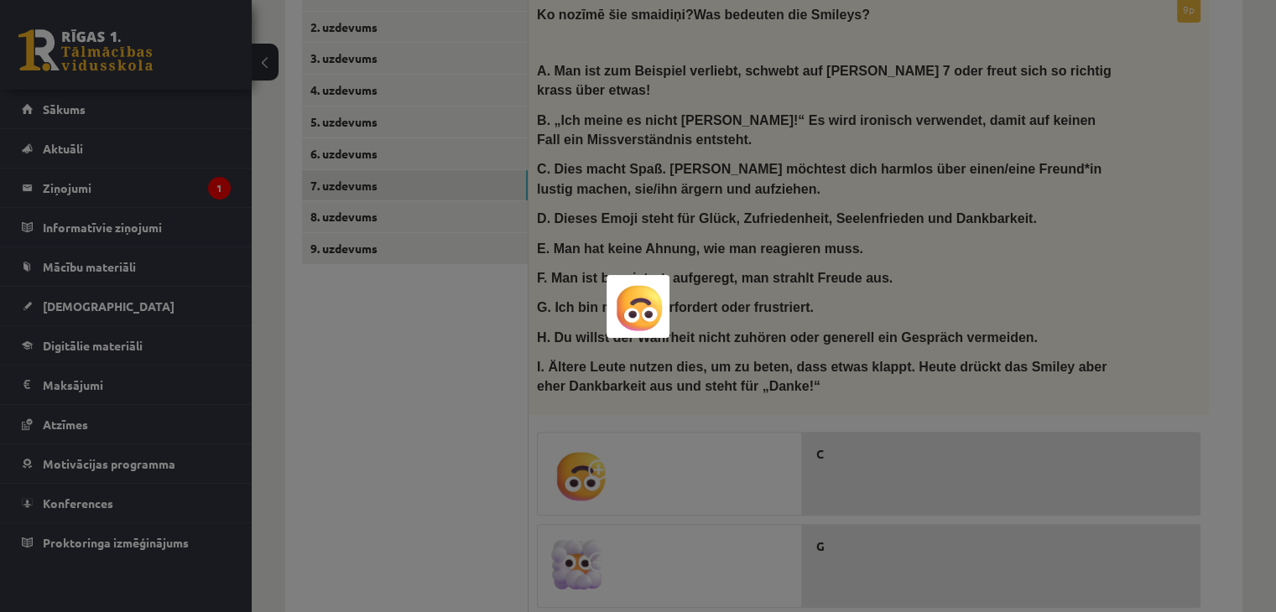
click at [467, 320] on div at bounding box center [638, 306] width 1276 height 612
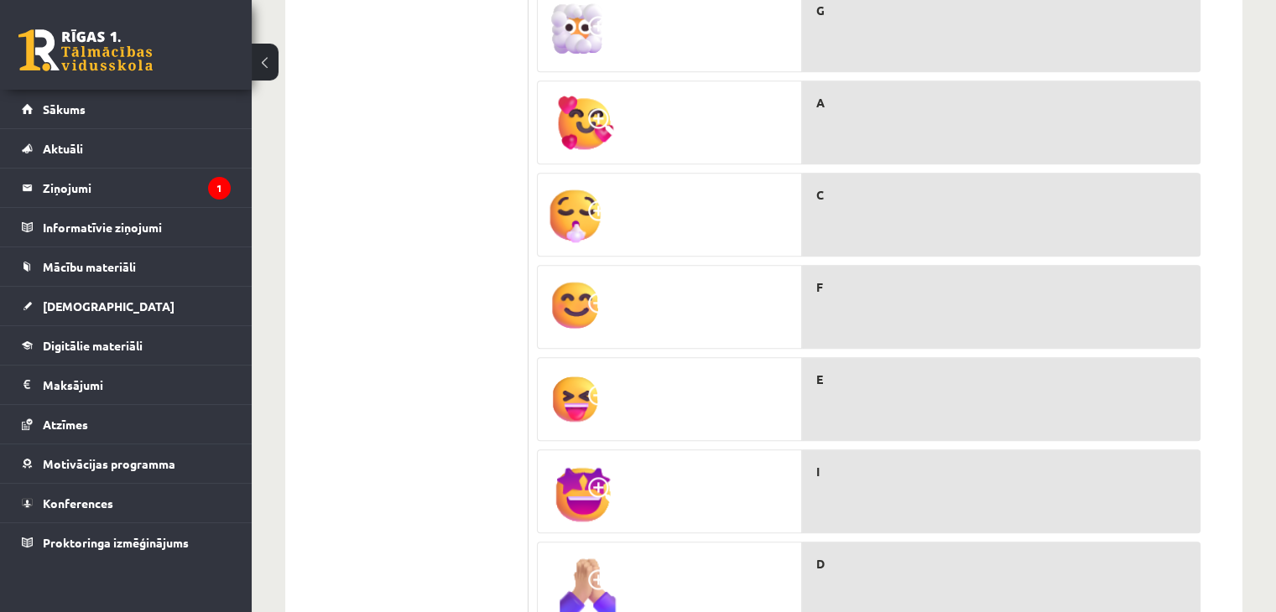
scroll to position [1125, 0]
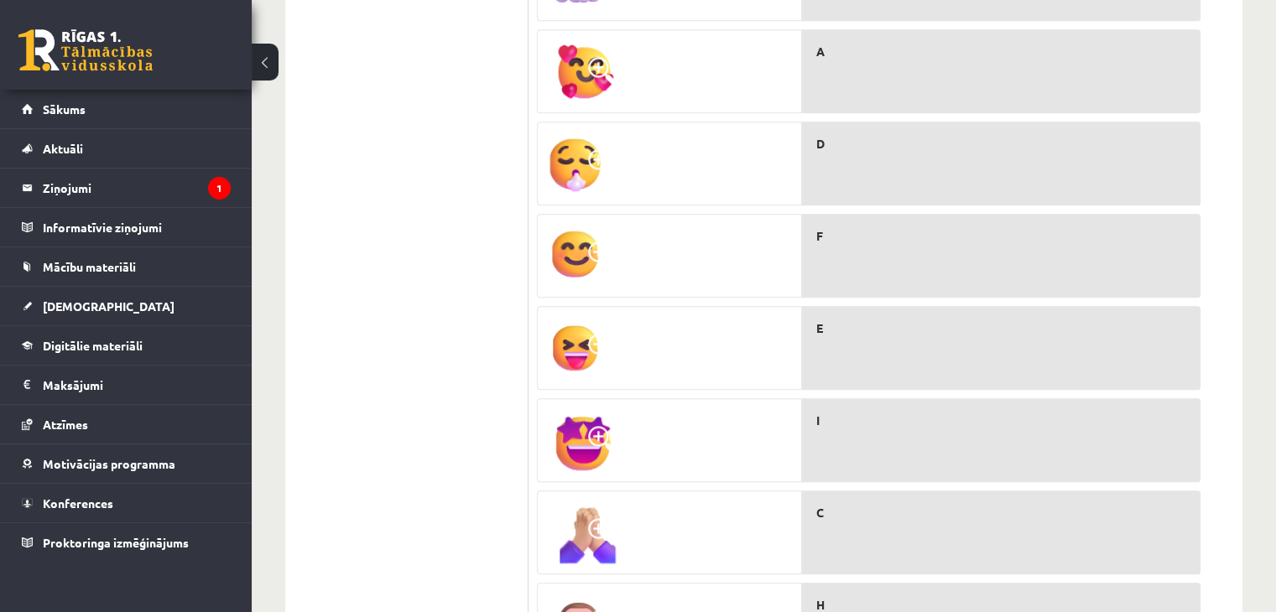
click at [569, 315] on img at bounding box center [576, 348] width 60 height 67
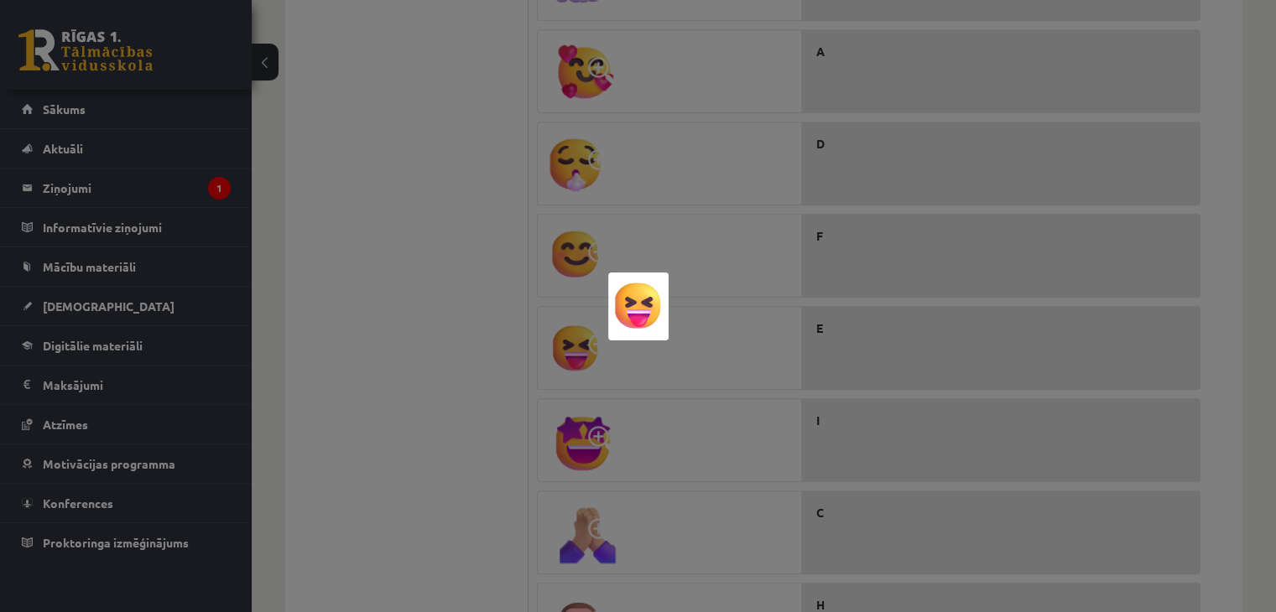
click at [438, 196] on div at bounding box center [638, 306] width 1276 height 612
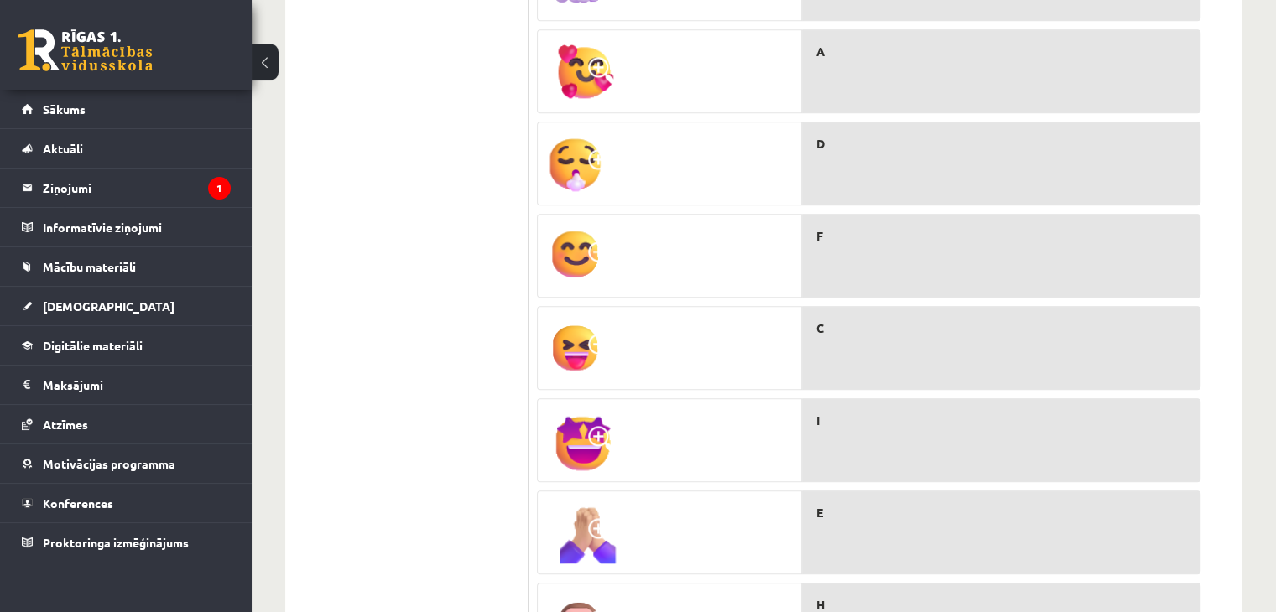
click at [580, 223] on img at bounding box center [575, 256] width 58 height 67
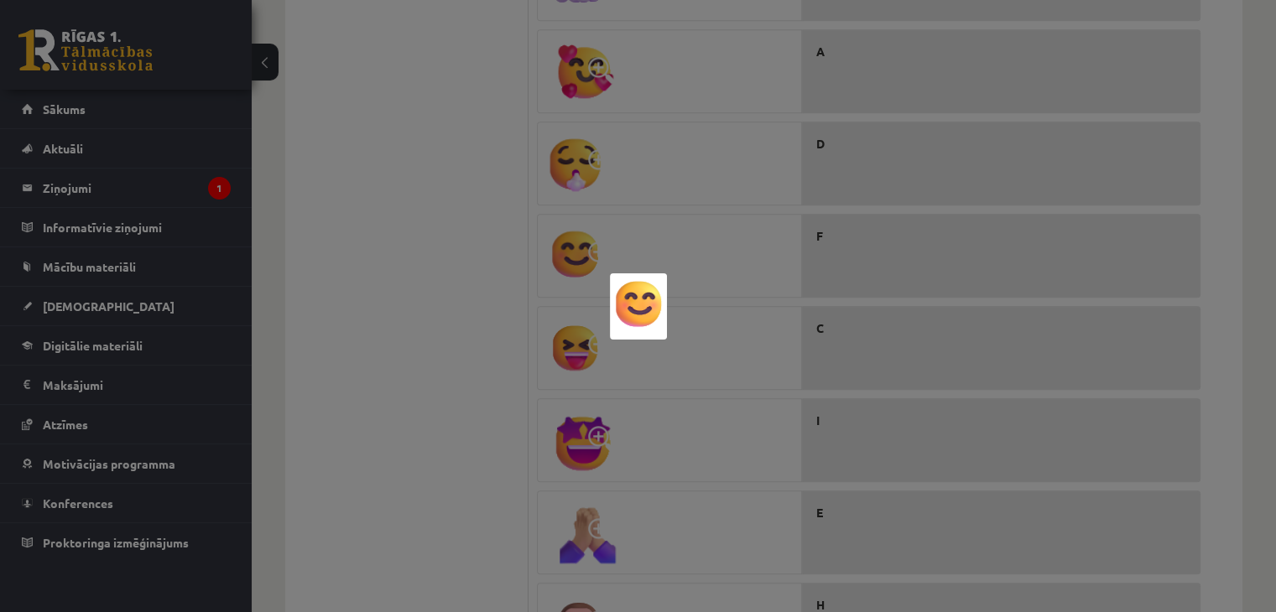
click at [491, 249] on div at bounding box center [638, 306] width 1276 height 612
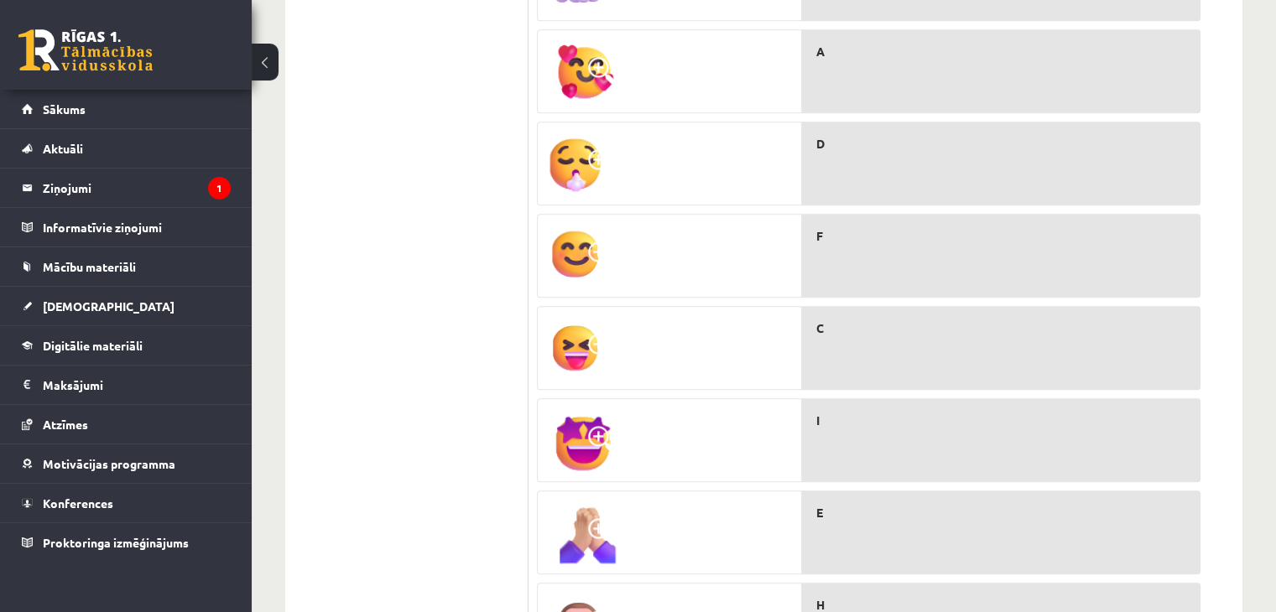
click at [585, 142] on img at bounding box center [576, 164] width 60 height 67
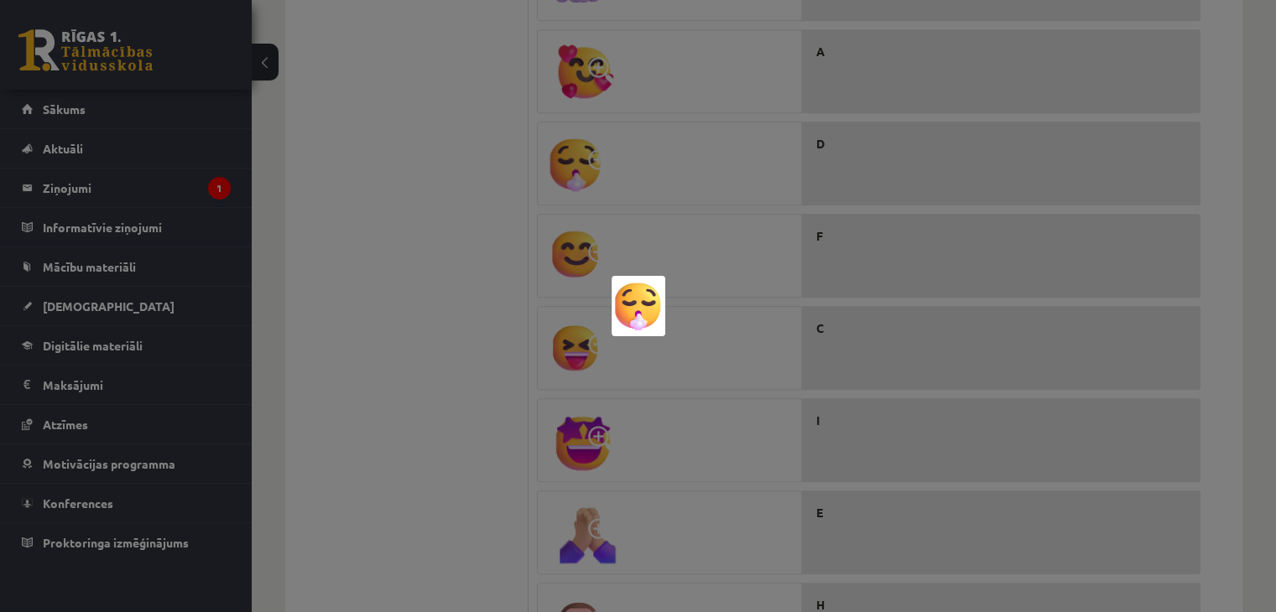
click at [433, 289] on div at bounding box center [638, 306] width 1276 height 612
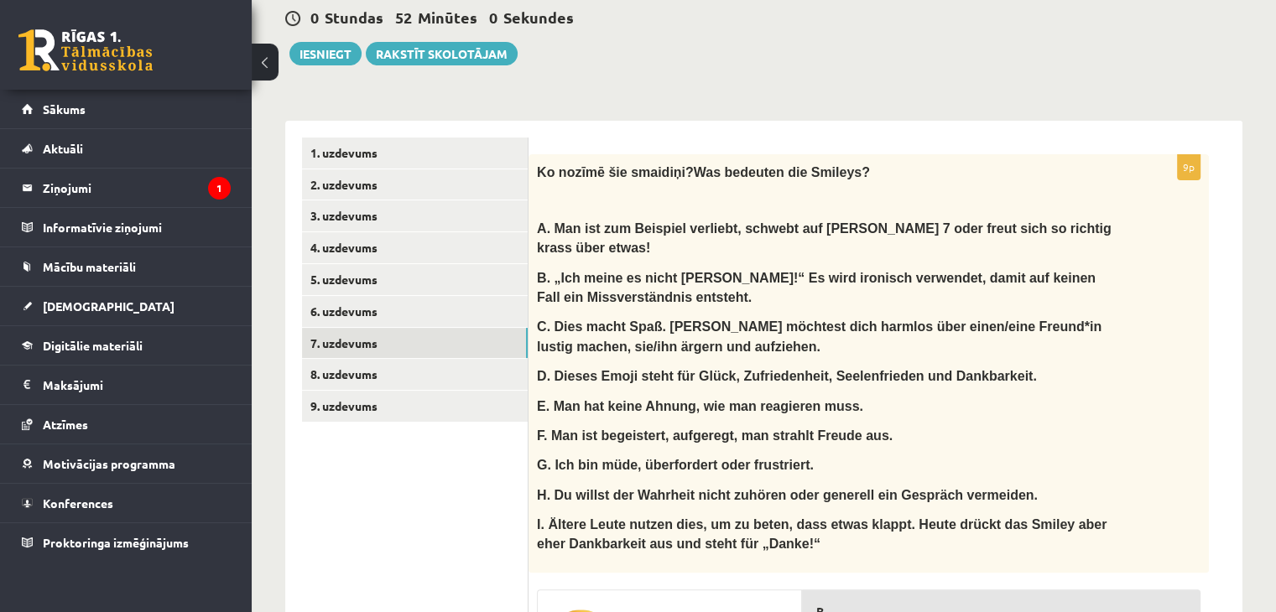
scroll to position [370, 0]
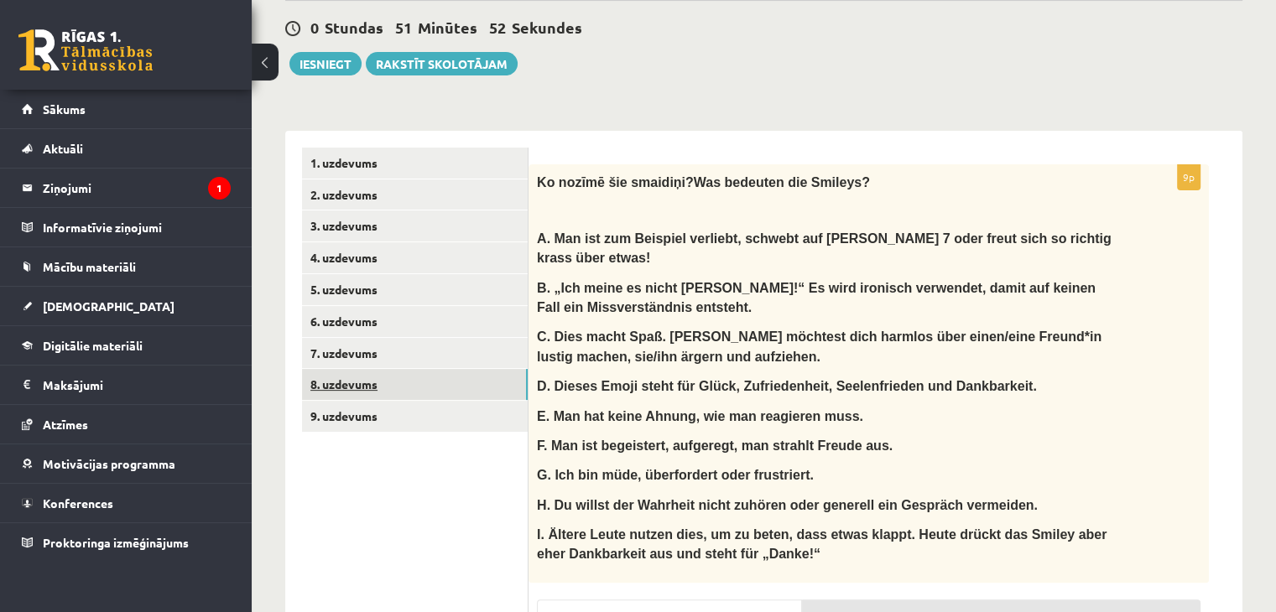
click at [435, 381] on link "8. uzdevums" at bounding box center [415, 384] width 226 height 31
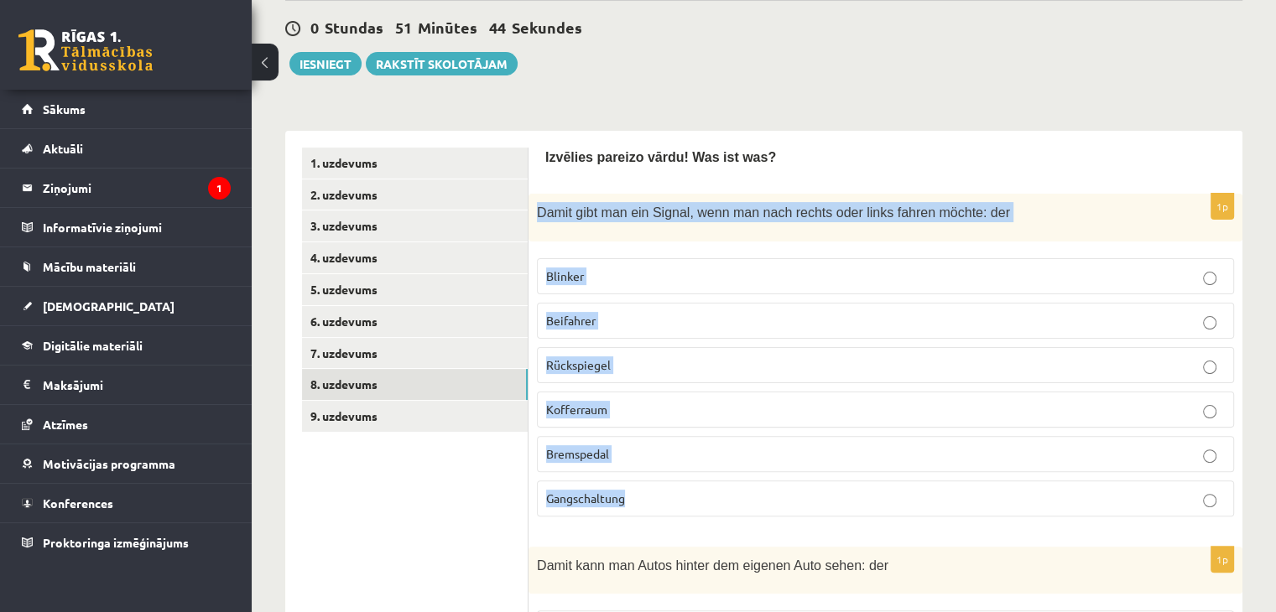
drag, startPoint x: 533, startPoint y: 211, endPoint x: 648, endPoint y: 501, distance: 311.6
click at [648, 501] on div "1p Damit gibt man ein Signal, wenn man nach rechts oder links fahren möchte: de…" at bounding box center [885, 361] width 714 height 335
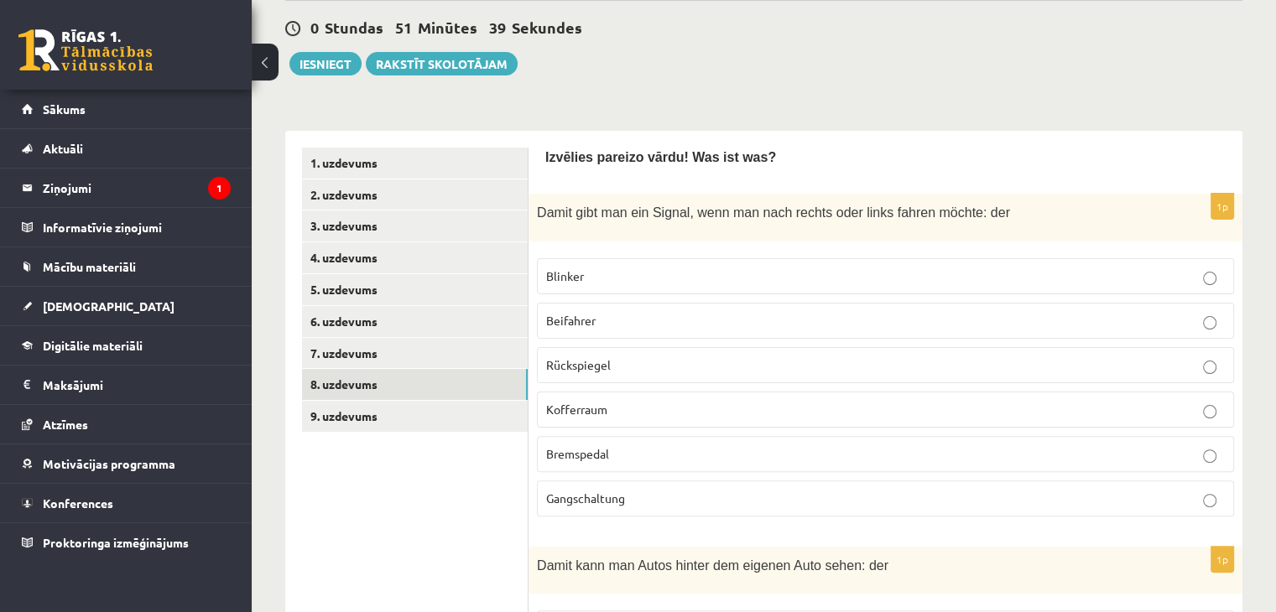
click at [569, 271] on span "Blinker" at bounding box center [565, 275] width 38 height 15
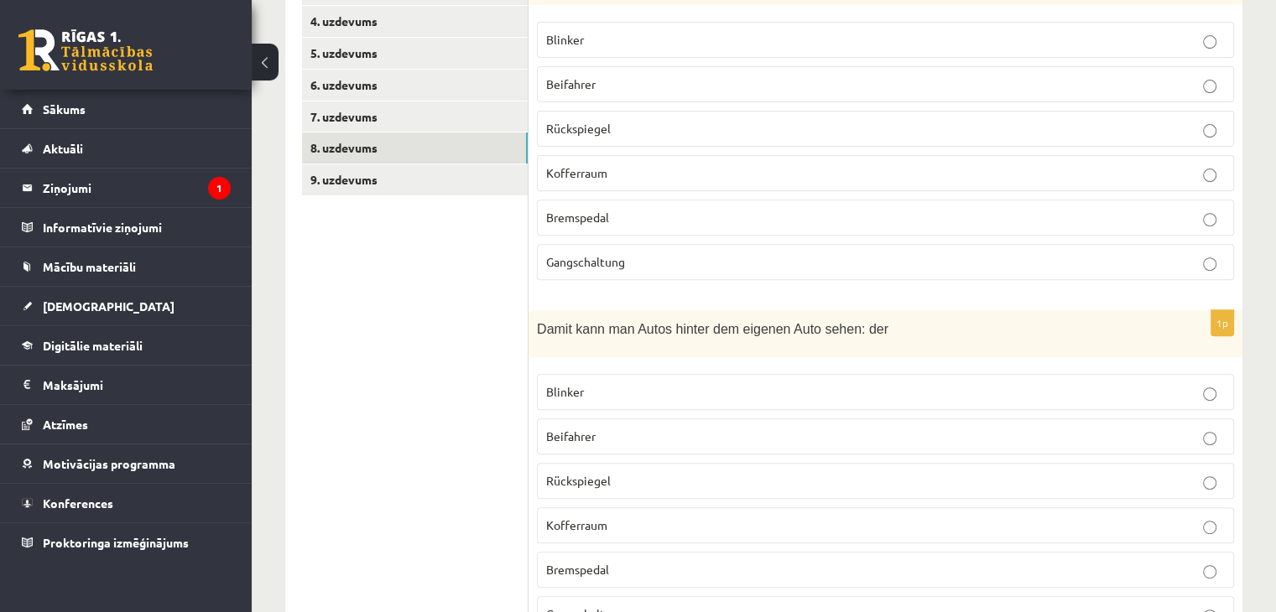
scroll to position [705, 0]
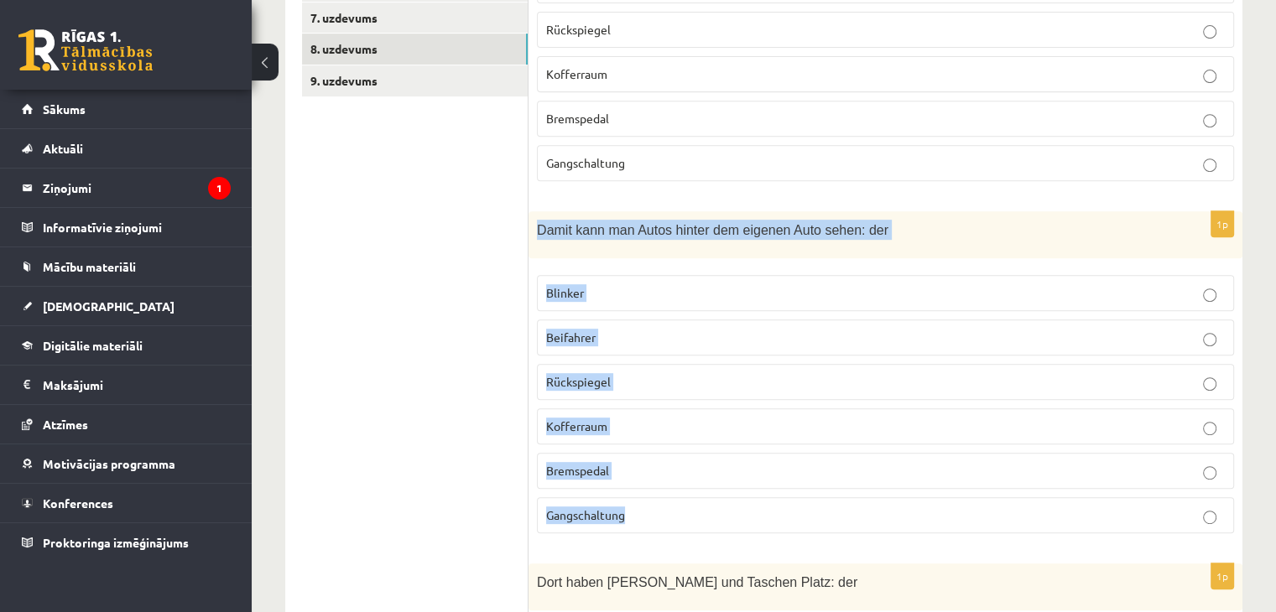
drag, startPoint x: 533, startPoint y: 226, endPoint x: 647, endPoint y: 497, distance: 293.6
click at [647, 497] on div "1p Damit kann man Autos hinter dem eigenen Auto sehen: der Blinker Beifahrer Rü…" at bounding box center [885, 378] width 714 height 335
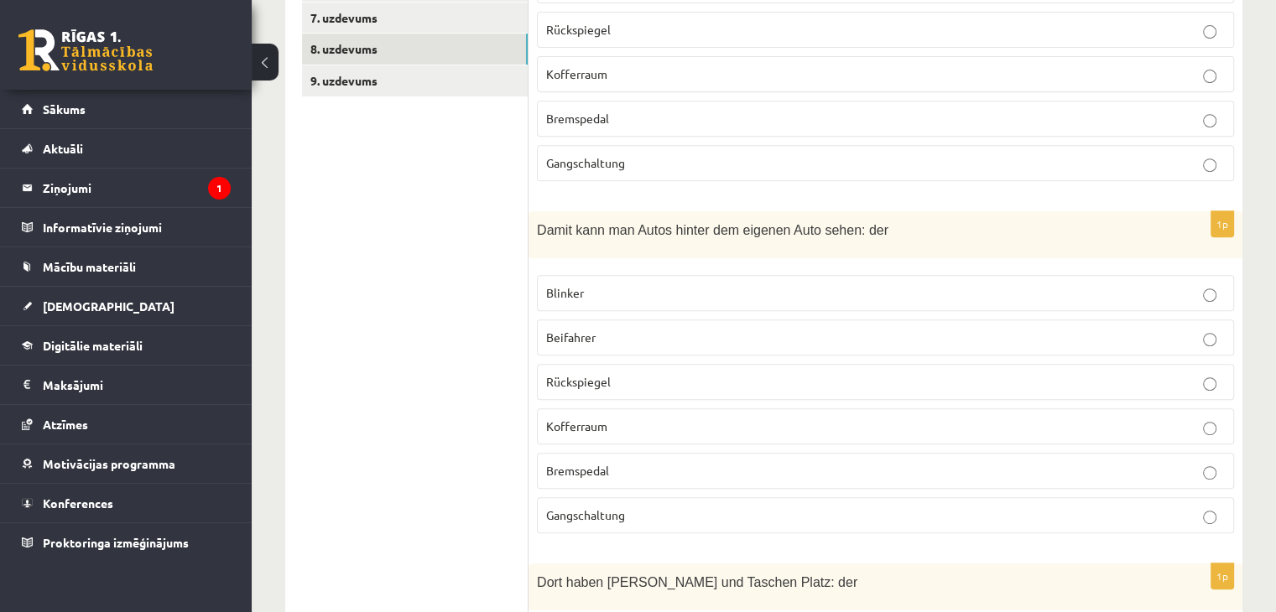
click at [612, 376] on p "Rückspiegel" at bounding box center [885, 382] width 679 height 18
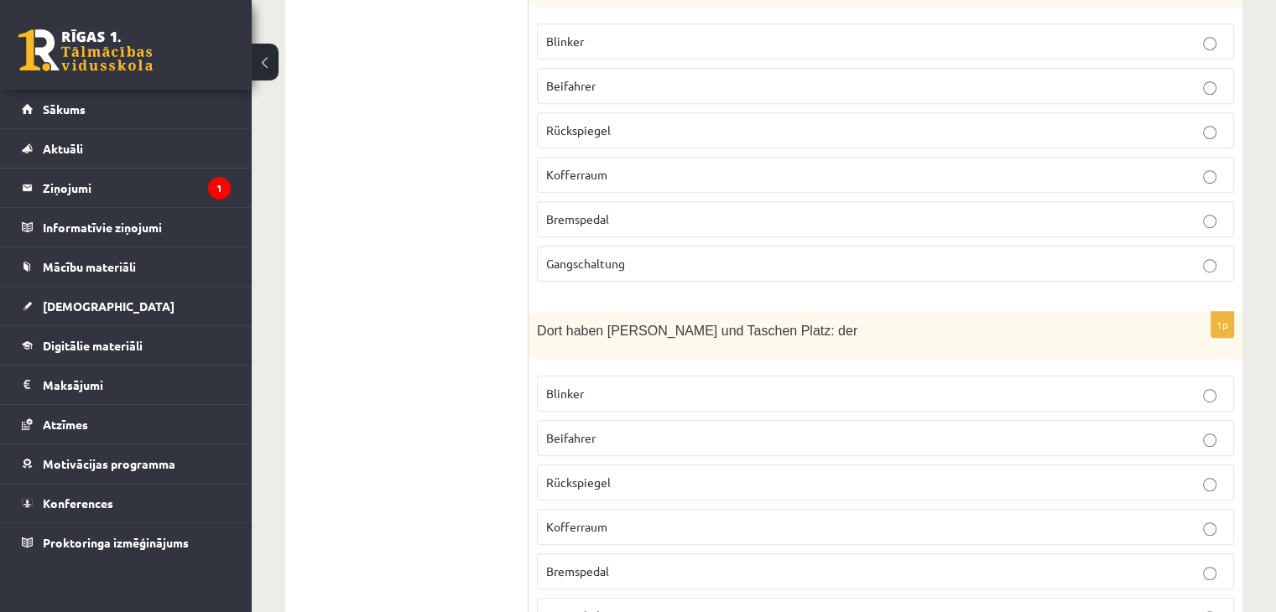
scroll to position [1041, 0]
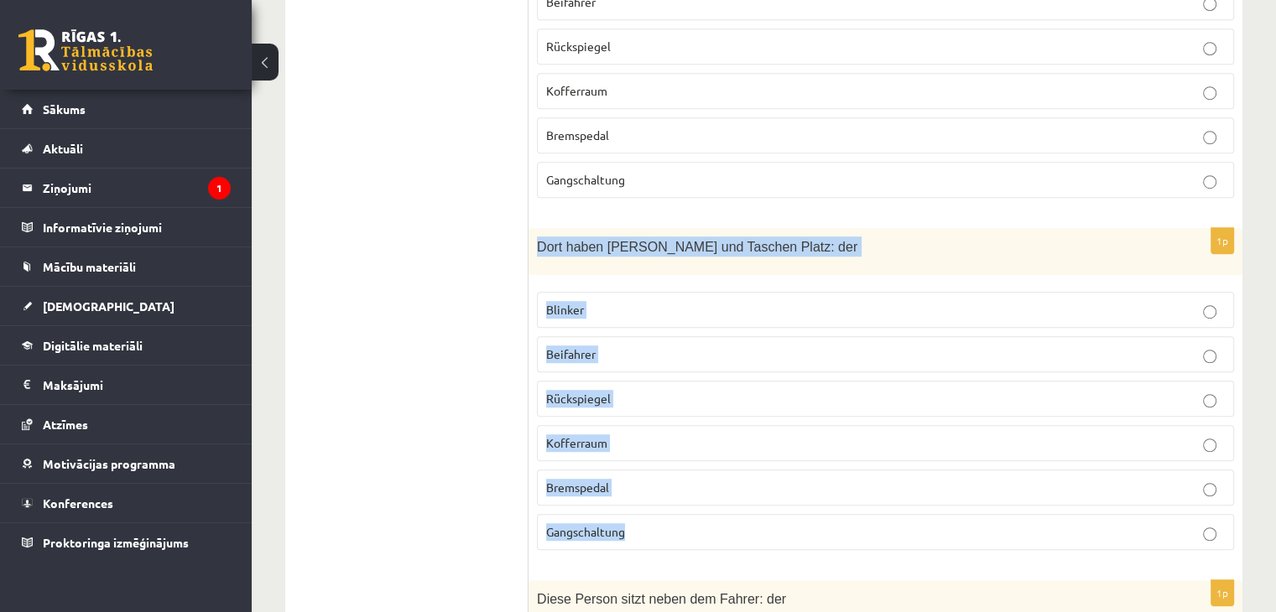
drag, startPoint x: 533, startPoint y: 231, endPoint x: 646, endPoint y: 531, distance: 320.6
click at [646, 531] on div "1p Dort haben Koffer und Taschen Platz: der Blinker Beifahrer Rückspiegel Koffe…" at bounding box center [885, 395] width 714 height 335
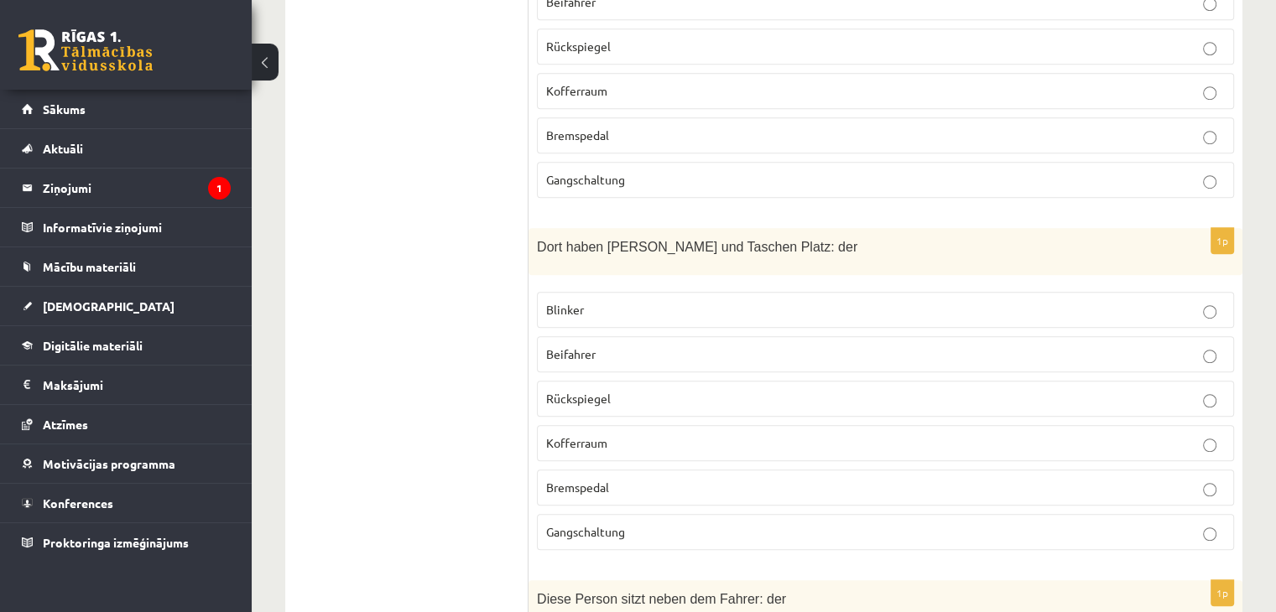
click at [584, 436] on span "Kofferraum" at bounding box center [576, 442] width 61 height 15
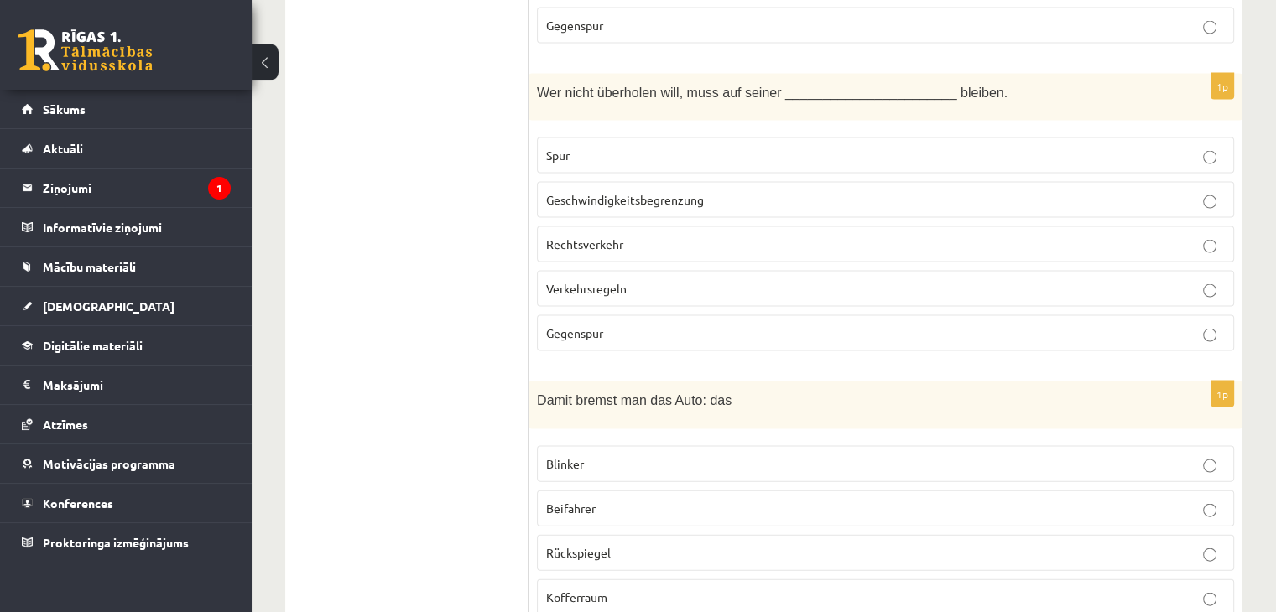
scroll to position [3621, 0]
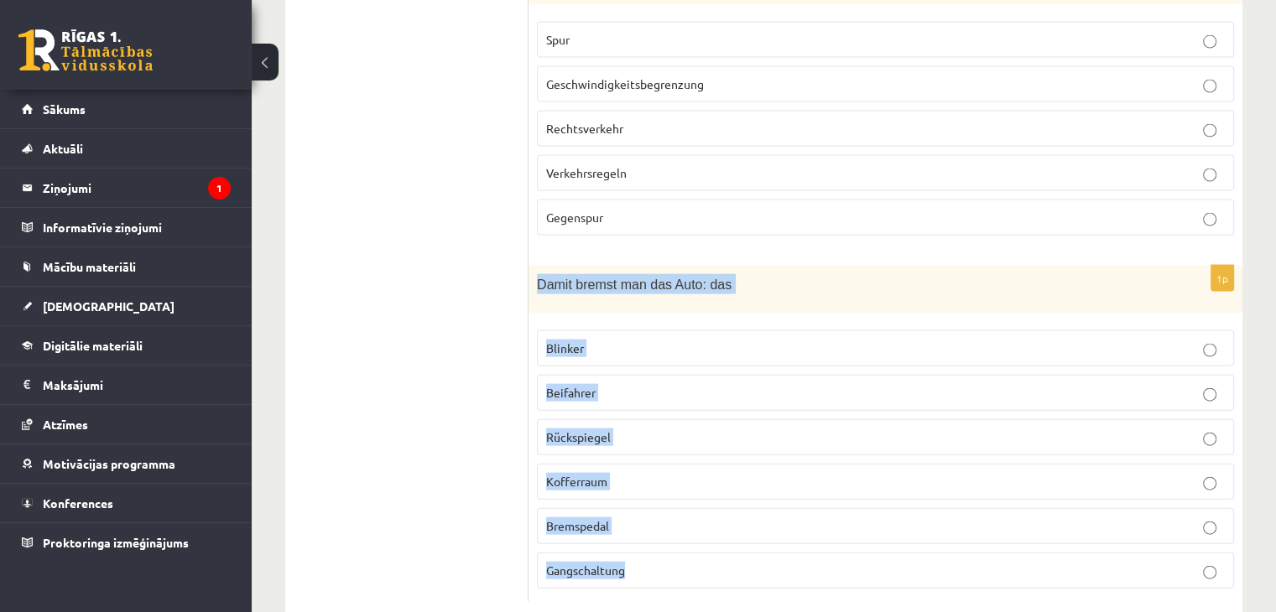
drag, startPoint x: 534, startPoint y: 242, endPoint x: 664, endPoint y: 565, distance: 348.1
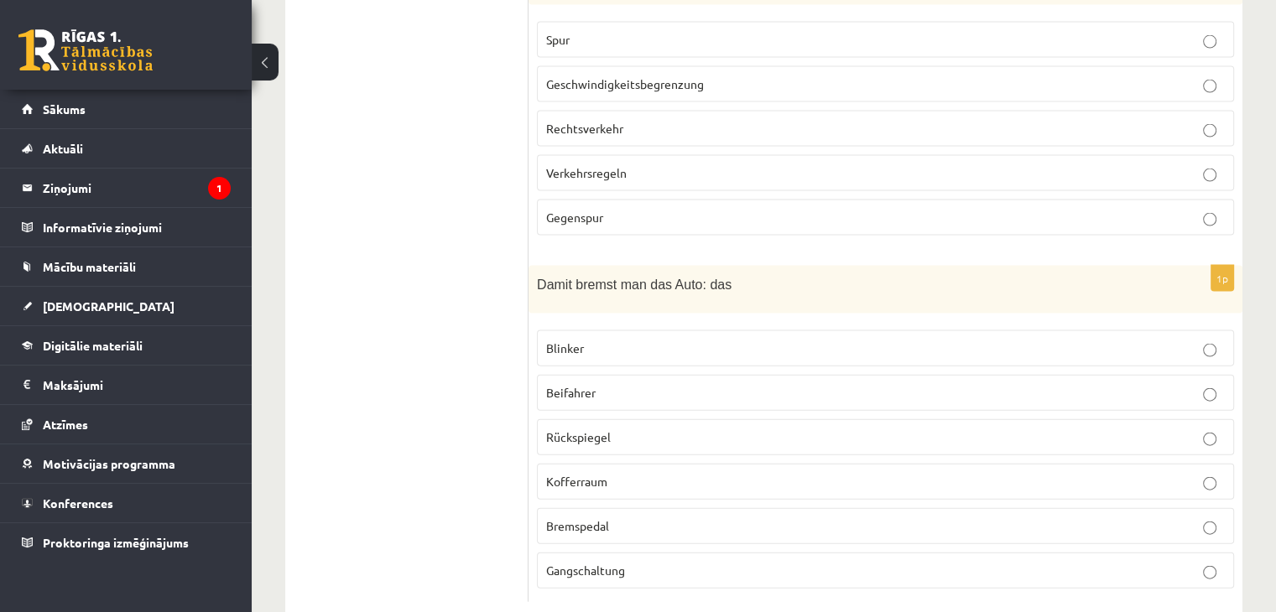
click at [607, 518] on span "Bremspedal" at bounding box center [577, 525] width 63 height 15
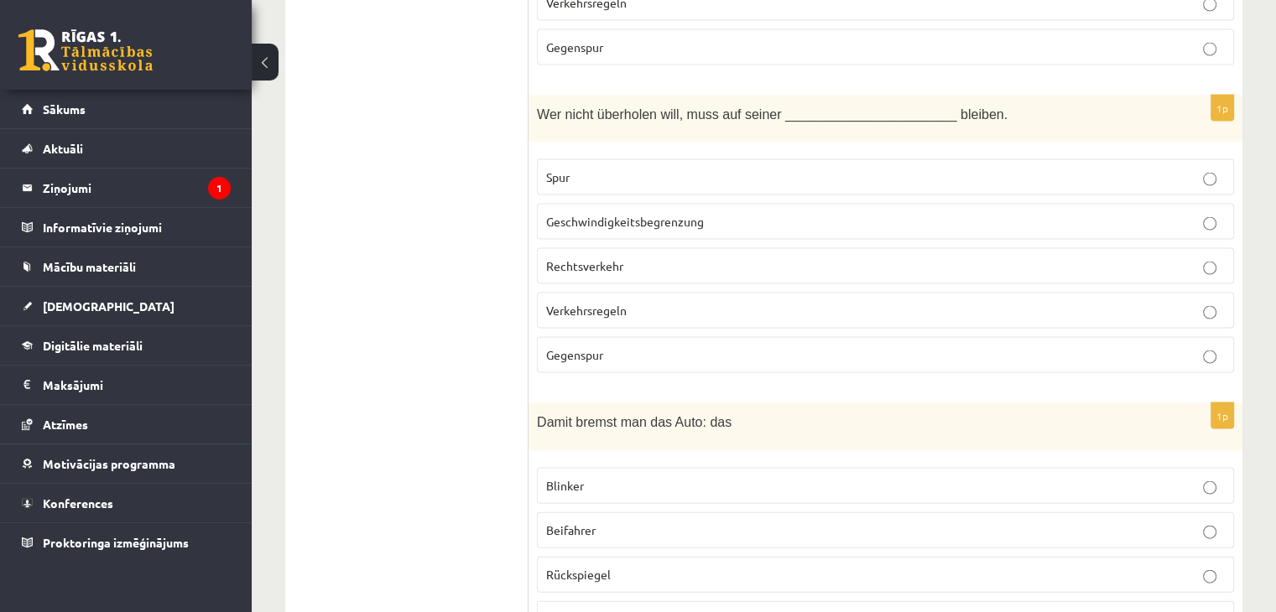
scroll to position [3454, 0]
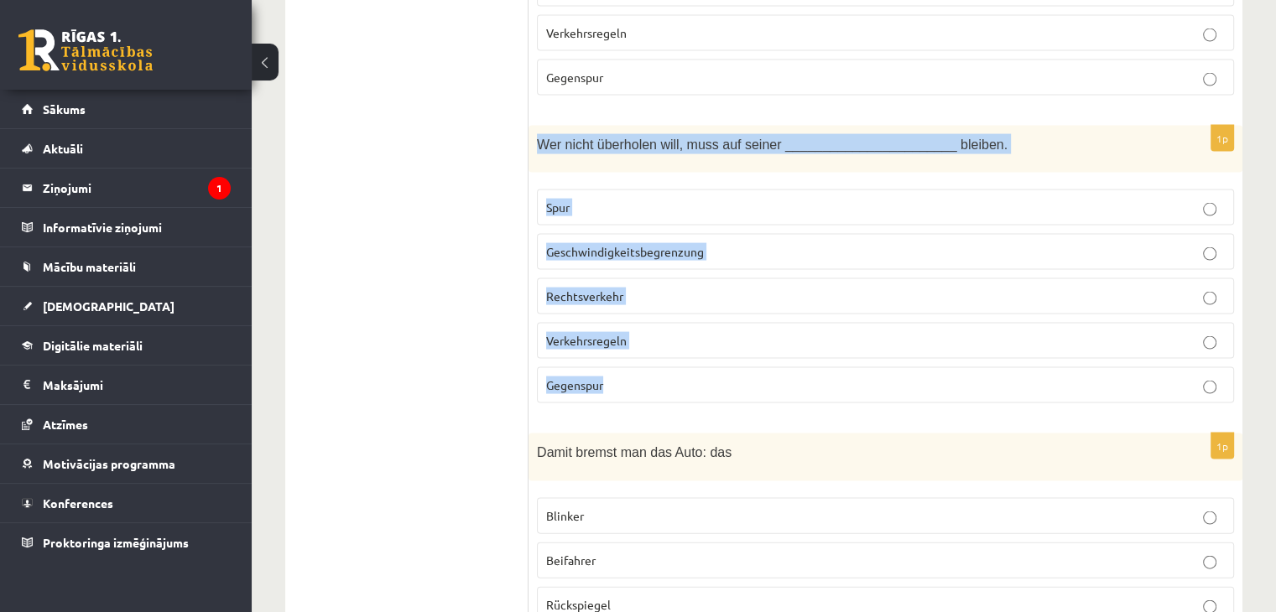
drag, startPoint x: 538, startPoint y: 110, endPoint x: 652, endPoint y: 353, distance: 268.3
click at [652, 353] on div "1p Wer nicht überholen will, muss auf seiner _______________________ bleiben. S…" at bounding box center [885, 271] width 714 height 291
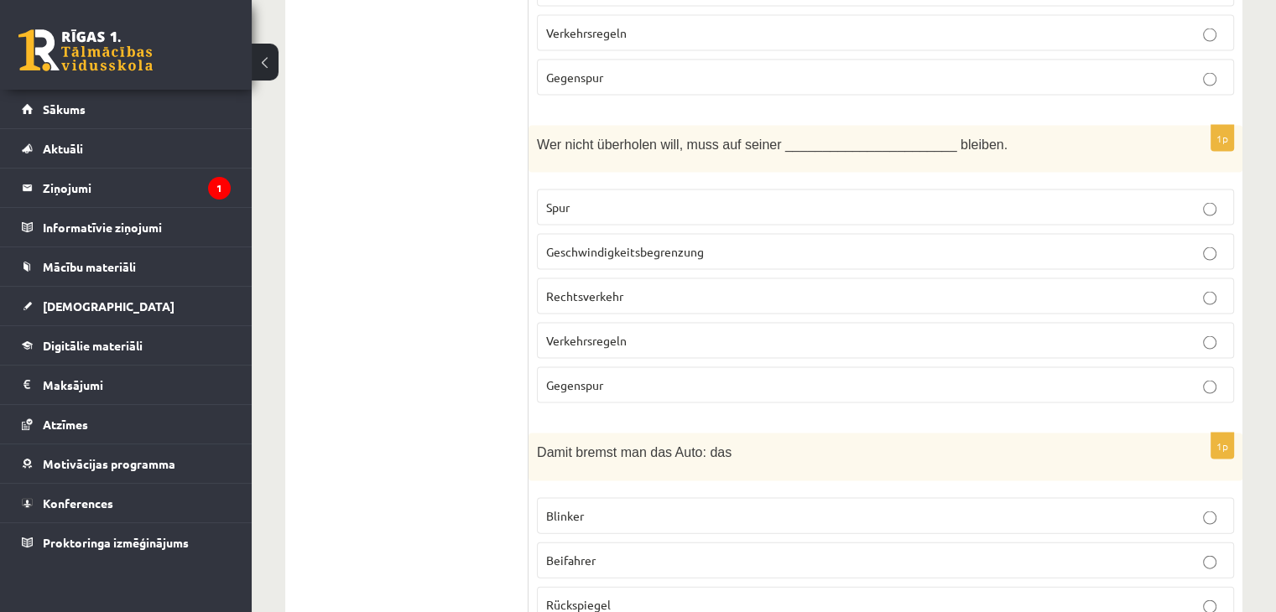
drag, startPoint x: 450, startPoint y: 200, endPoint x: 459, endPoint y: 202, distance: 9.4
click at [609, 199] on p "Spur" at bounding box center [885, 208] width 679 height 18
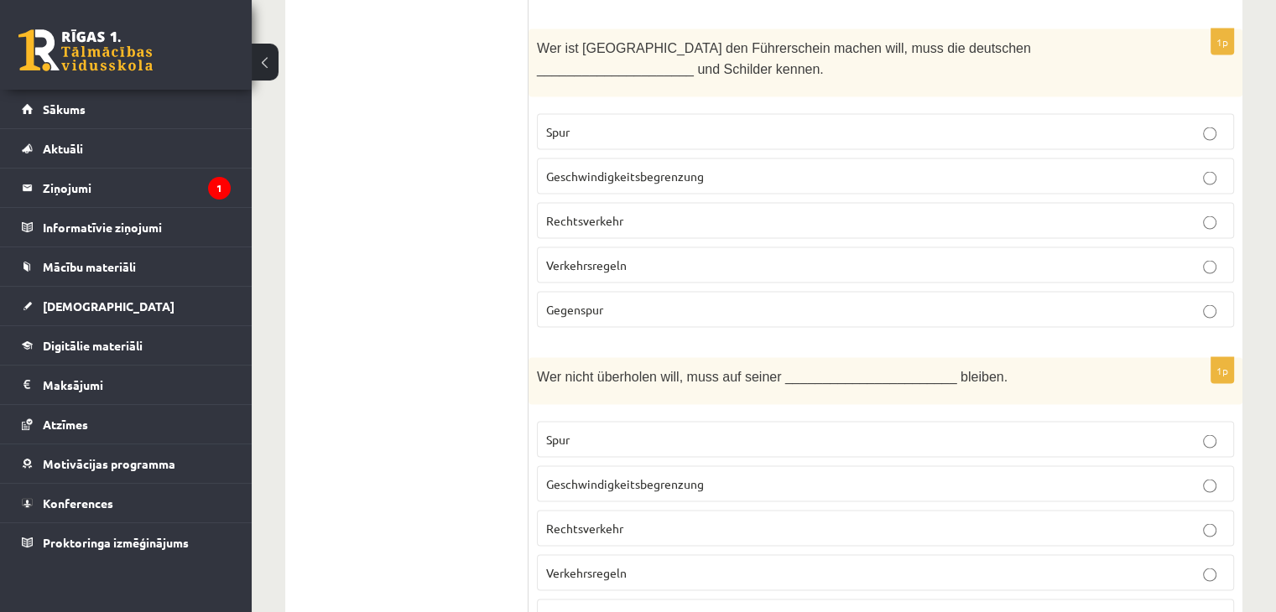
scroll to position [3118, 0]
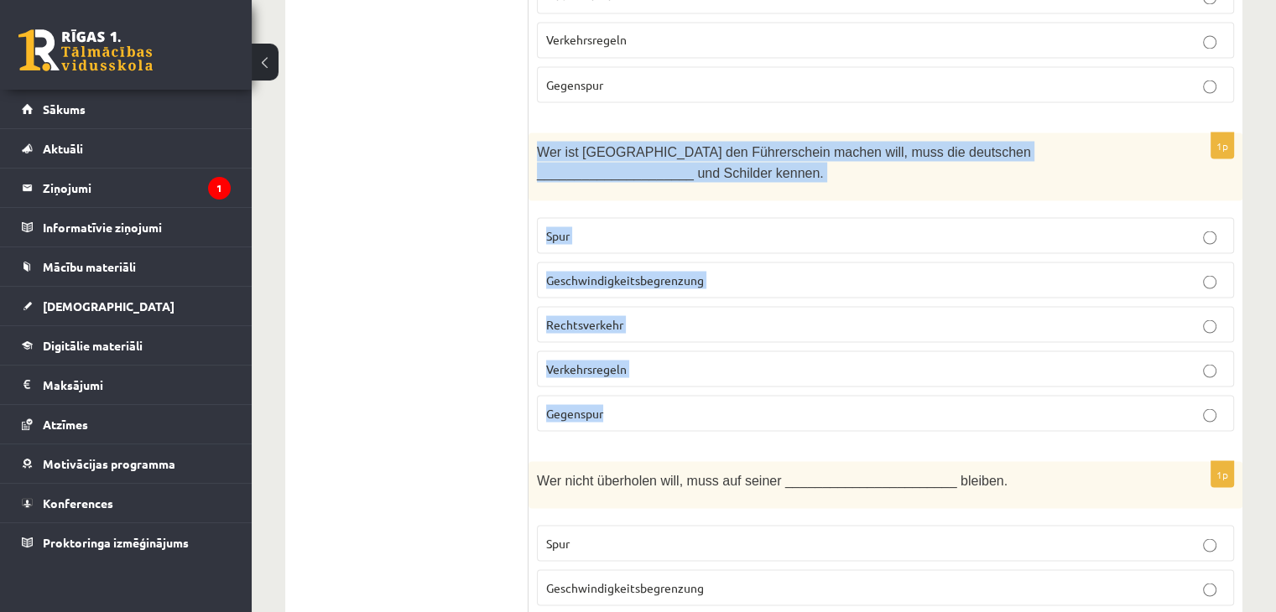
drag, startPoint x: 532, startPoint y: 112, endPoint x: 652, endPoint y: 391, distance: 303.9
click at [647, 380] on div "1p Wer ist Deutschland den Führerschein machen will, muss die deutschen _______…" at bounding box center [885, 289] width 714 height 312
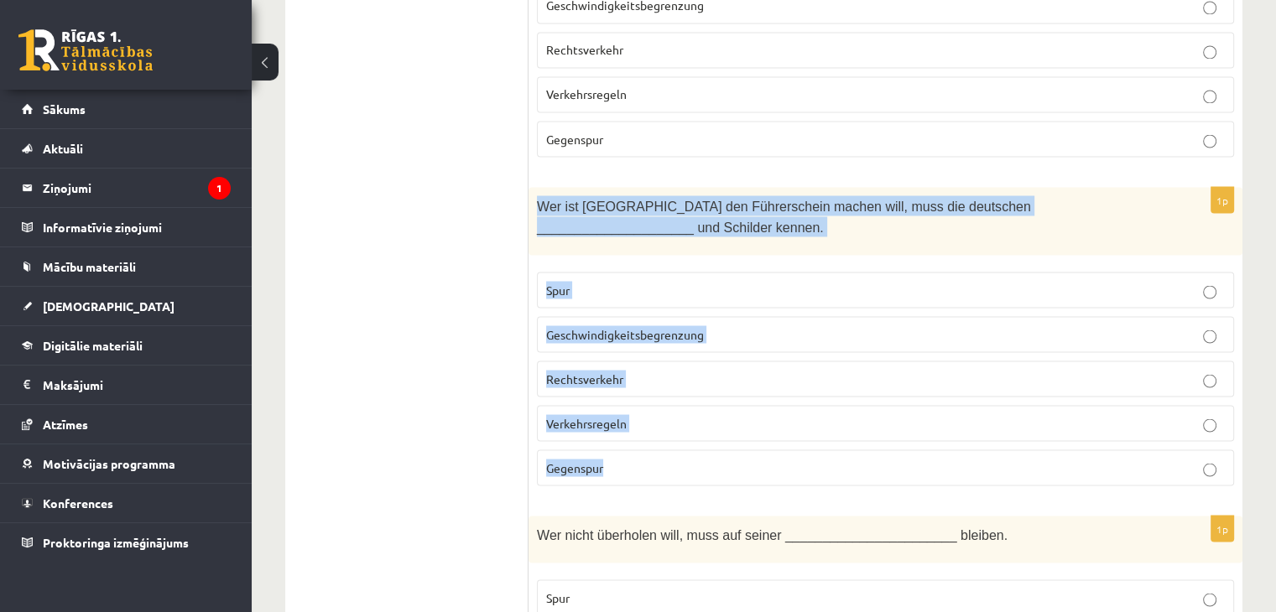
scroll to position [3034, 0]
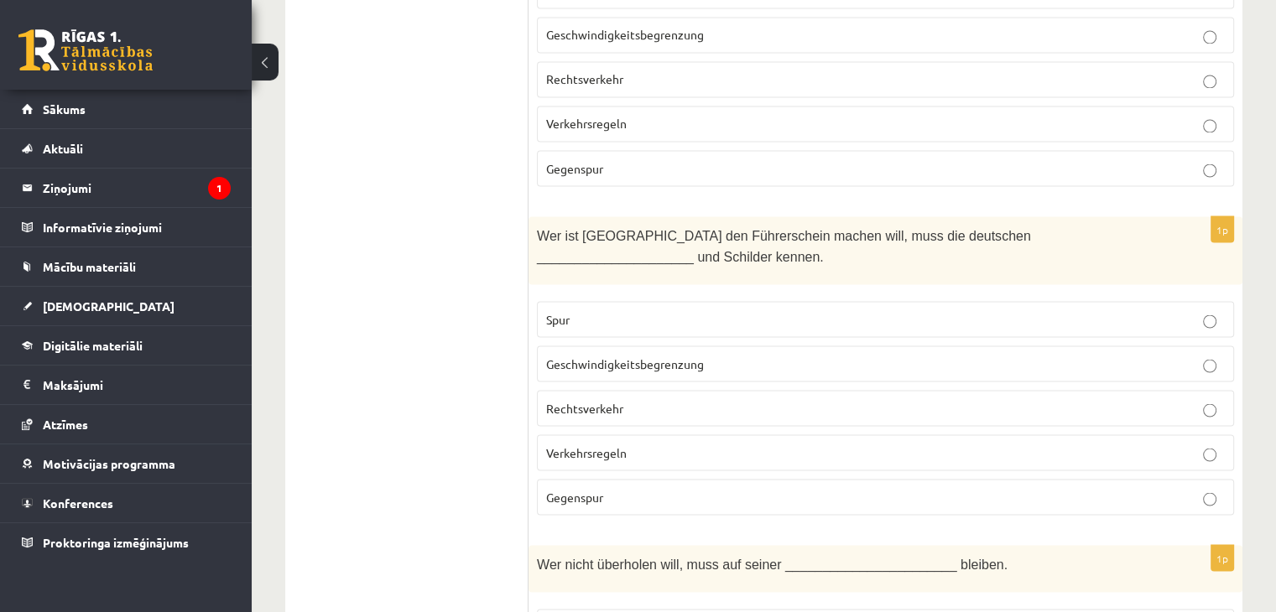
click at [639, 444] on p "Verkehrsregeln" at bounding box center [885, 453] width 679 height 18
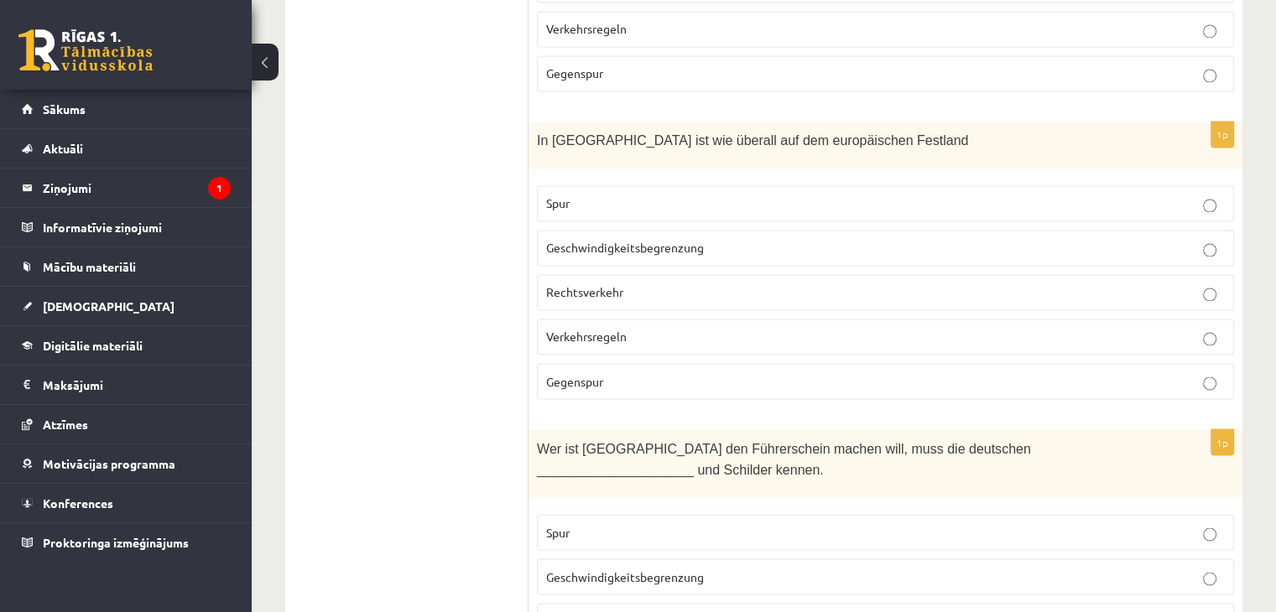
scroll to position [2783, 0]
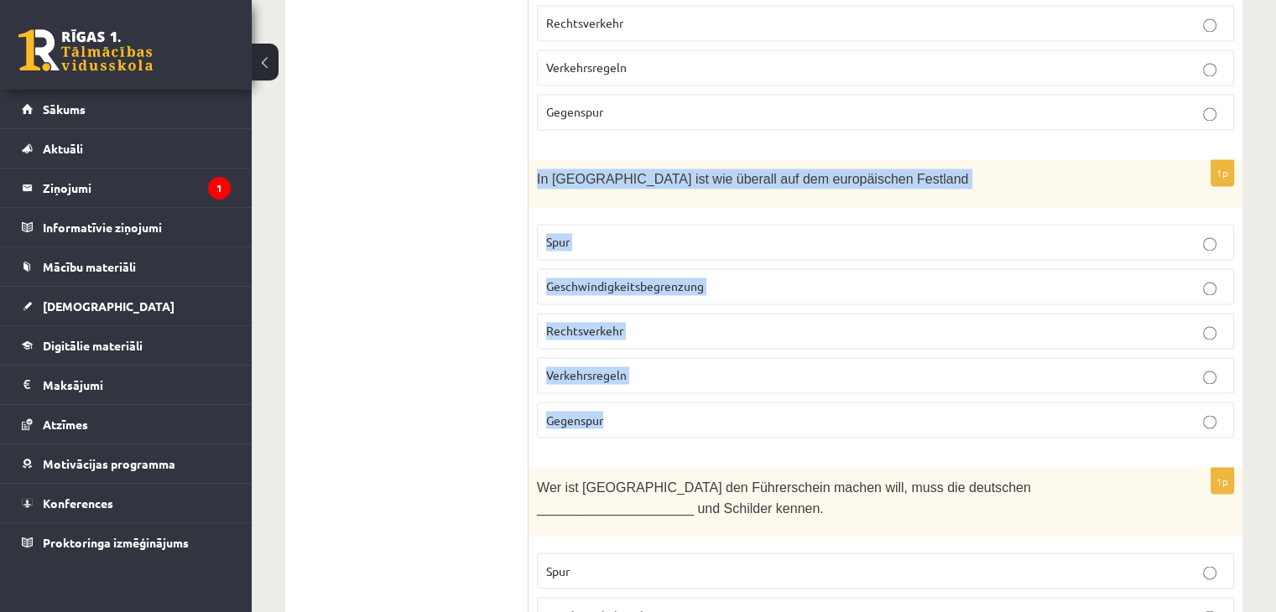
drag, startPoint x: 530, startPoint y: 149, endPoint x: 640, endPoint y: 398, distance: 272.2
click at [640, 398] on div "1p In Deutschland ist wie überall auf dem europäischen Festland Spur Geschwindi…" at bounding box center [885, 305] width 714 height 291
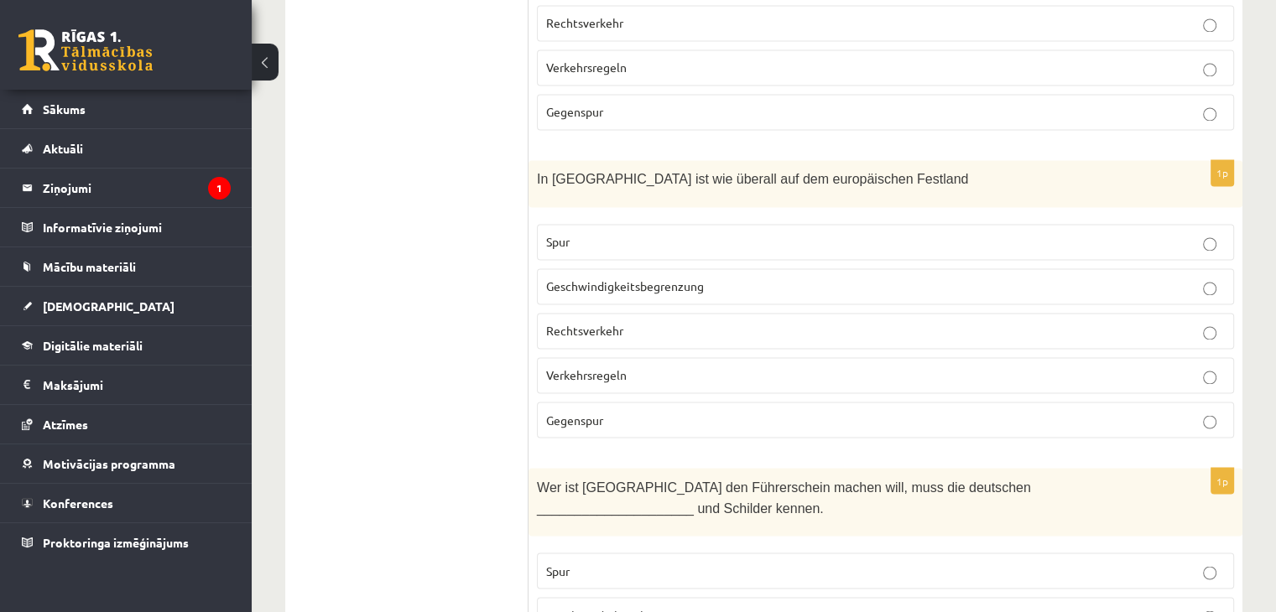
click at [635, 322] on p "Rechtsverkehr" at bounding box center [885, 331] width 679 height 18
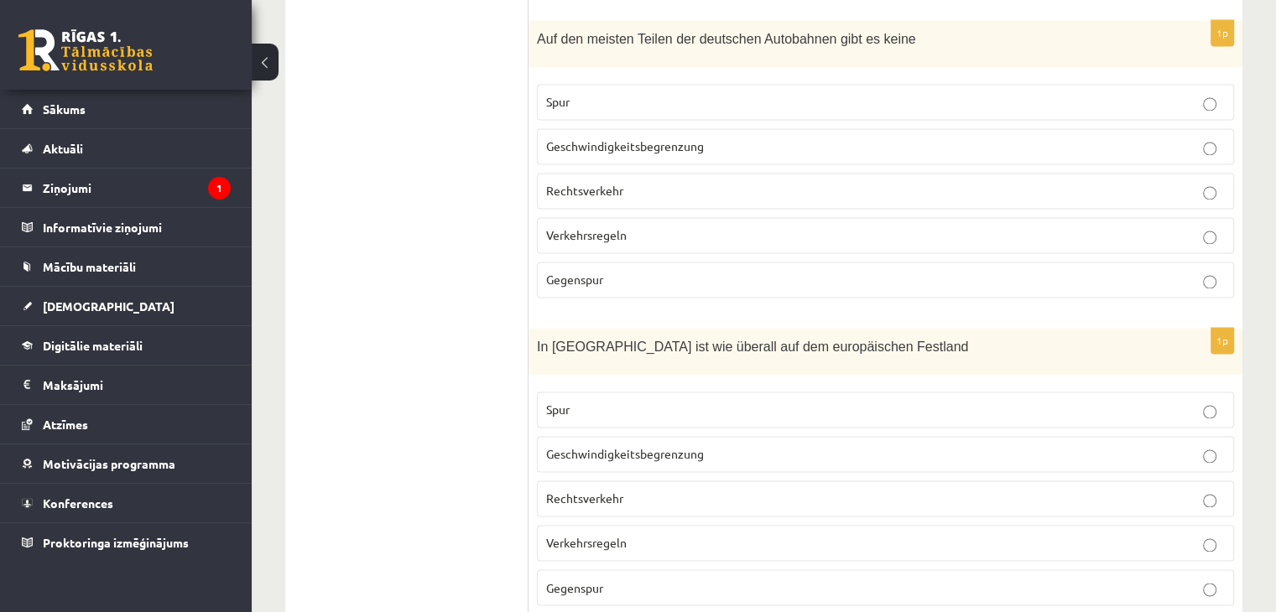
scroll to position [2531, 0]
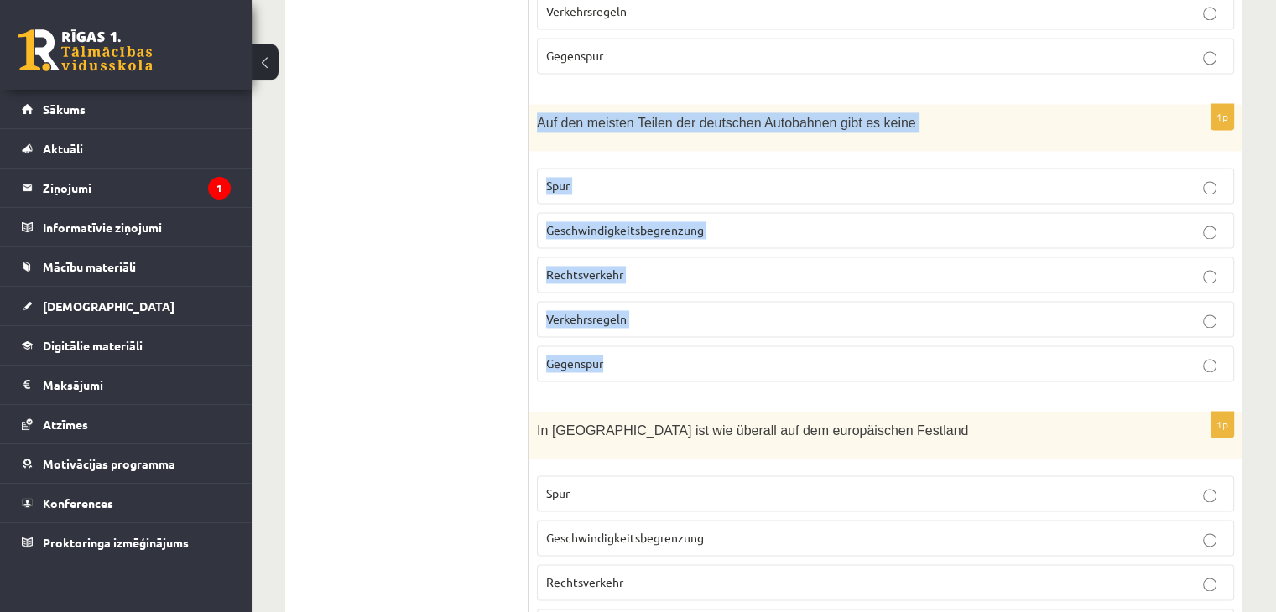
drag, startPoint x: 534, startPoint y: 98, endPoint x: 659, endPoint y: 346, distance: 277.2
click at [659, 346] on div "1p Auf den meisten Teilen der deutschen Autobahnen gibt es keine Spur Geschwind…" at bounding box center [885, 249] width 714 height 291
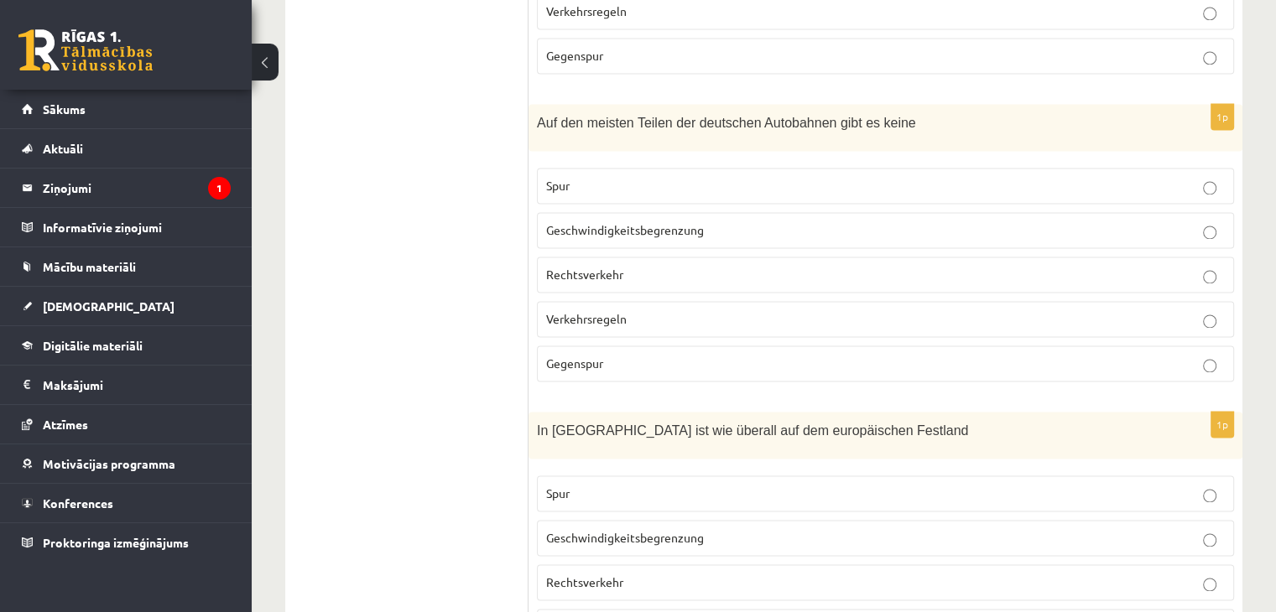
drag, startPoint x: 362, startPoint y: 141, endPoint x: 321, endPoint y: 34, distance: 115.0
click at [595, 222] on span "Geschwindigkeitsbegrenzung" at bounding box center [625, 229] width 158 height 15
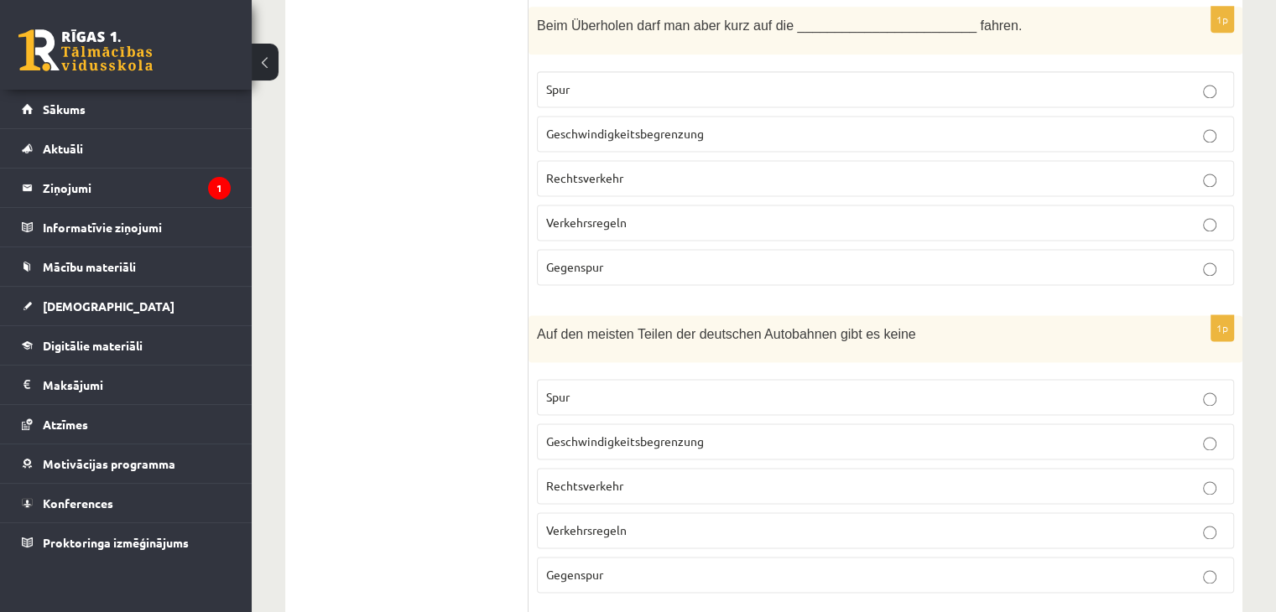
scroll to position [2280, 0]
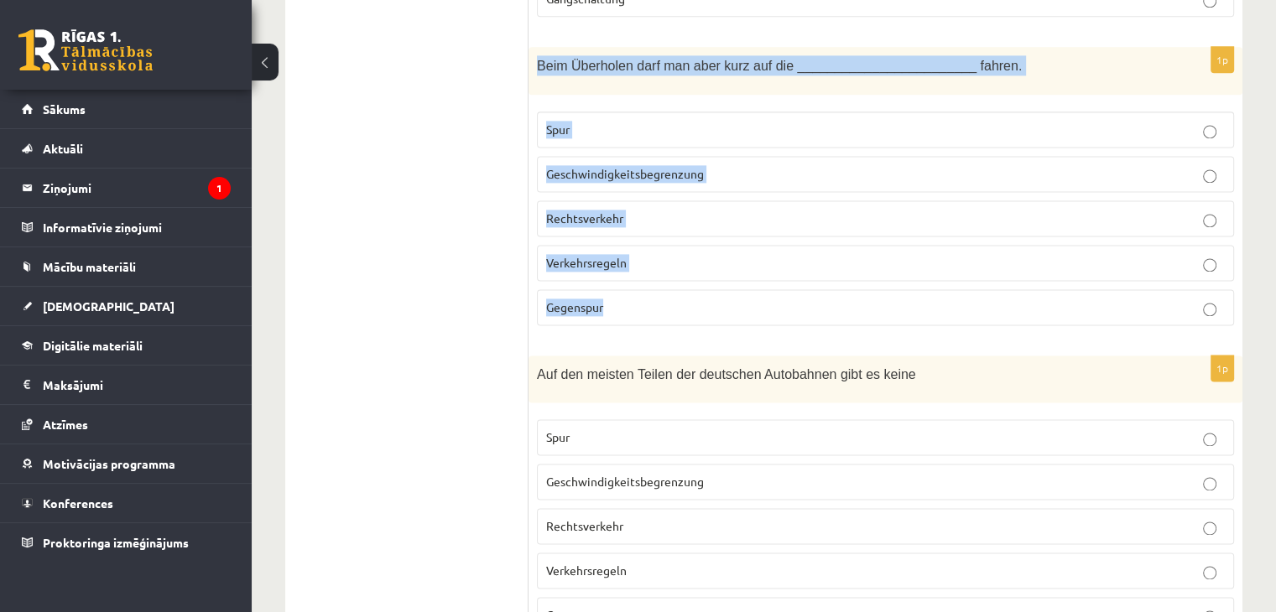
drag, startPoint x: 535, startPoint y: 48, endPoint x: 725, endPoint y: 277, distance: 297.2
click at [725, 277] on div "1p Beim Überholen darf man aber kurz auf die ________________________ fahren. S…" at bounding box center [885, 192] width 714 height 291
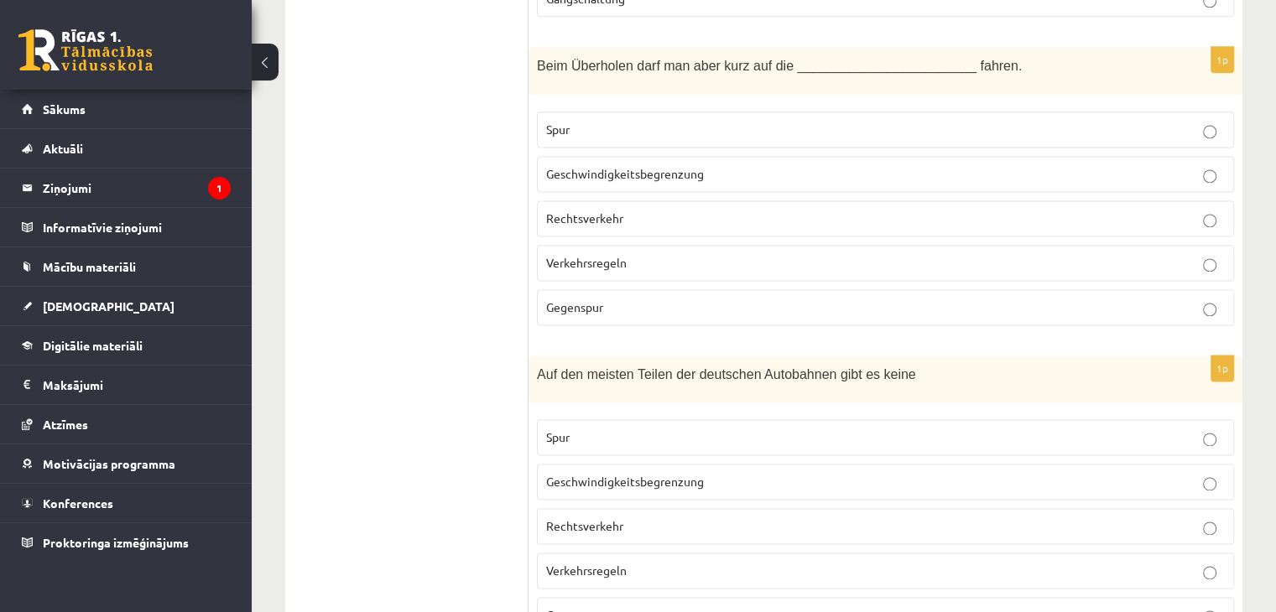
drag, startPoint x: 426, startPoint y: 95, endPoint x: 389, endPoint y: 18, distance: 85.5
click at [426, 93] on ul "1. uzdevums 2. uzdevums 3. uzdevums 4. uzdevums 5. uzdevums 6. uzdevums 7. uzde…" at bounding box center [415, 91] width 226 height 3706
click at [574, 299] on span "Gegenspur" at bounding box center [574, 306] width 57 height 15
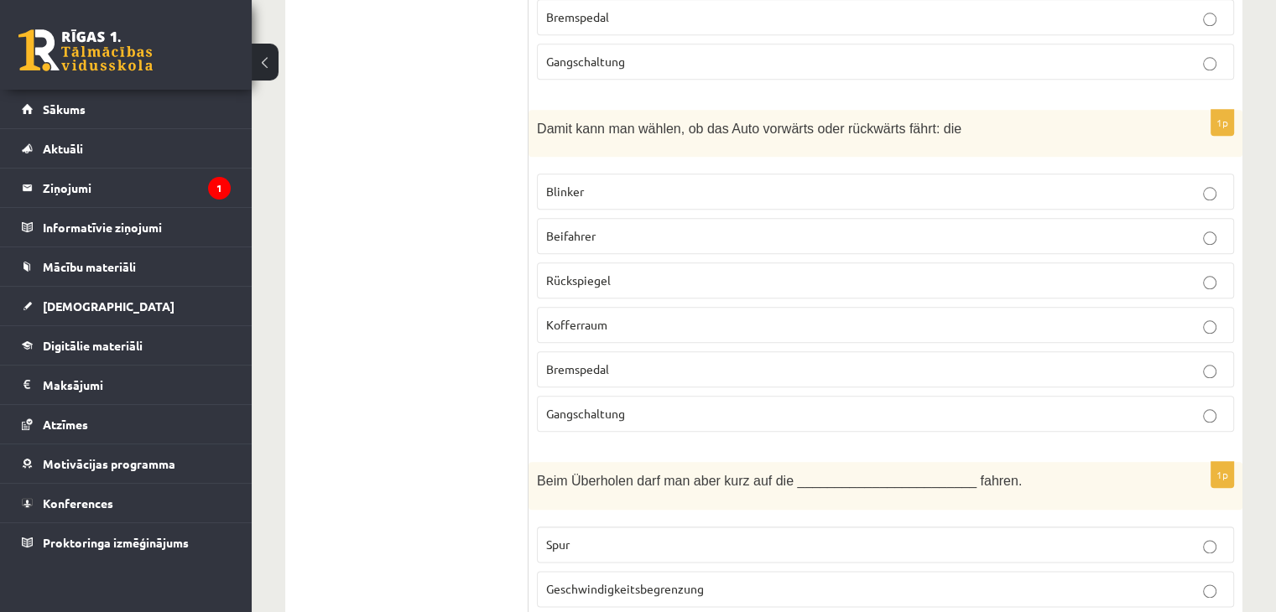
scroll to position [1860, 0]
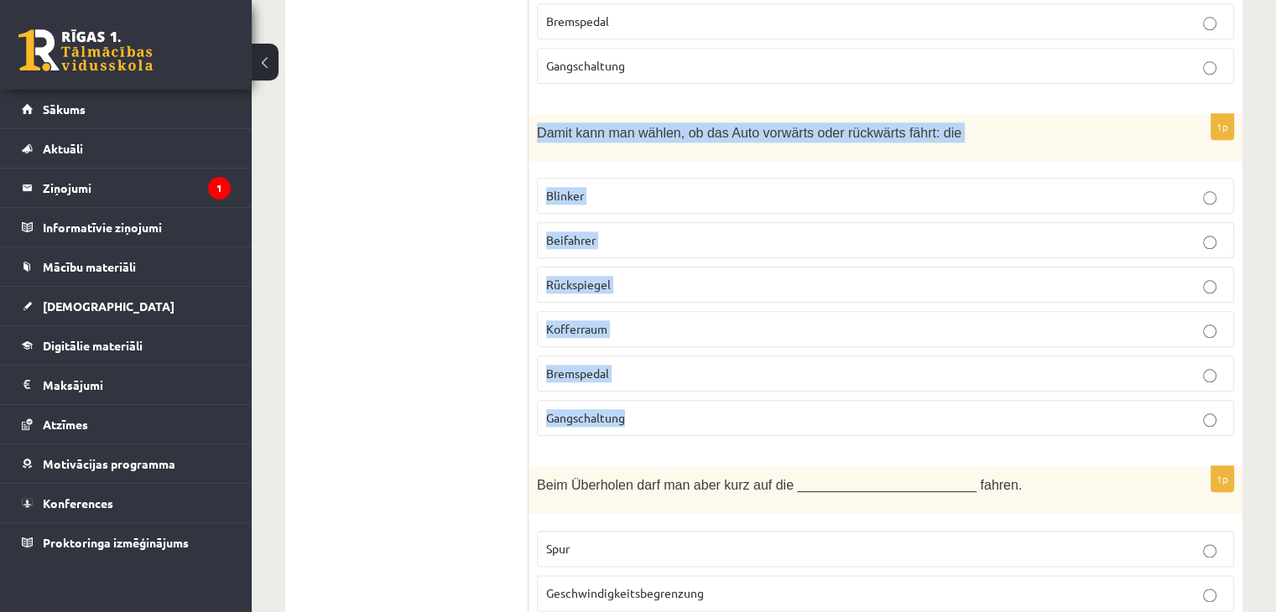
drag, startPoint x: 536, startPoint y: 116, endPoint x: 647, endPoint y: 391, distance: 296.5
click at [647, 391] on div "1p Damit kann man wählen, ob das Auto vorwärts oder rückwärts fährt: die Blinke…" at bounding box center [885, 281] width 714 height 335
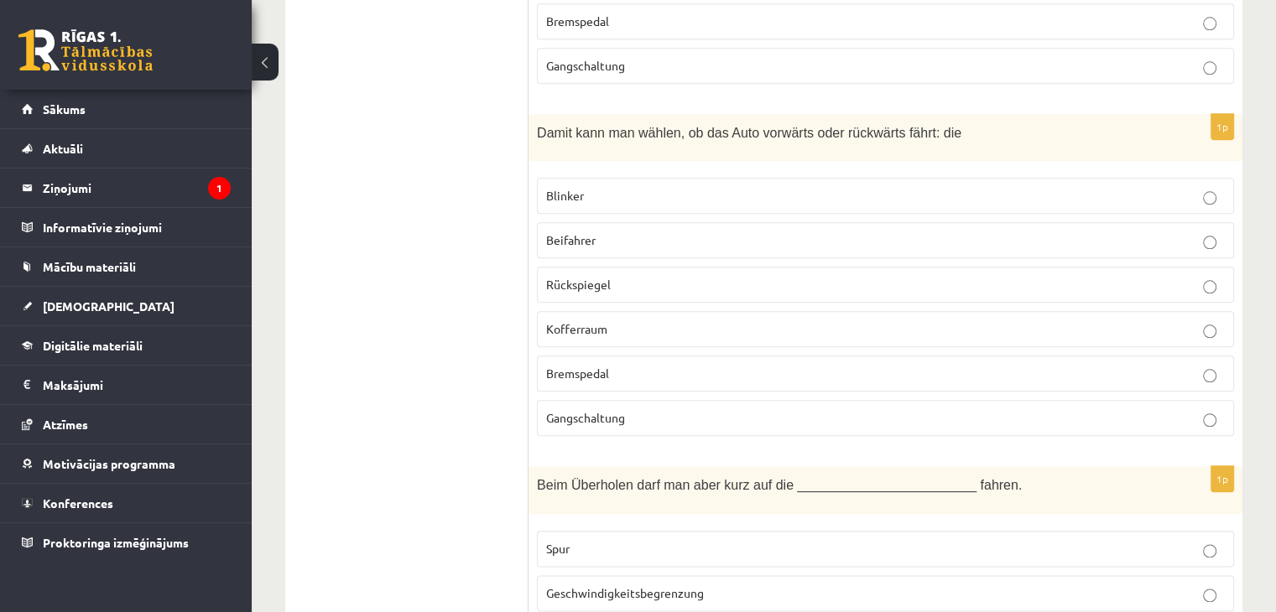
click at [354, 135] on ul "1. uzdevums 2. uzdevums 3. uzdevums 4. uzdevums 5. uzdevums 6. uzdevums 7. uzde…" at bounding box center [415, 510] width 226 height 3706
click at [692, 400] on label "Gangschaltung" at bounding box center [885, 418] width 697 height 36
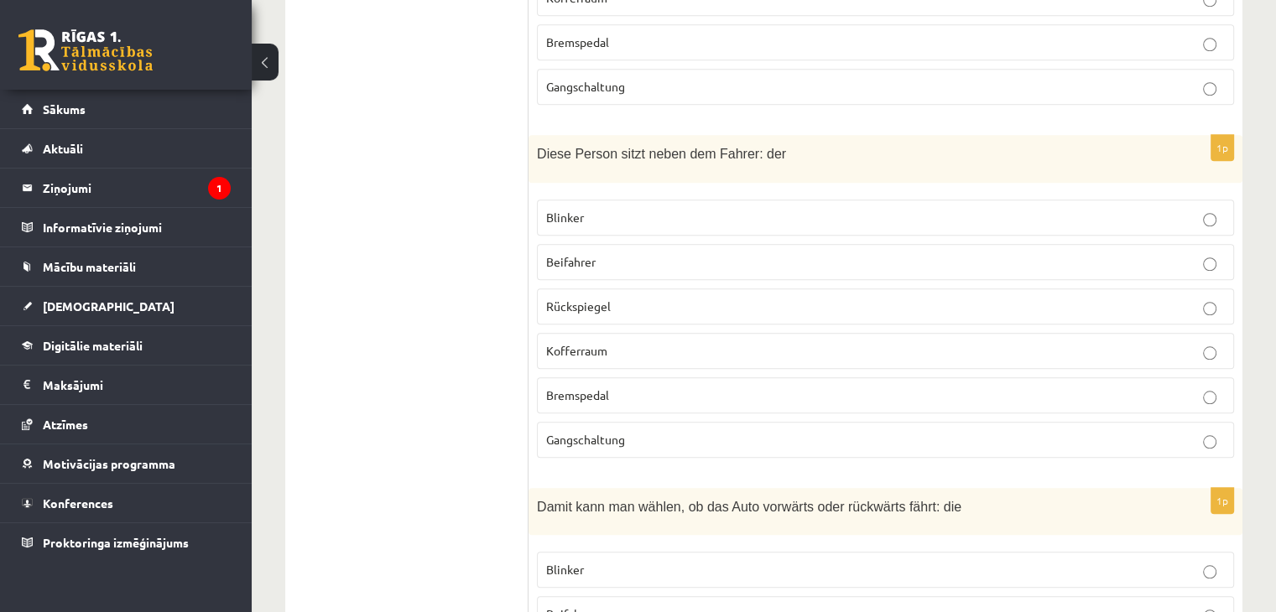
scroll to position [1525, 0]
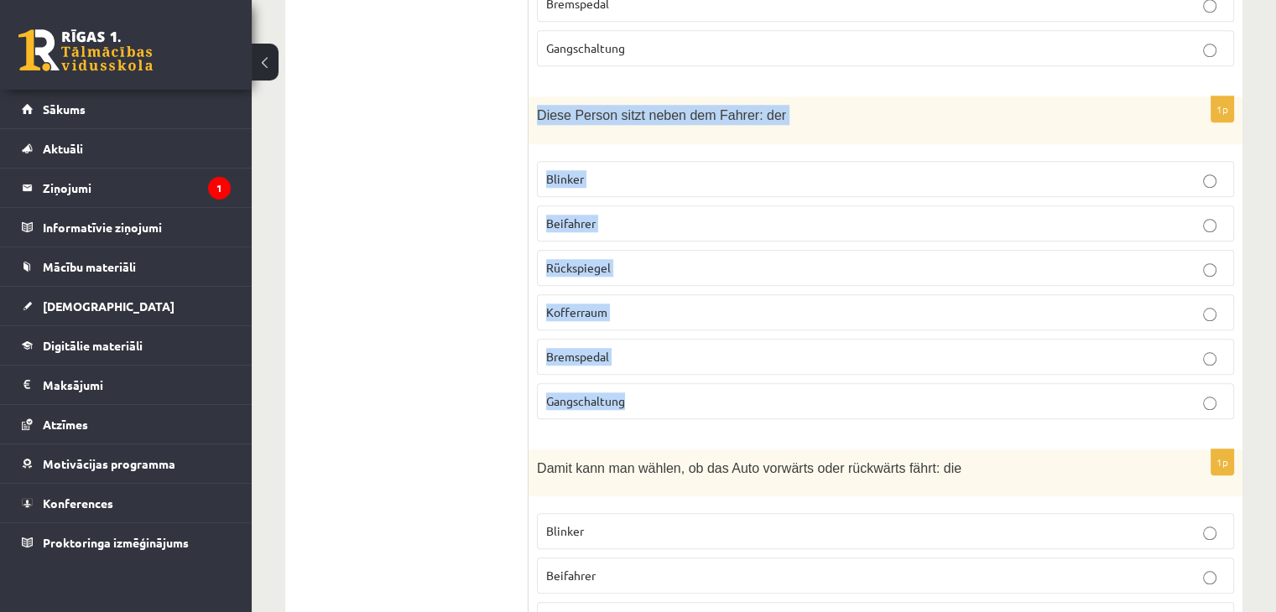
drag, startPoint x: 533, startPoint y: 99, endPoint x: 701, endPoint y: 398, distance: 342.5
click at [701, 398] on div "1p Diese Person sitzt neben dem Fahrer: der Blinker Beifahrer Rückspiegel Koffe…" at bounding box center [885, 263] width 714 height 335
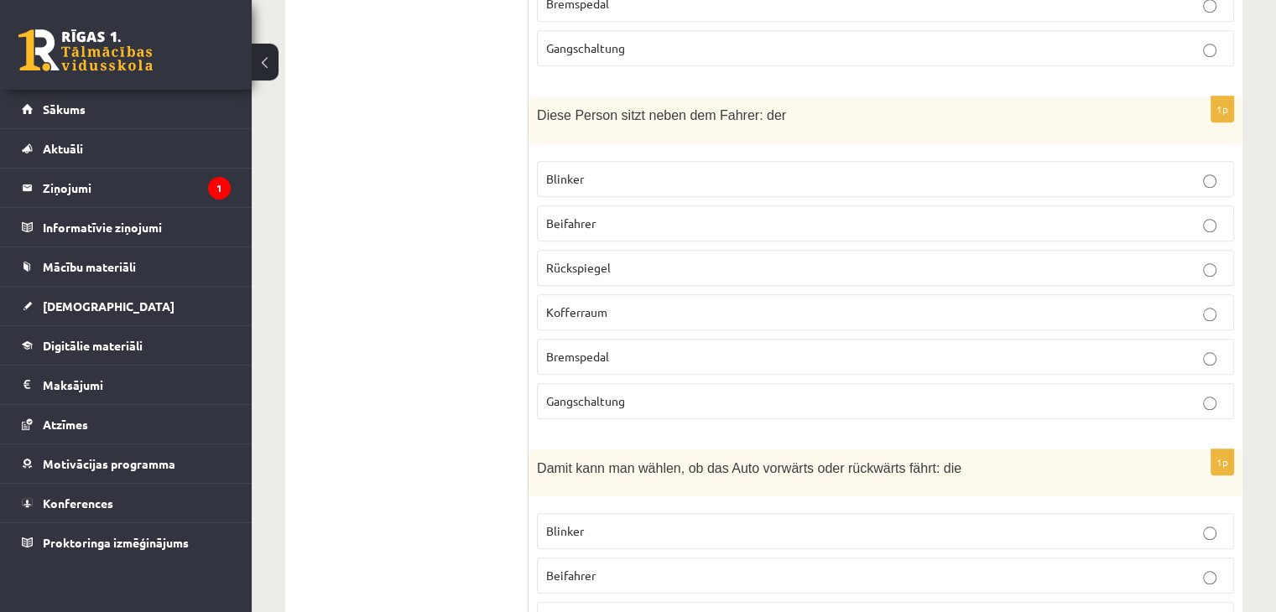
drag, startPoint x: 447, startPoint y: 377, endPoint x: 383, endPoint y: 288, distance: 109.4
click at [617, 215] on p "Beifahrer" at bounding box center [885, 224] width 679 height 18
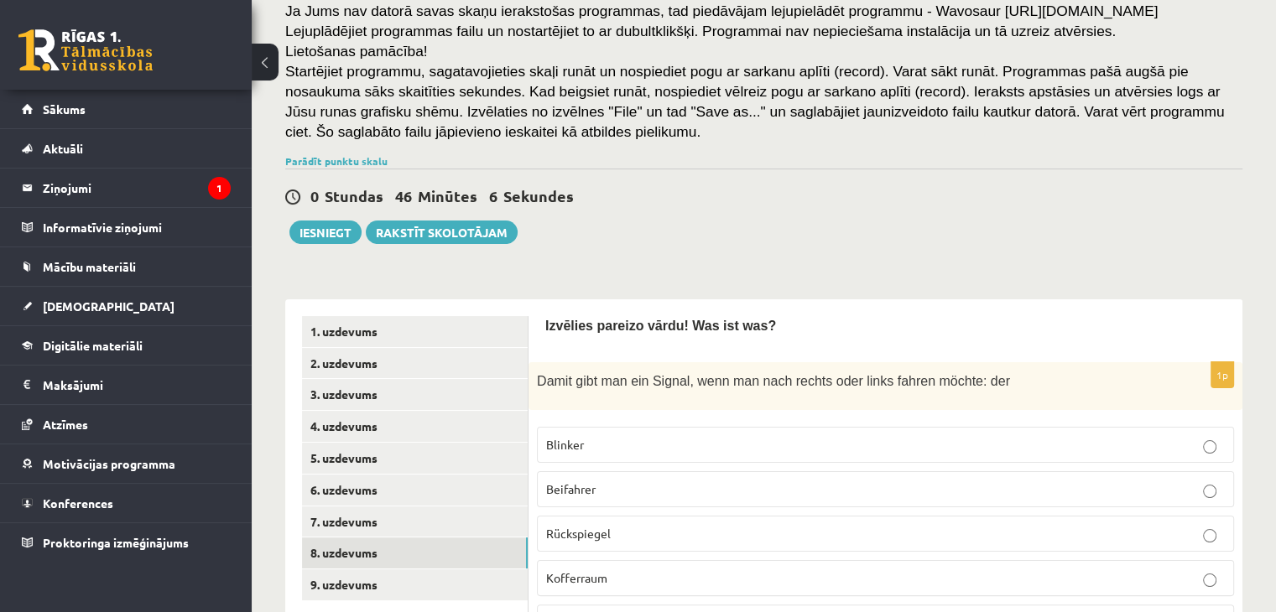
scroll to position [99, 0]
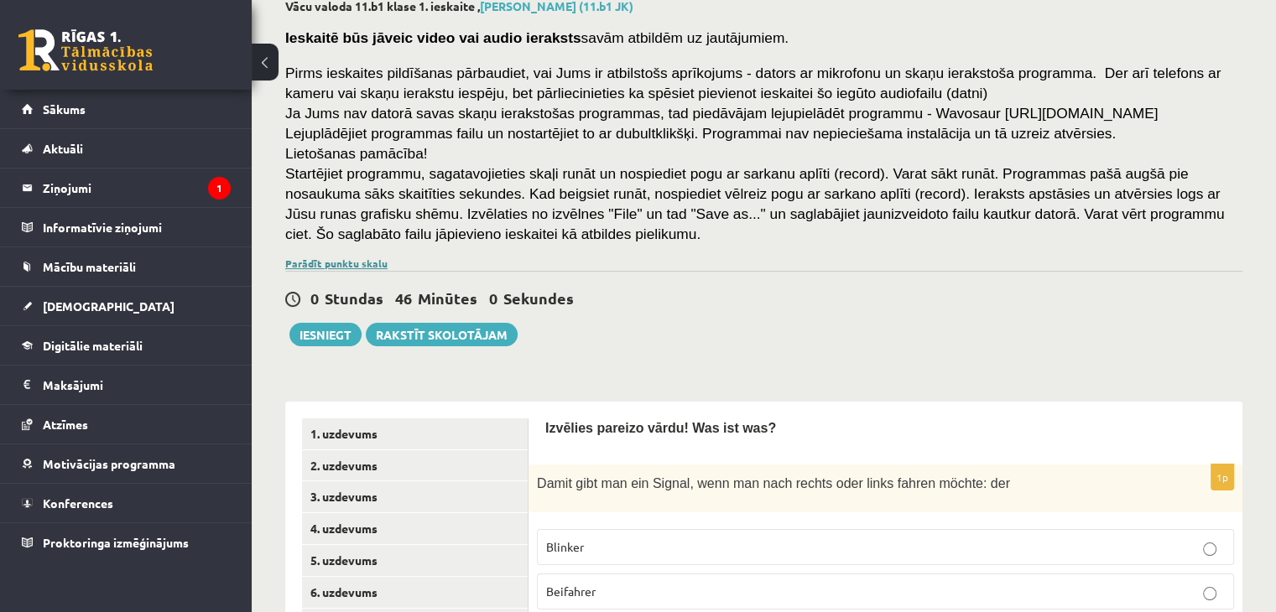
click at [326, 259] on link "Parādīt punktu skalu" at bounding box center [336, 263] width 102 height 13
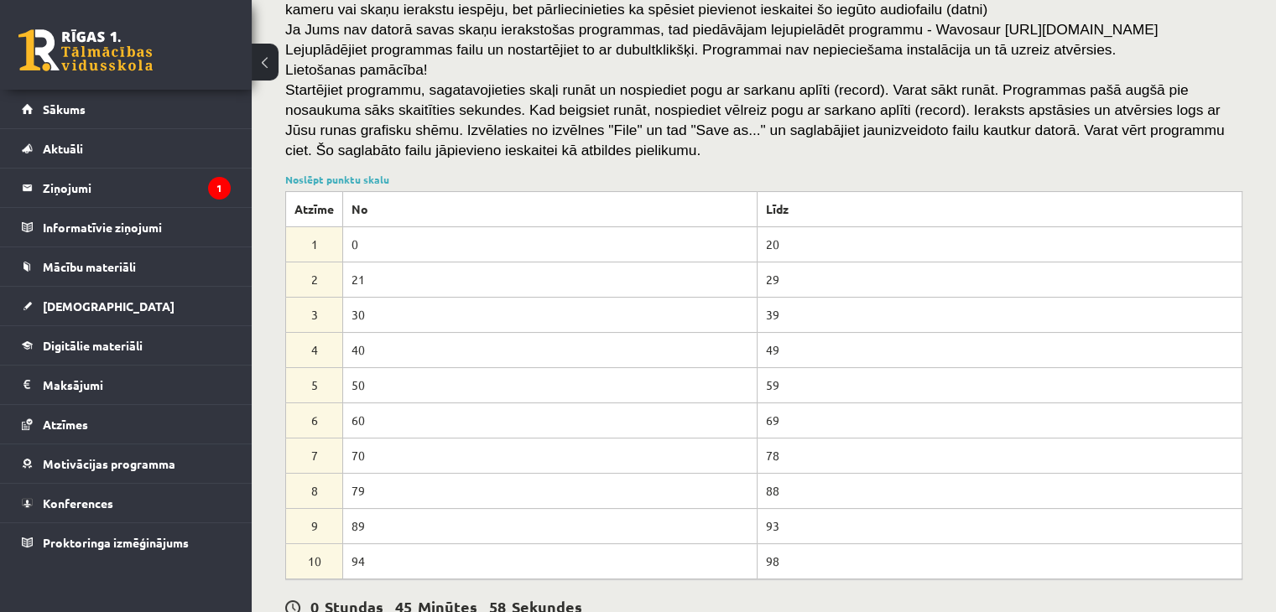
scroll to position [267, 0]
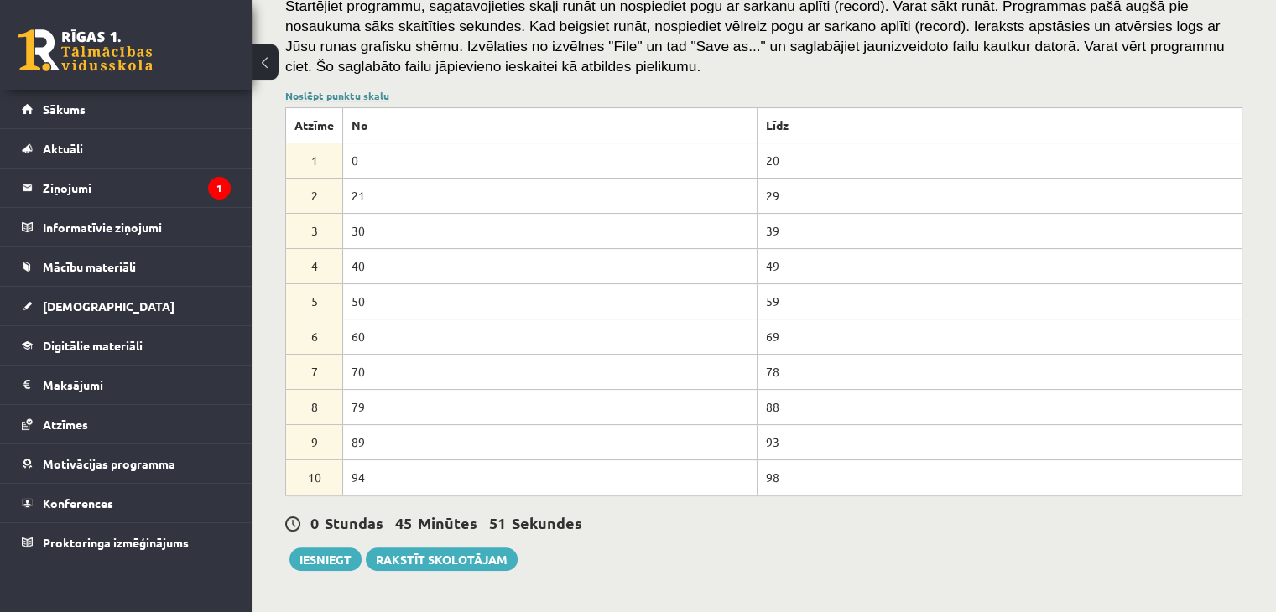
click at [324, 98] on link "Noslēpt punktu skalu" at bounding box center [337, 95] width 104 height 13
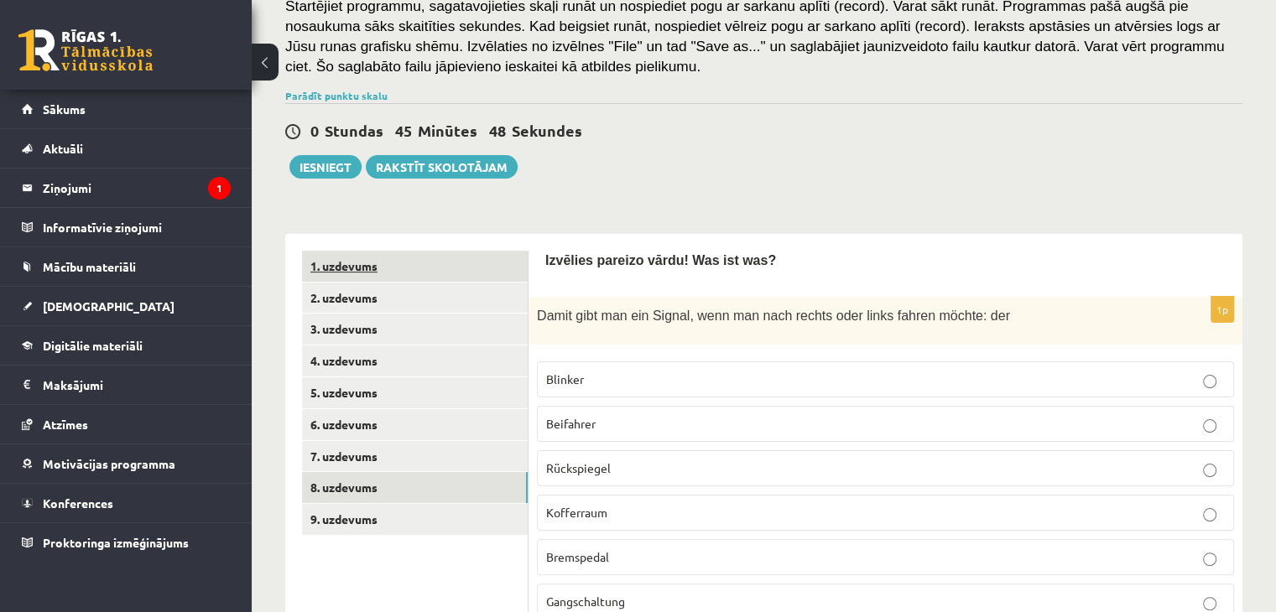
click at [385, 266] on link "1. uzdevums" at bounding box center [415, 266] width 226 height 31
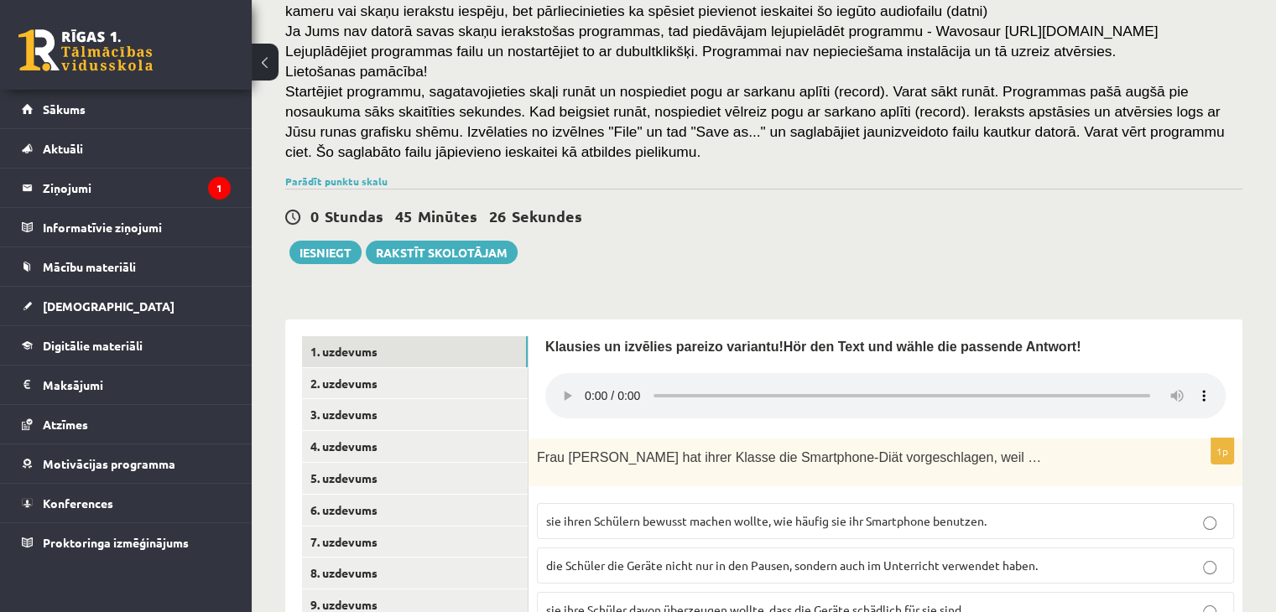
scroll to position [112, 0]
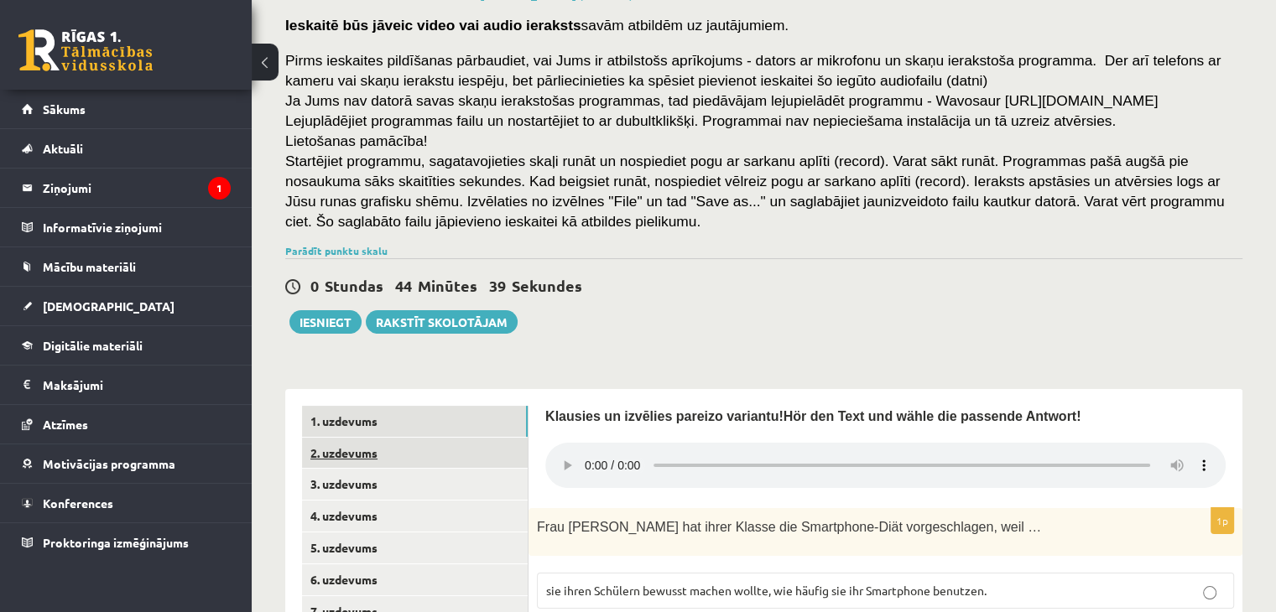
click at [428, 439] on link "2. uzdevums" at bounding box center [415, 453] width 226 height 31
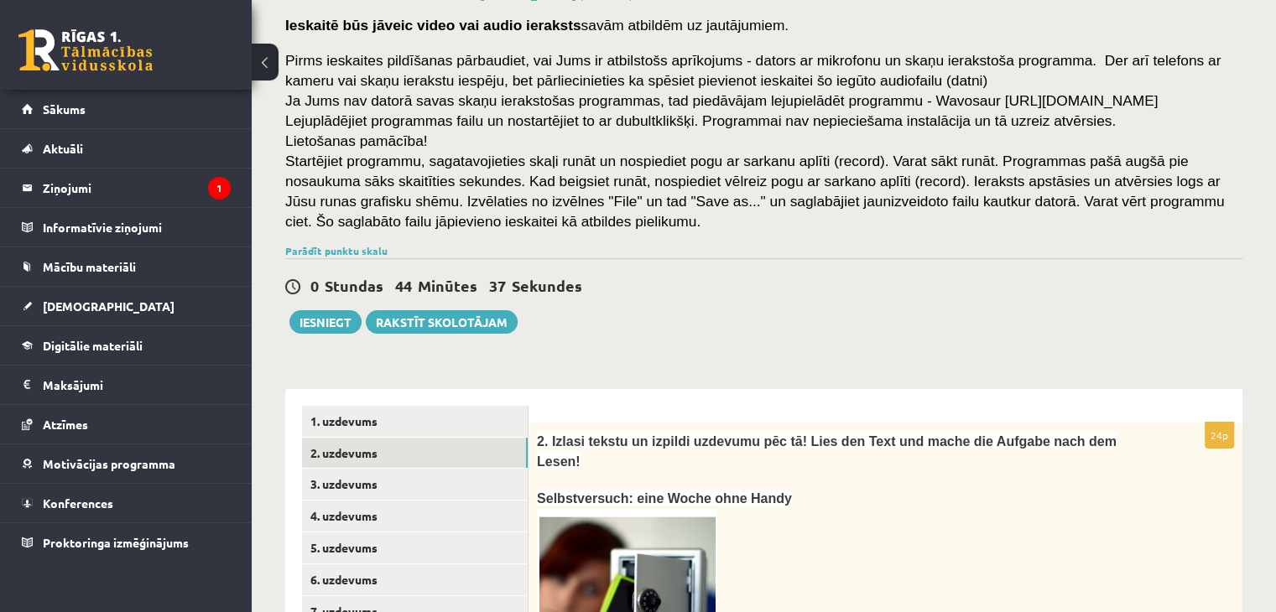
scroll to position [0, 0]
click at [371, 476] on link "3. uzdevums" at bounding box center [415, 484] width 226 height 31
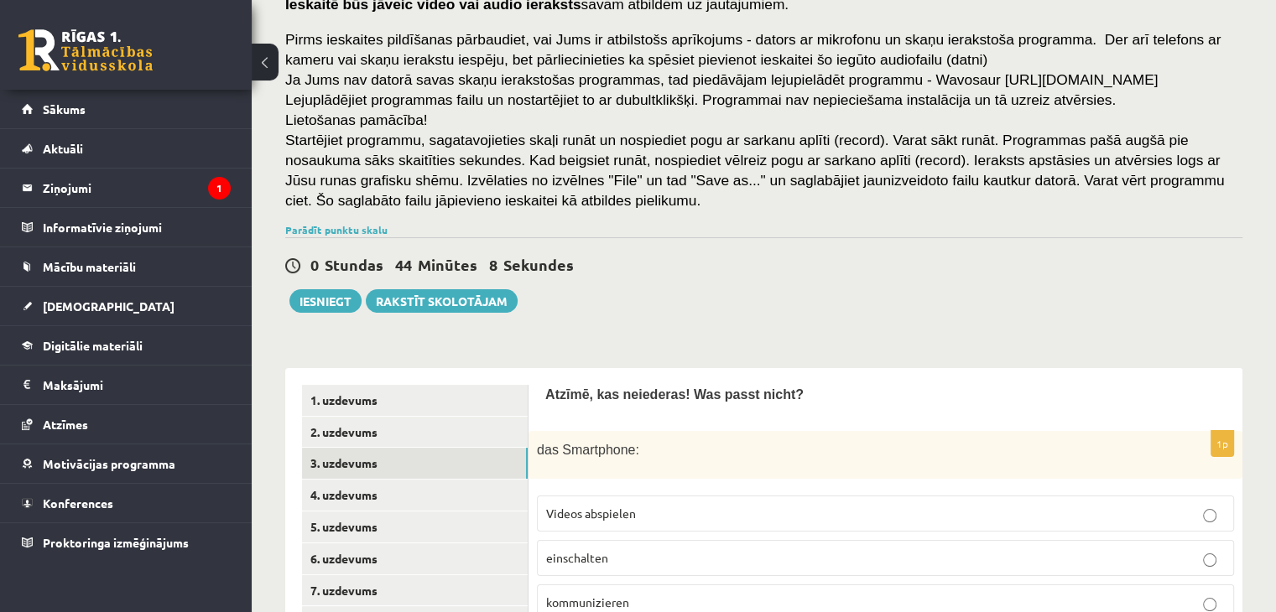
scroll to position [300, 0]
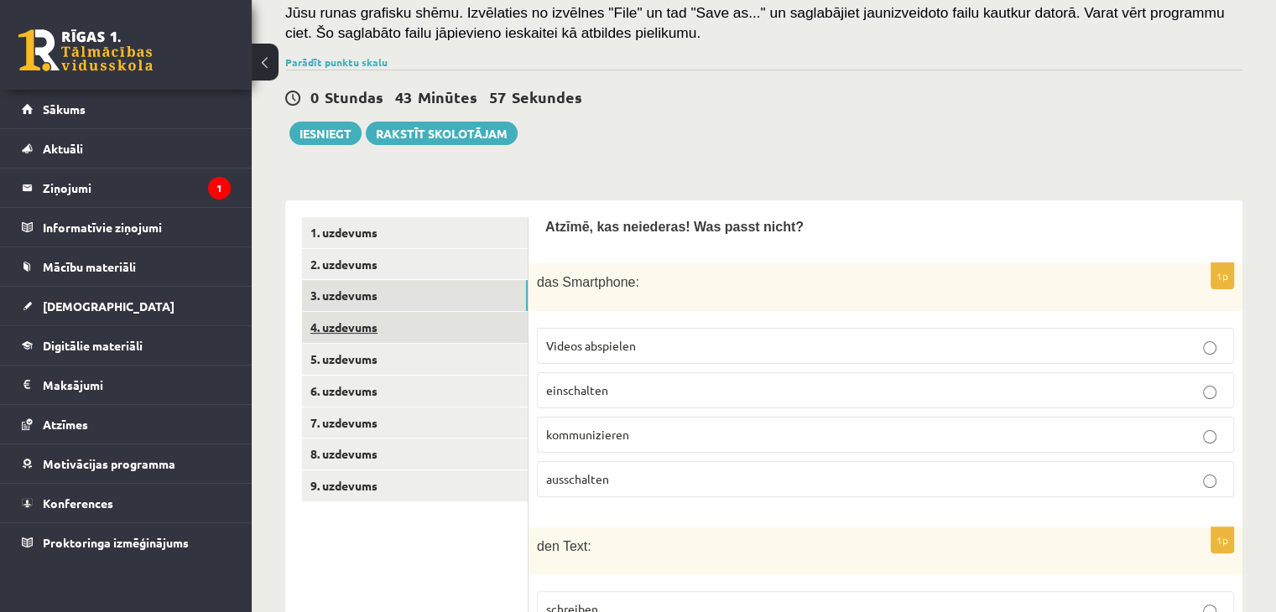
click at [372, 320] on link "4. uzdevums" at bounding box center [415, 327] width 226 height 31
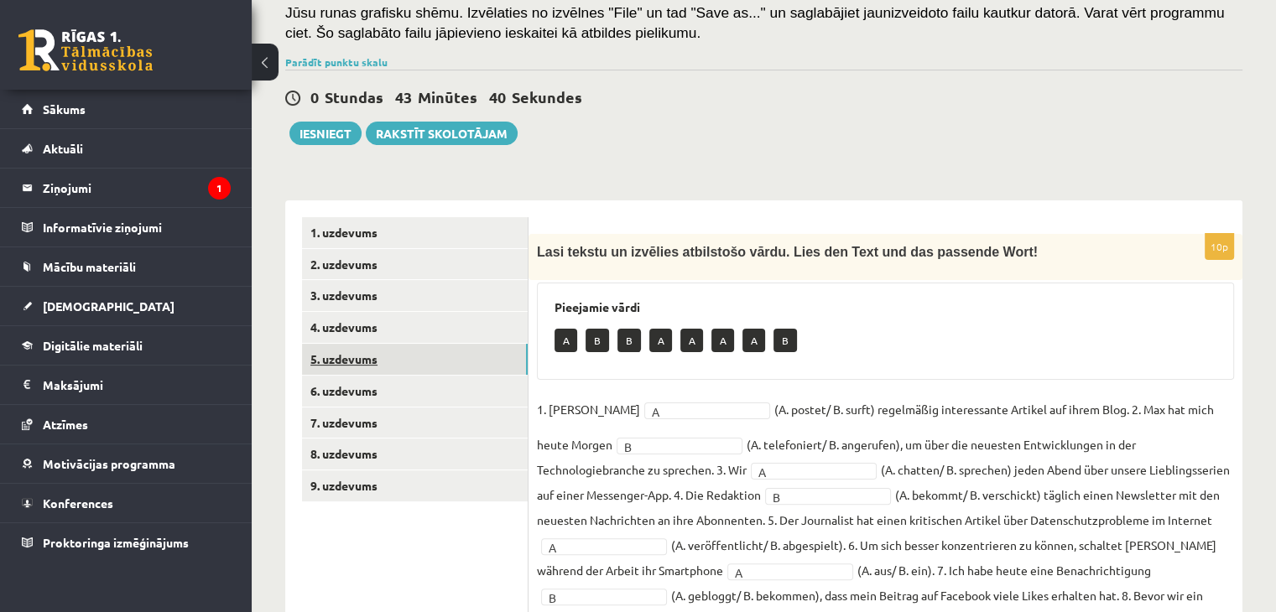
click at [392, 356] on link "5. uzdevums" at bounding box center [415, 359] width 226 height 31
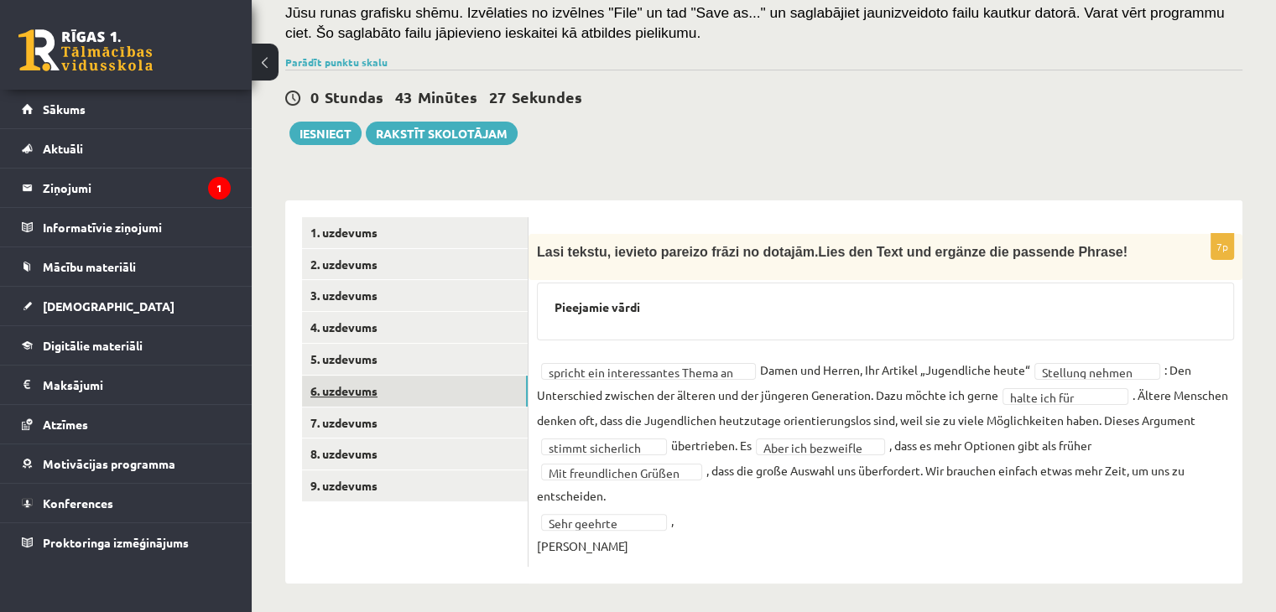
click at [391, 387] on link "6. uzdevums" at bounding box center [415, 391] width 226 height 31
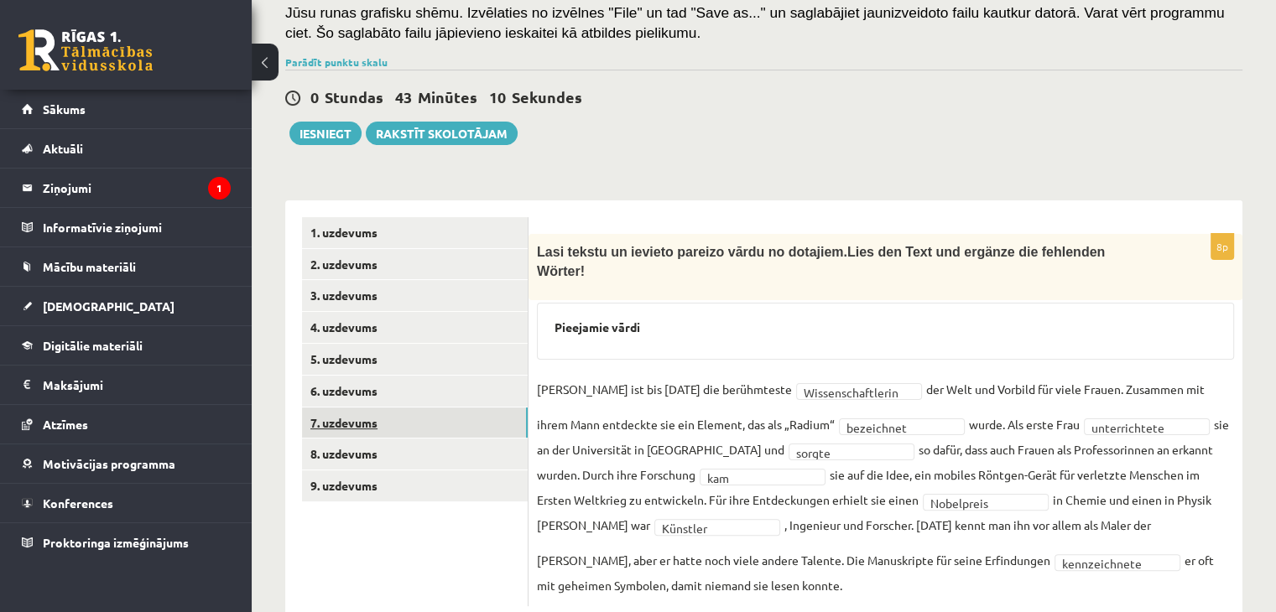
click at [456, 411] on link "7. uzdevums" at bounding box center [415, 423] width 226 height 31
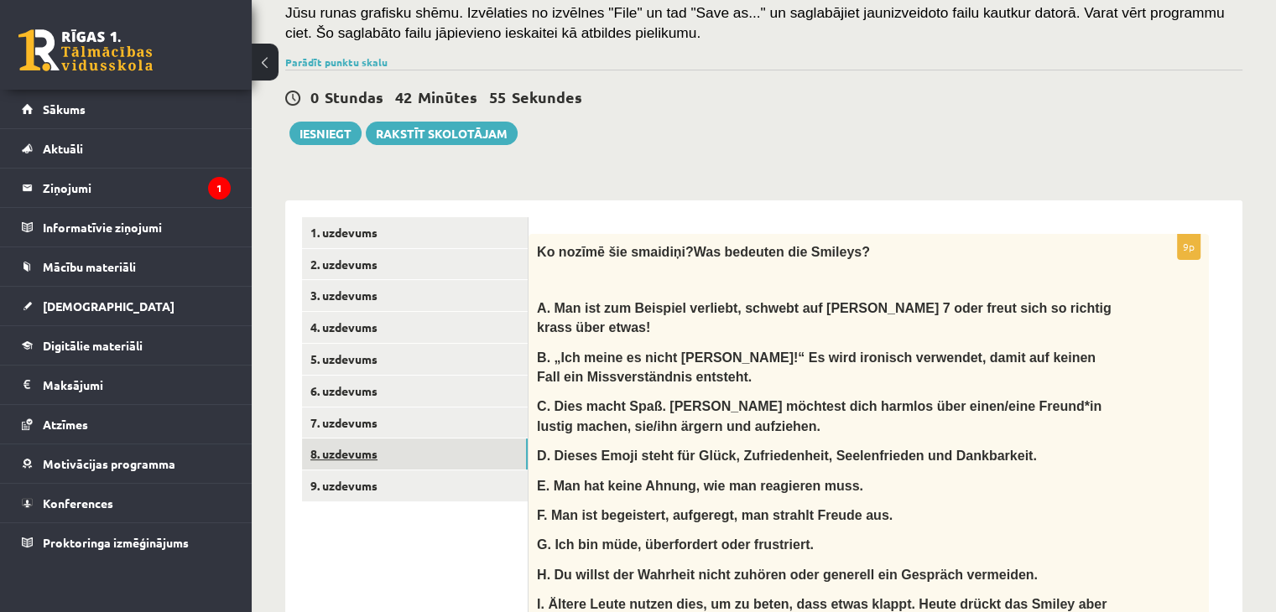
click at [318, 467] on link "8. uzdevums" at bounding box center [415, 454] width 226 height 31
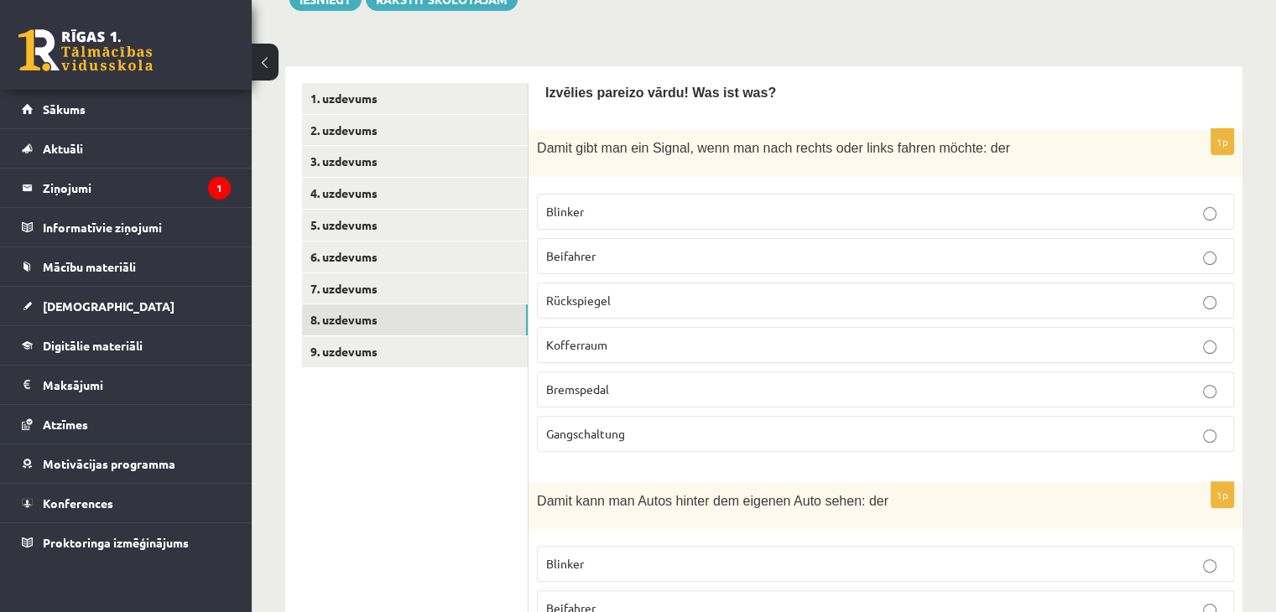
scroll to position [15, 0]
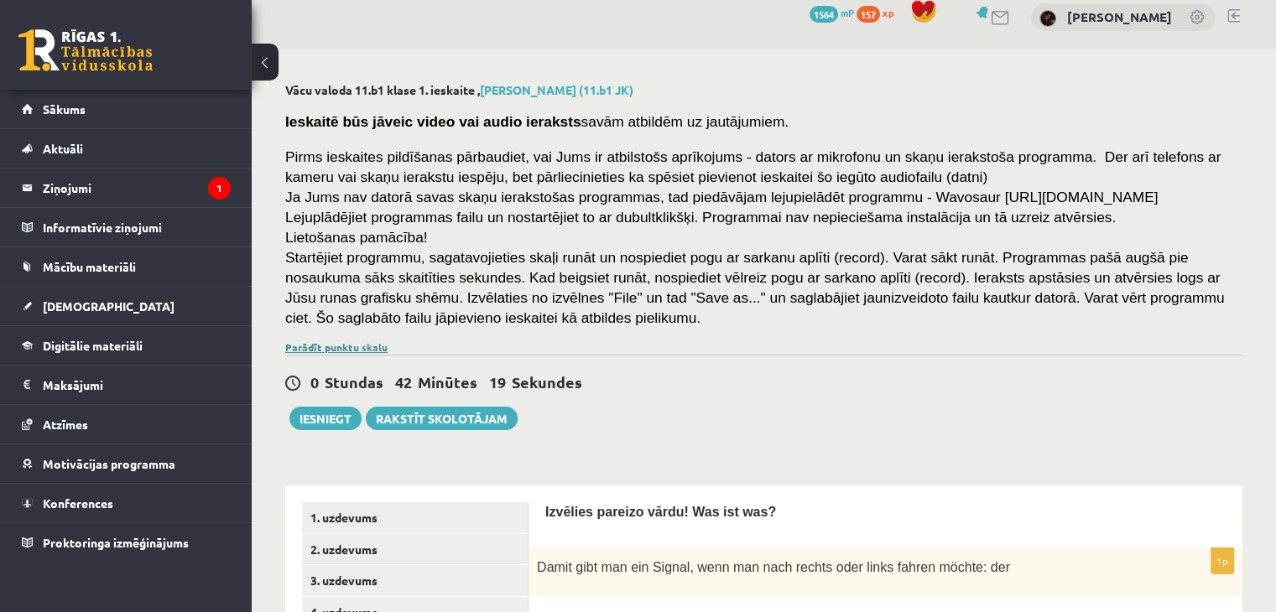
click at [329, 346] on link "Parādīt punktu skalu" at bounding box center [336, 347] width 102 height 13
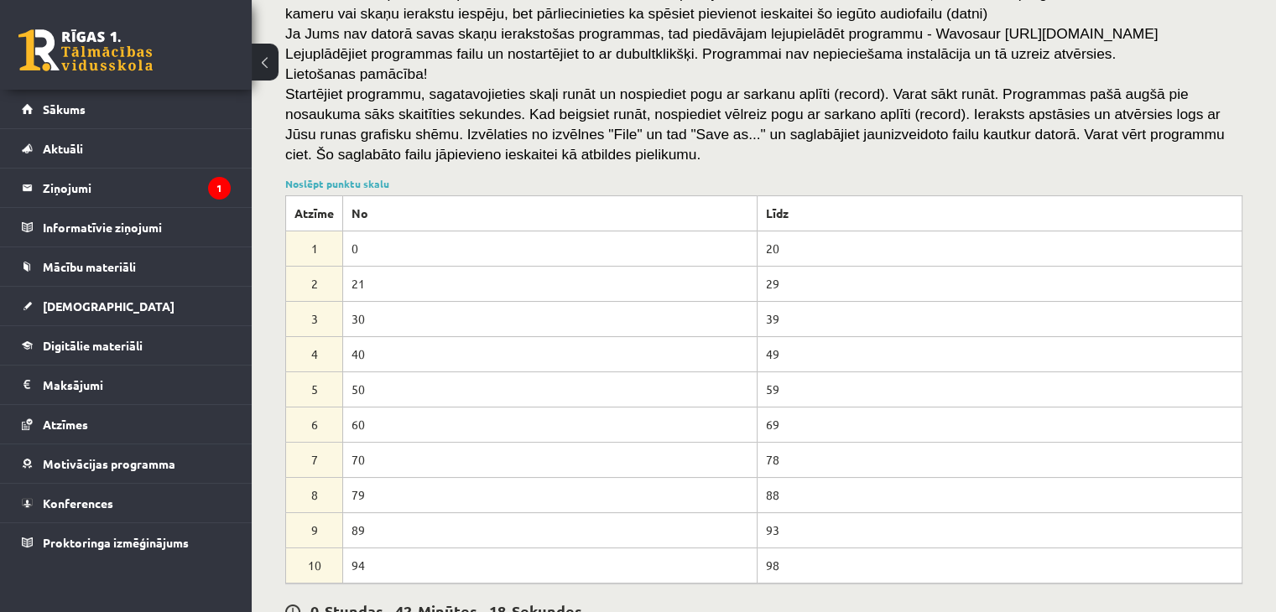
scroll to position [183, 0]
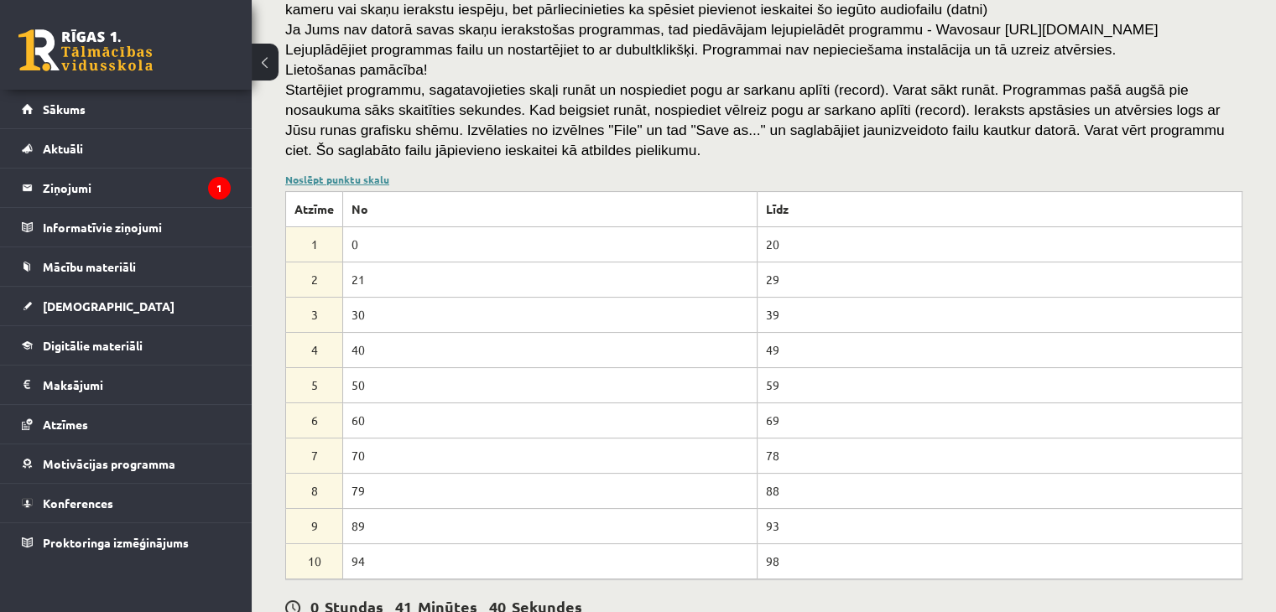
click at [354, 183] on link "Noslēpt punktu skalu" at bounding box center [337, 179] width 104 height 13
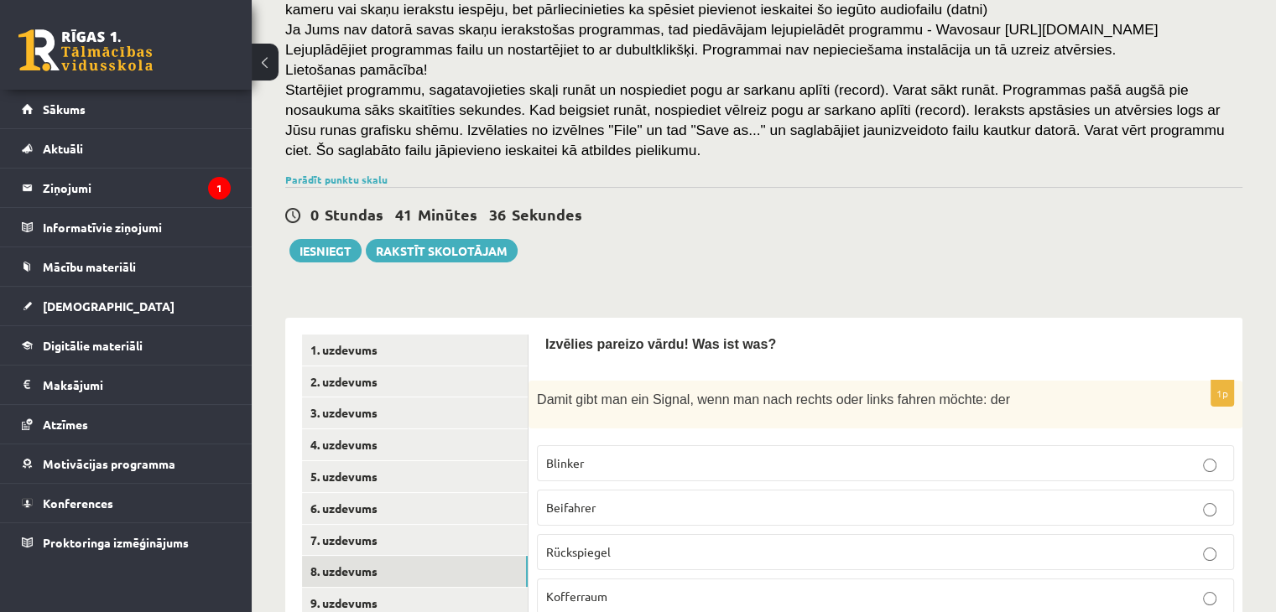
click at [332, 247] on button "Iesniegt" at bounding box center [325, 250] width 72 height 23
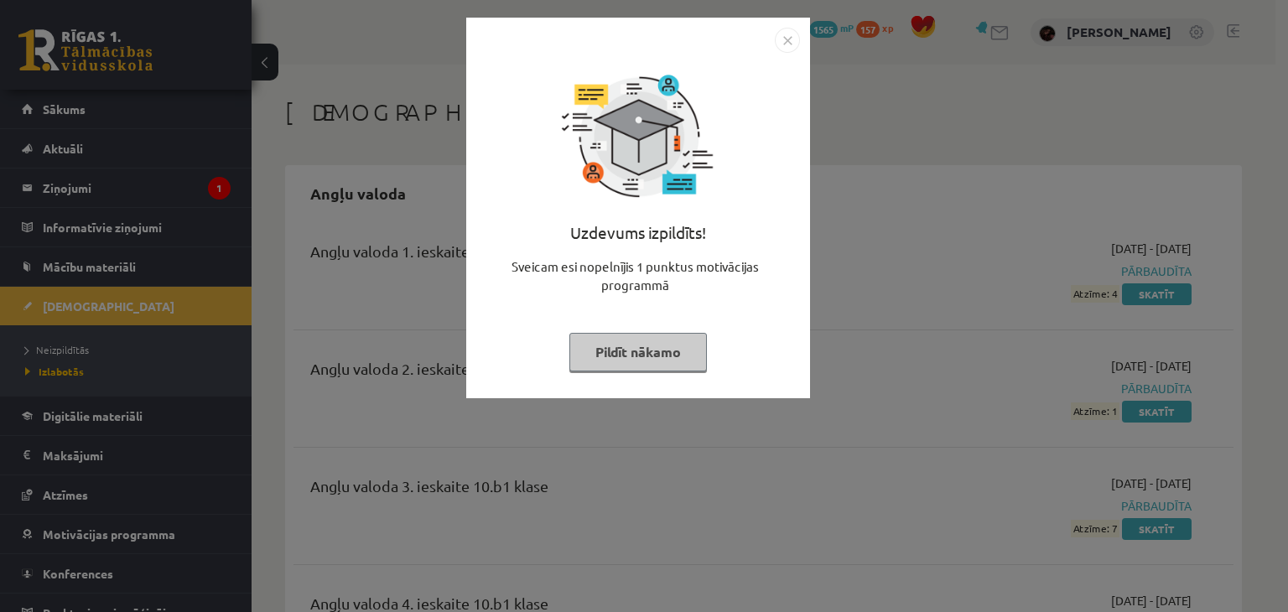
click at [783, 35] on img "Close" at bounding box center [787, 40] width 25 height 25
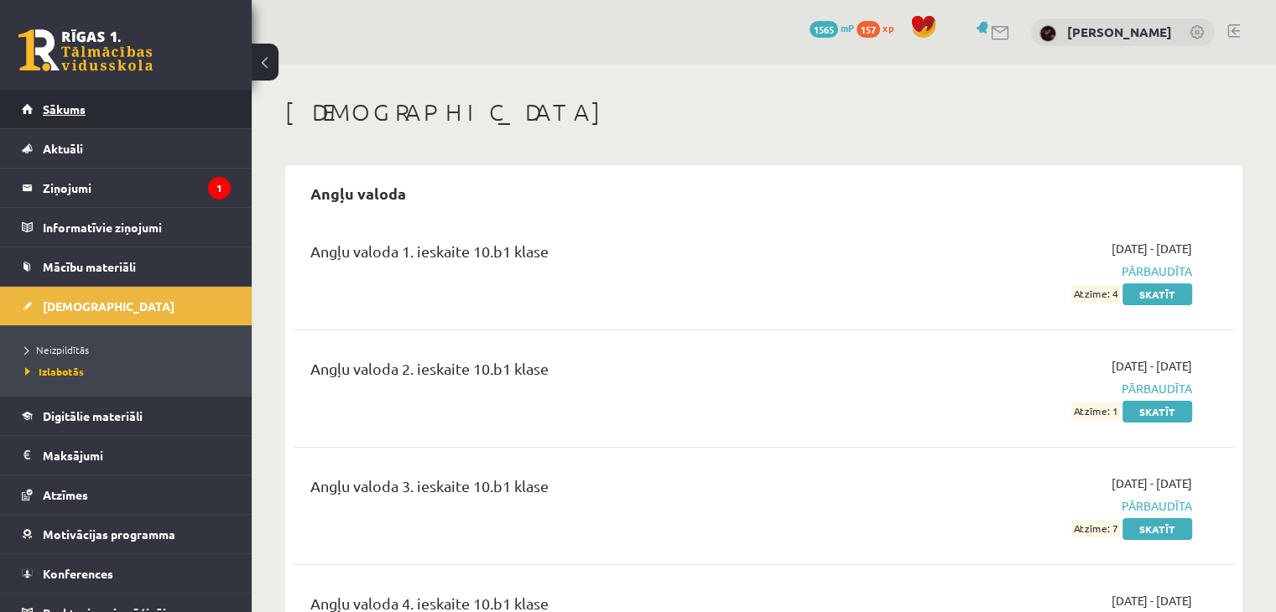
drag, startPoint x: 185, startPoint y: 109, endPoint x: 195, endPoint y: 118, distance: 13.7
drag, startPoint x: 195, startPoint y: 118, endPoint x: 502, endPoint y: 148, distance: 309.2
click at [156, 115] on link "Sākums" at bounding box center [126, 109] width 209 height 39
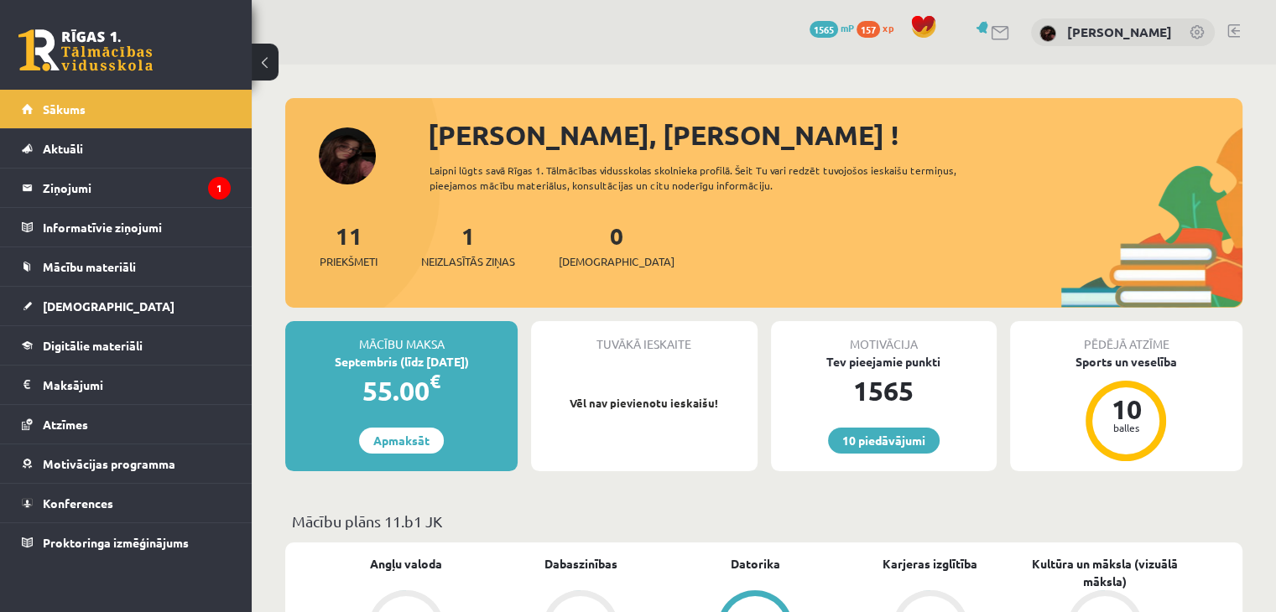
scroll to position [535, 0]
